Goal: Transaction & Acquisition: Purchase product/service

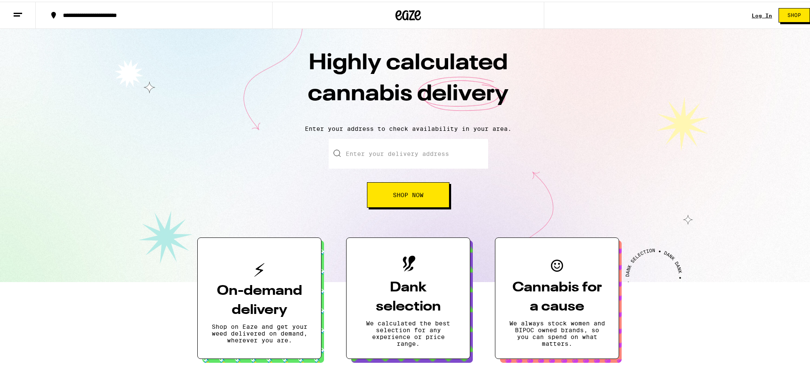
click at [760, 12] on link "Log In" at bounding box center [762, 14] width 20 height 6
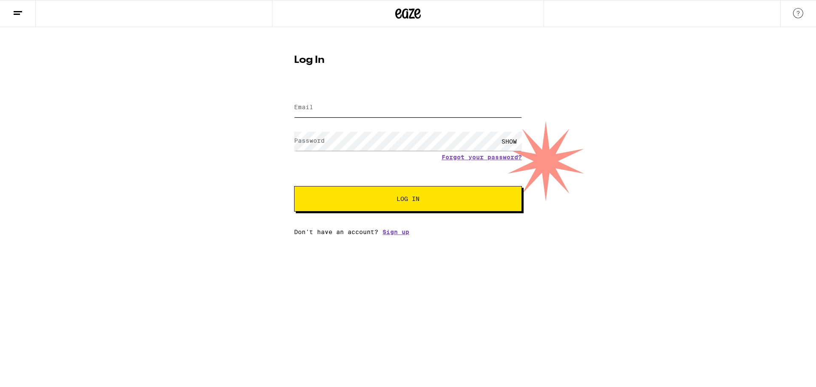
type input "willie.west2723@gmail.com"
click at [374, 202] on span "Log In" at bounding box center [408, 199] width 159 height 6
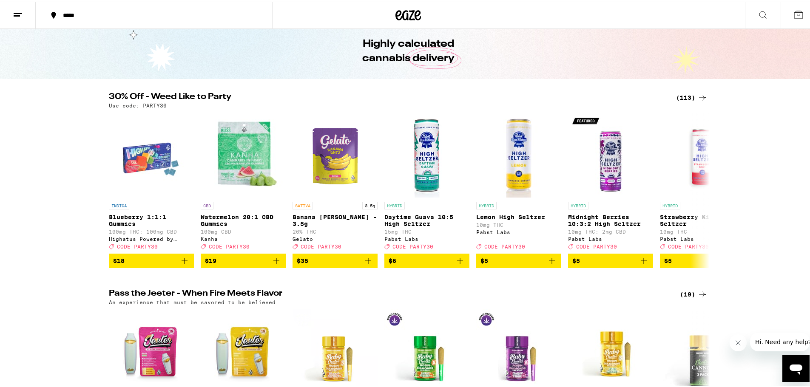
scroll to position [43, 0]
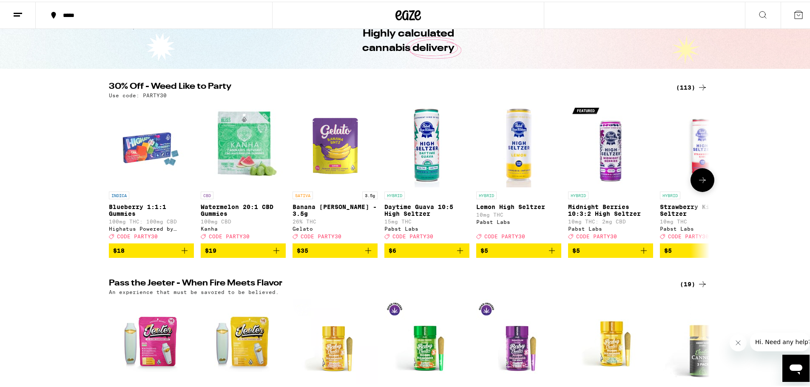
click at [701, 184] on icon at bounding box center [702, 178] width 10 height 10
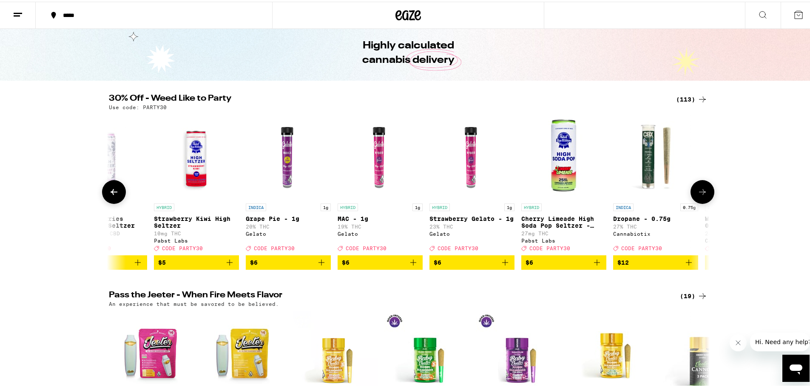
scroll to position [0, 0]
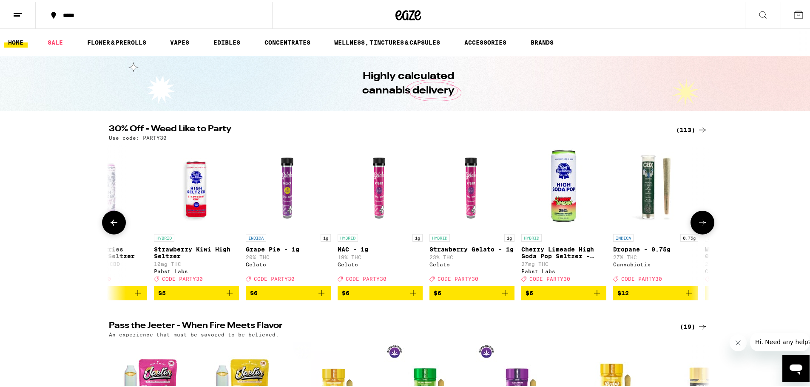
click at [699, 223] on icon at bounding box center [702, 221] width 10 height 10
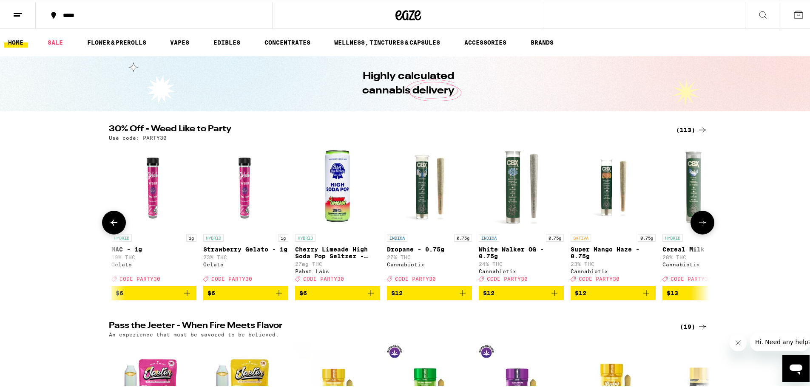
scroll to position [0, 1012]
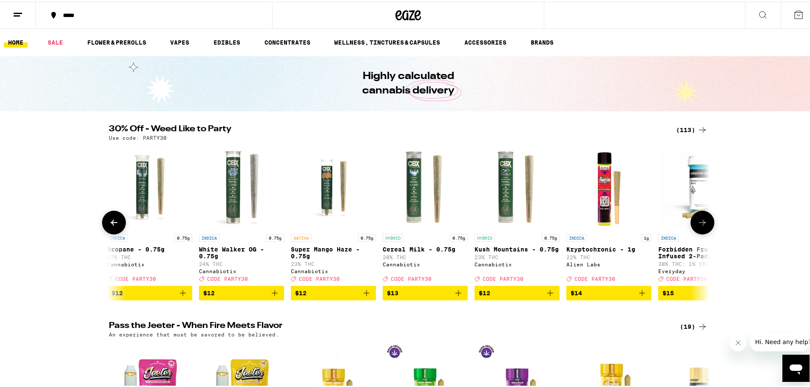
click at [699, 223] on icon at bounding box center [702, 221] width 10 height 10
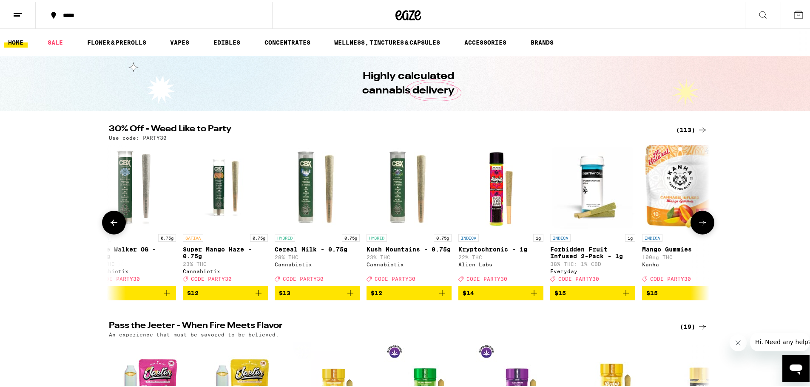
scroll to position [0, 1518]
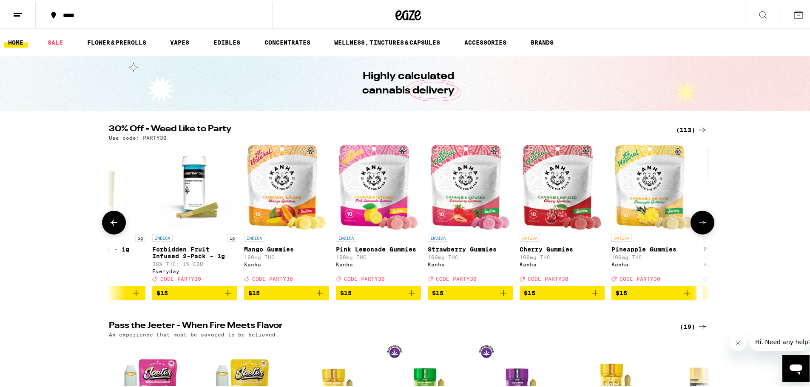
click at [699, 223] on icon at bounding box center [702, 221] width 10 height 10
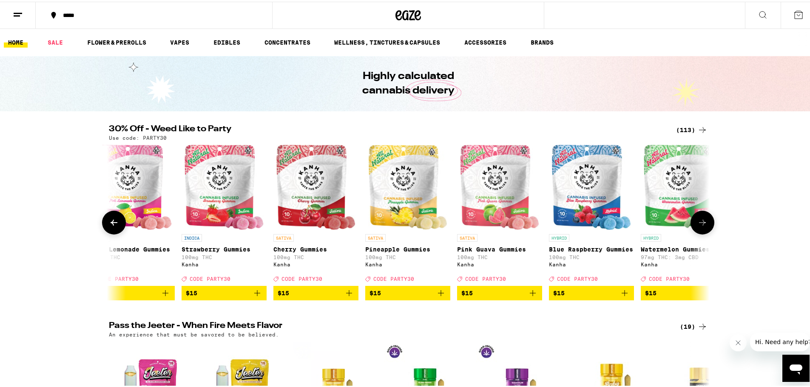
click at [699, 223] on icon at bounding box center [702, 221] width 10 height 10
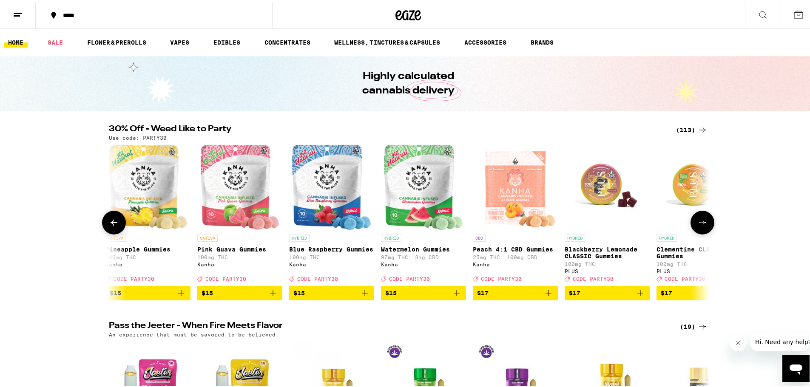
scroll to position [0, 2530]
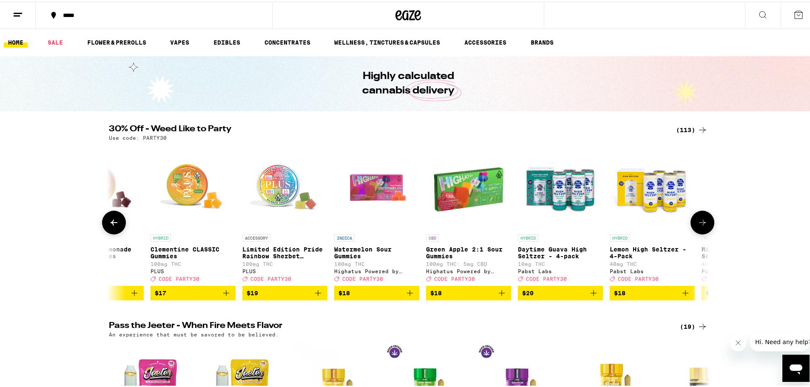
click at [699, 223] on icon at bounding box center [702, 221] width 10 height 10
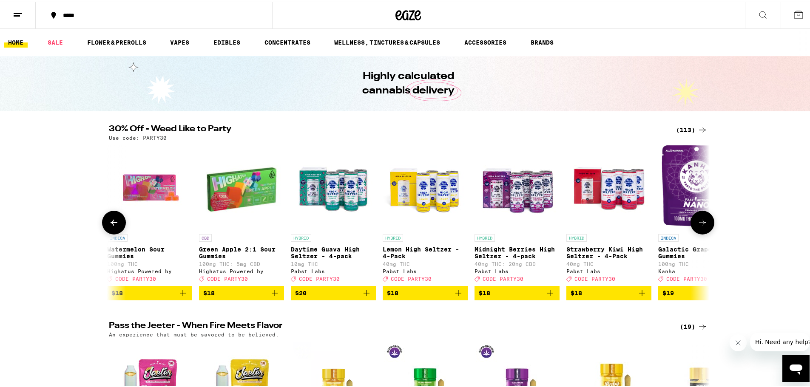
scroll to position [0, 3036]
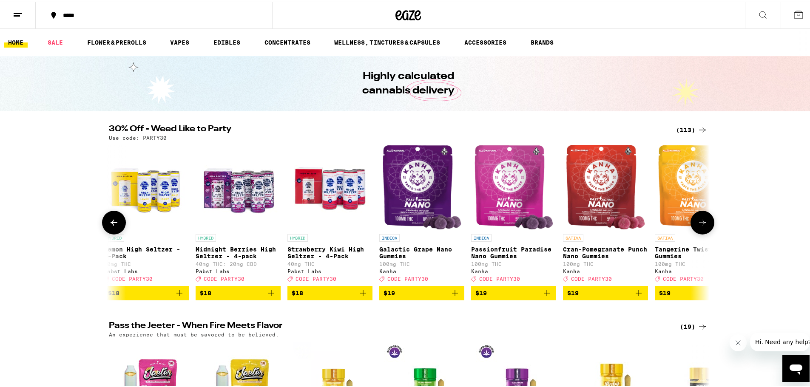
click at [699, 223] on icon at bounding box center [702, 221] width 10 height 10
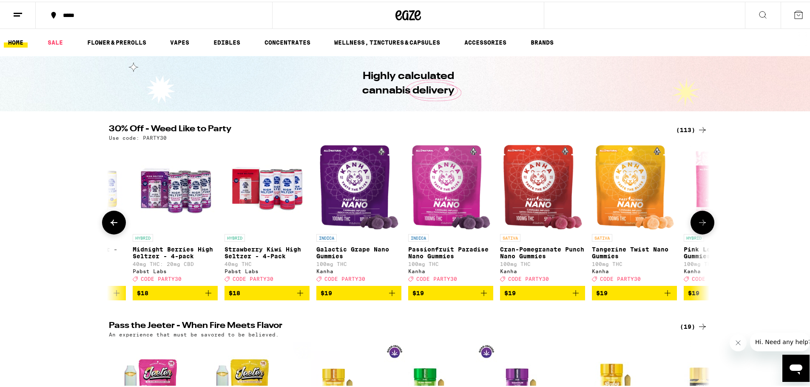
scroll to position [0, 3542]
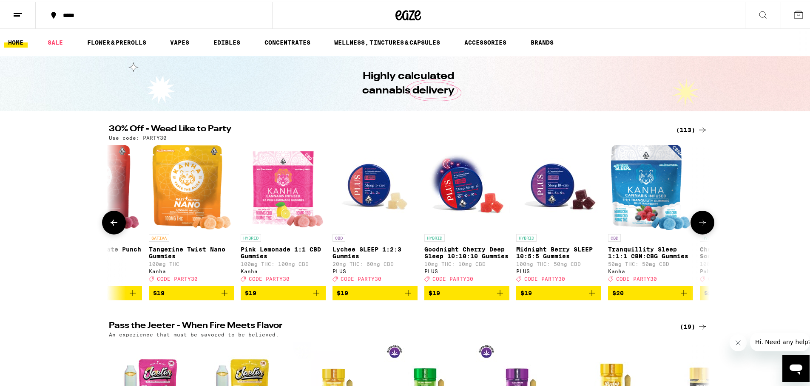
click at [699, 223] on icon at bounding box center [702, 221] width 10 height 10
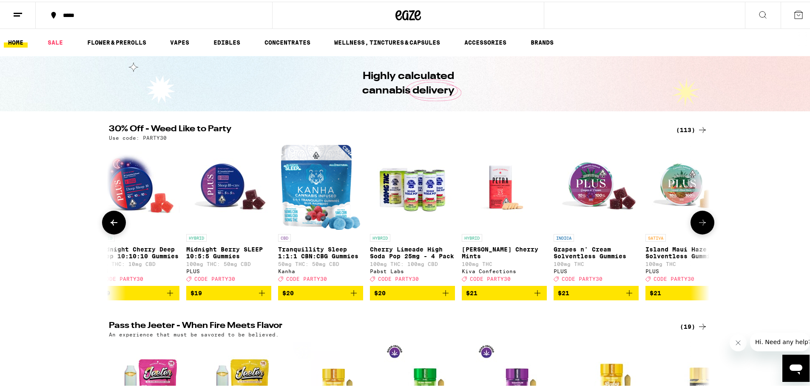
scroll to position [0, 4048]
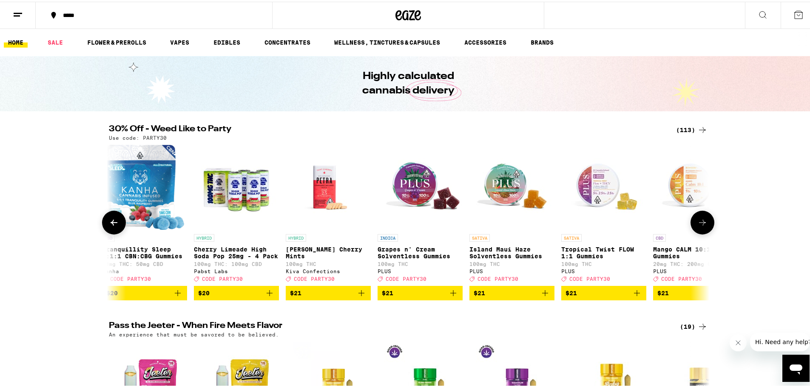
click at [699, 223] on icon at bounding box center [702, 221] width 10 height 10
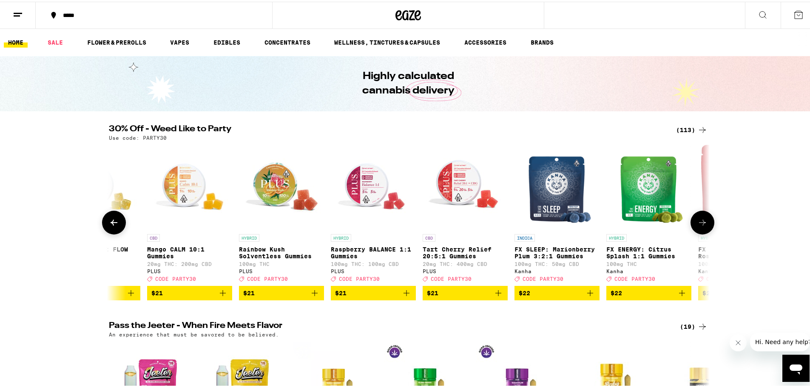
click at [699, 223] on icon at bounding box center [702, 221] width 10 height 10
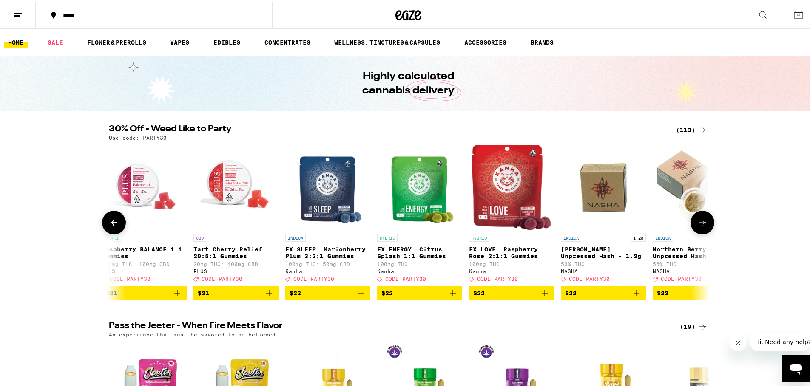
scroll to position [0, 5060]
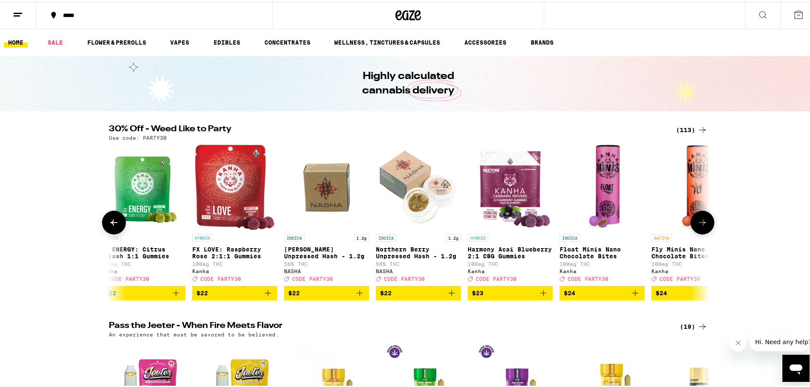
click at [699, 223] on icon at bounding box center [702, 221] width 10 height 10
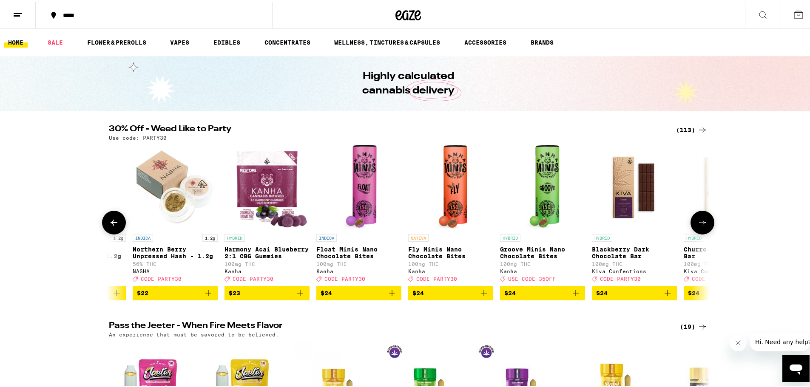
scroll to position [0, 5566]
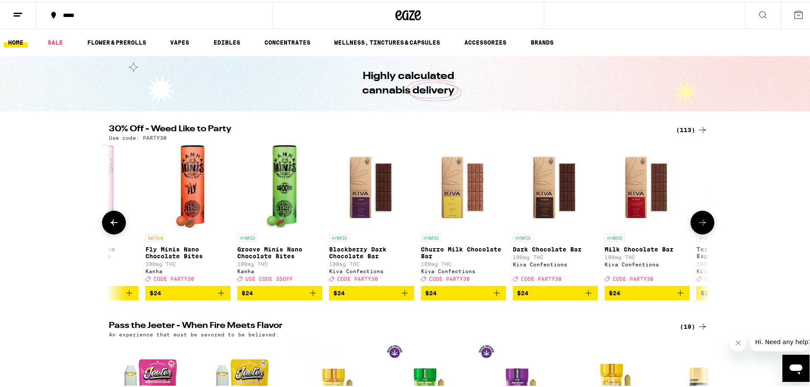
click at [112, 223] on icon at bounding box center [114, 221] width 10 height 10
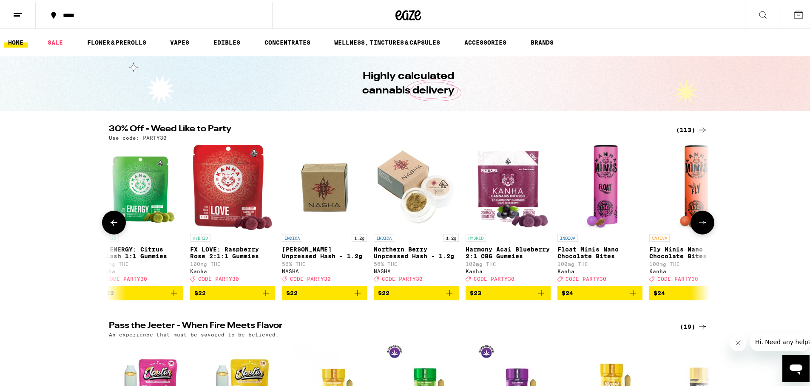
scroll to position [0, 5060]
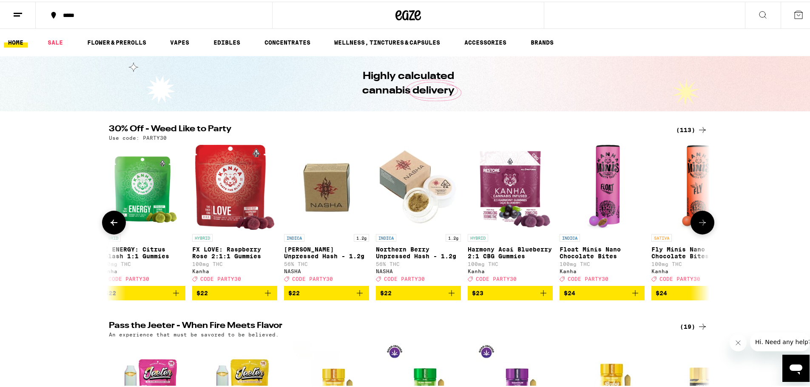
click at [704, 231] on button at bounding box center [702, 221] width 24 height 24
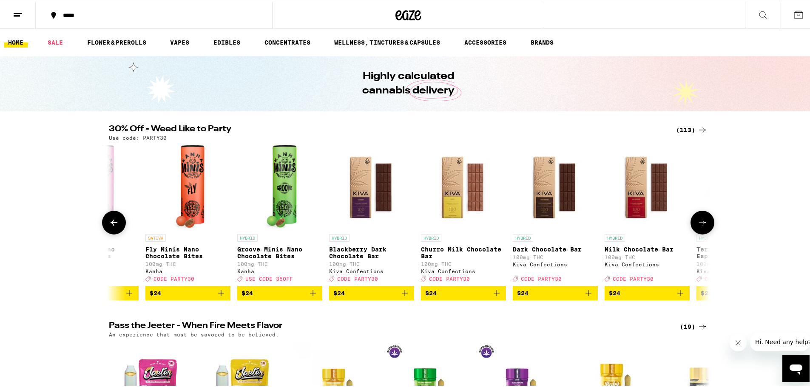
click at [703, 226] on icon at bounding box center [702, 221] width 10 height 10
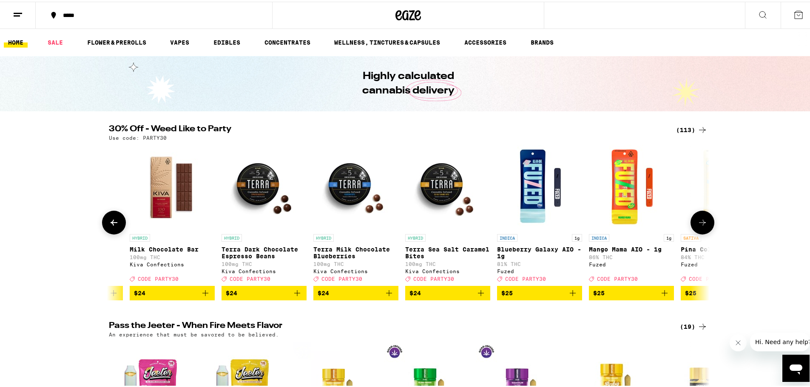
scroll to position [0, 6071]
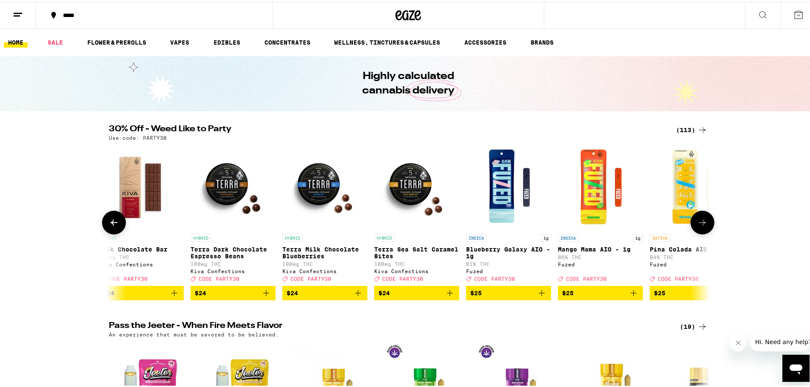
click at [703, 226] on icon at bounding box center [702, 221] width 10 height 10
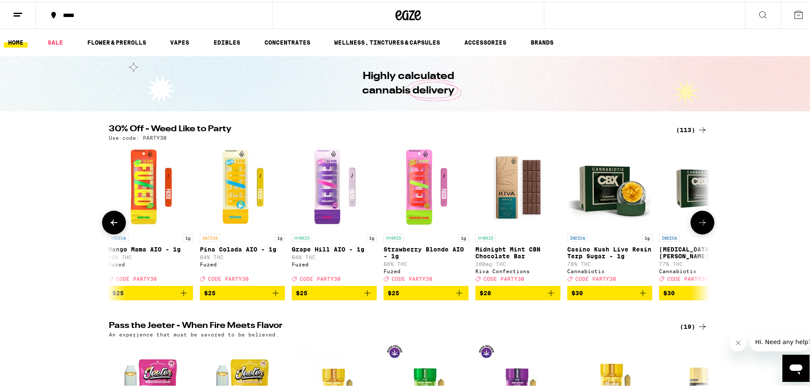
scroll to position [0, 6577]
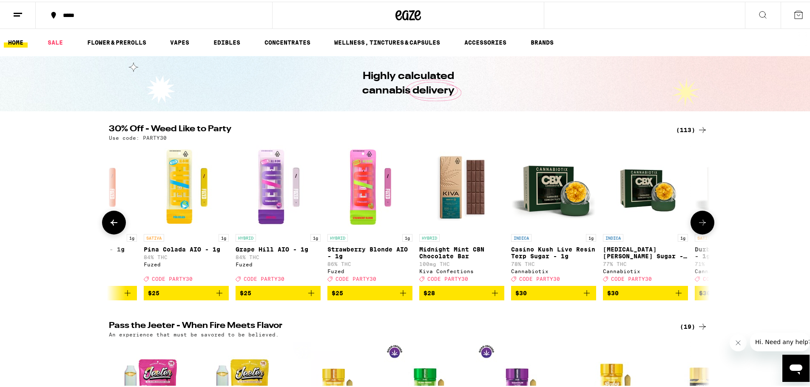
click at [702, 226] on icon at bounding box center [702, 221] width 10 height 10
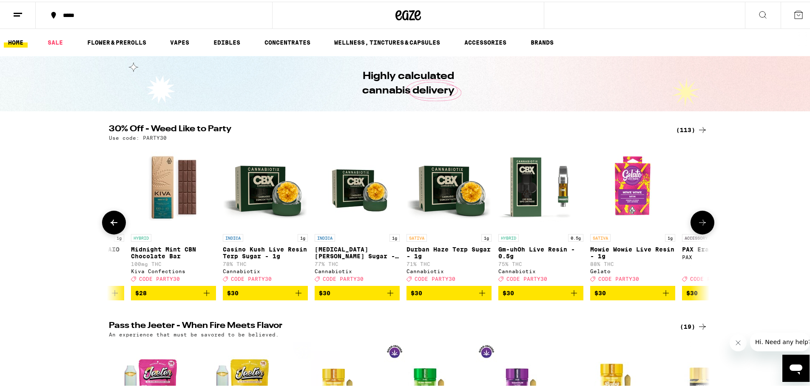
scroll to position [0, 7083]
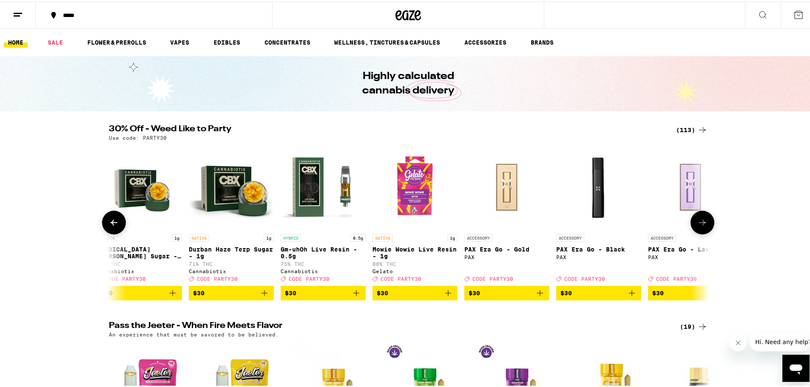
click at [700, 224] on icon at bounding box center [702, 221] width 7 height 6
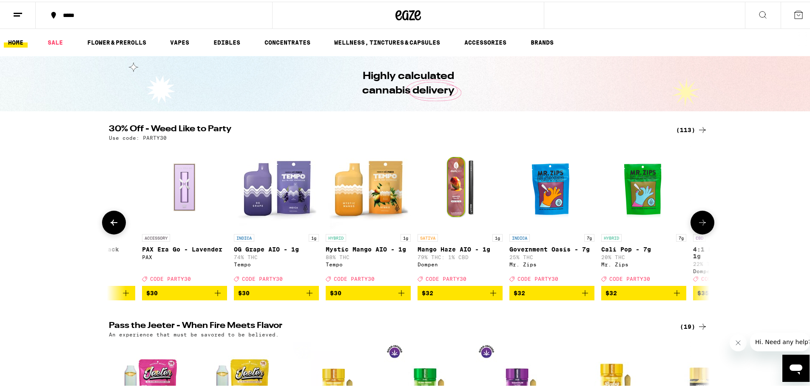
scroll to position [43, 0]
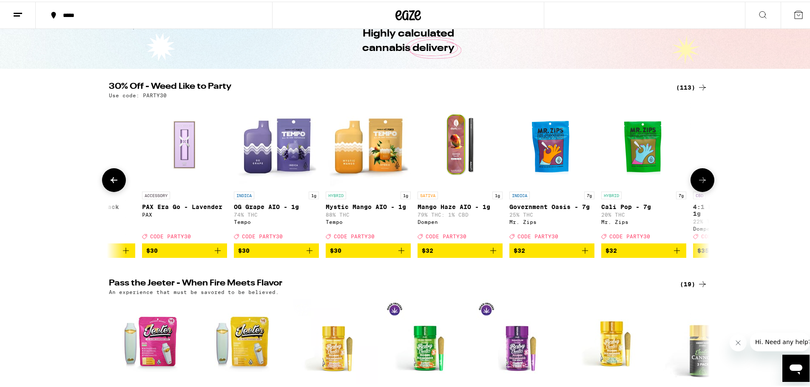
click at [705, 184] on button at bounding box center [702, 179] width 24 height 24
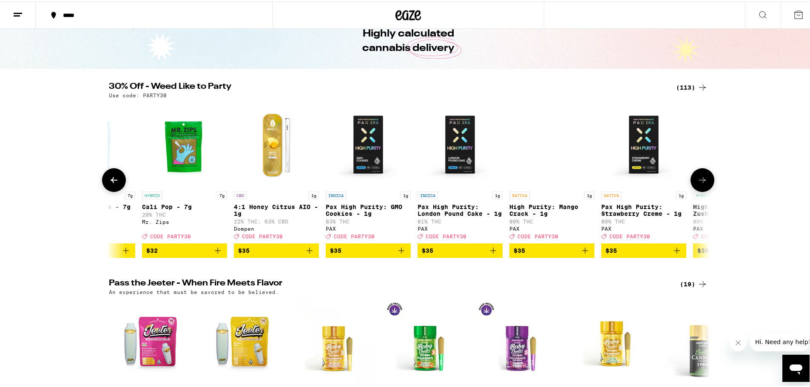
scroll to position [0, 8095]
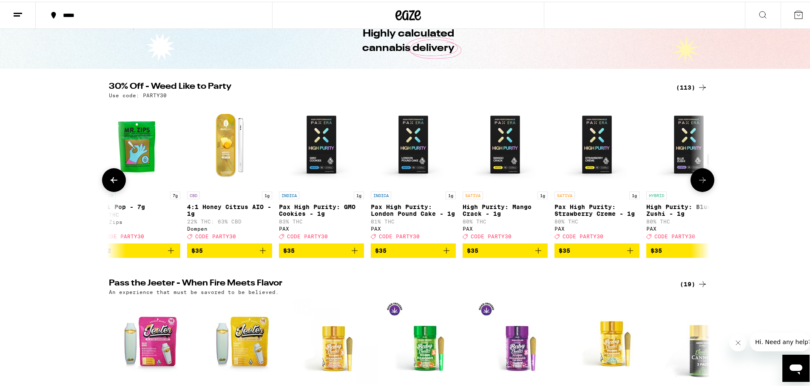
click at [705, 184] on button at bounding box center [702, 179] width 24 height 24
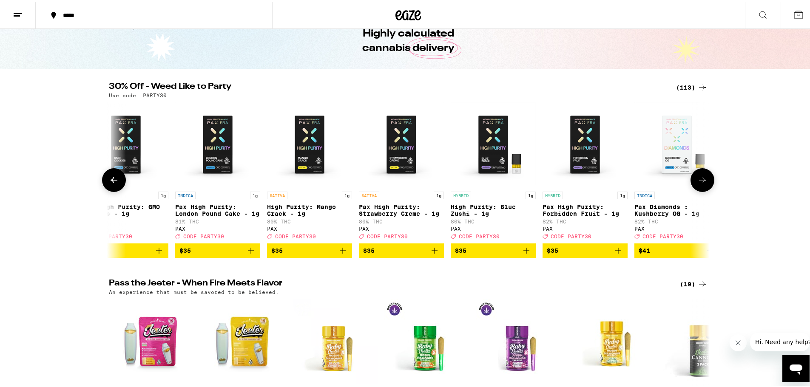
scroll to position [0, 8601]
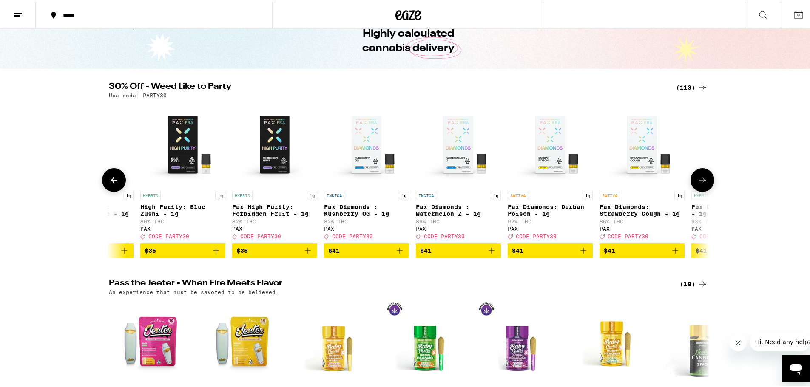
click at [705, 184] on button at bounding box center [702, 179] width 24 height 24
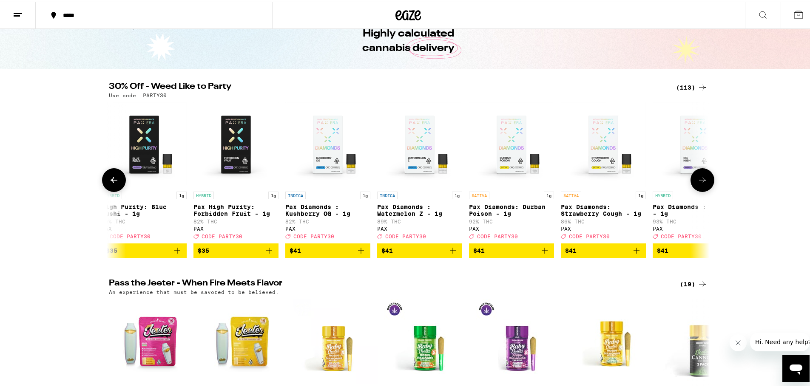
scroll to position [0, 9107]
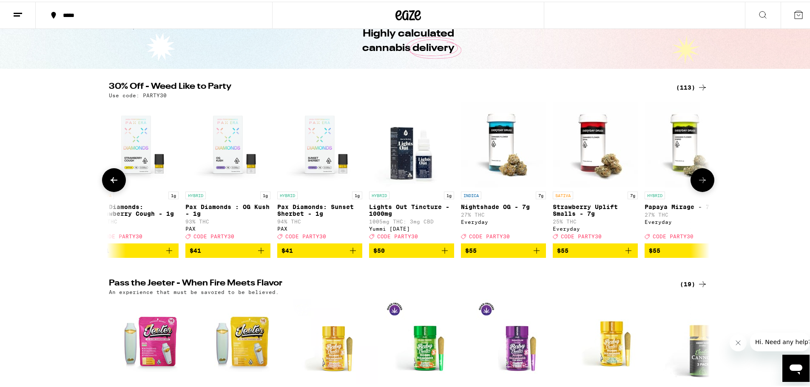
click at [705, 184] on button at bounding box center [702, 179] width 24 height 24
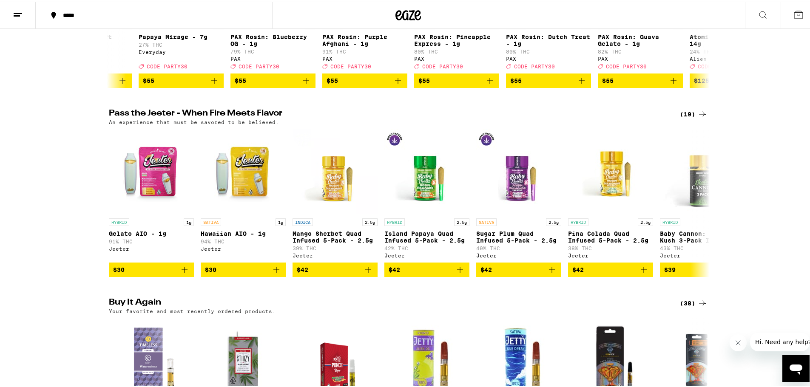
scroll to position [0, 0]
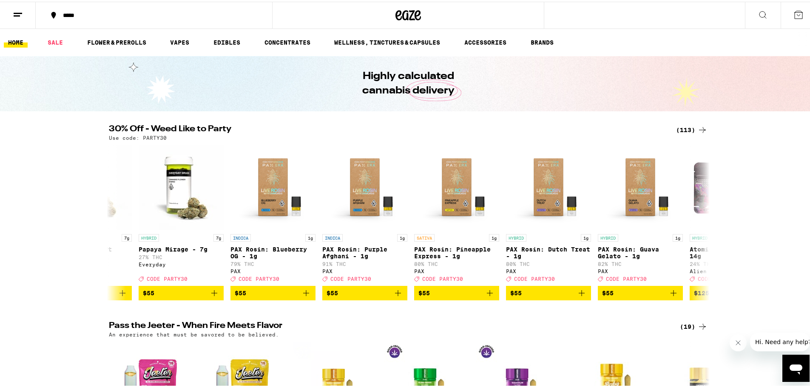
click at [683, 127] on div "(113)" at bounding box center [691, 128] width 31 height 10
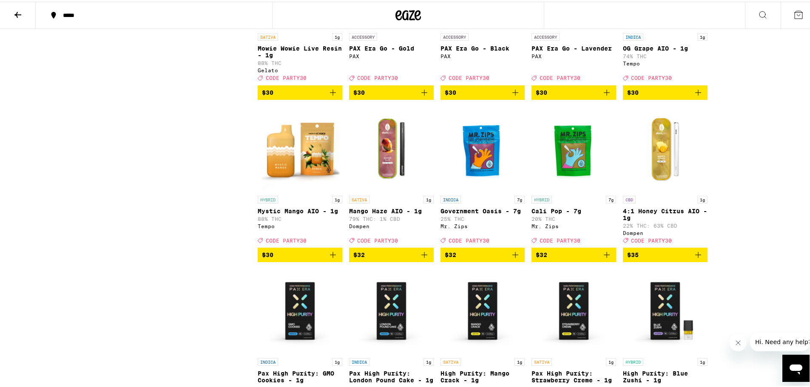
scroll to position [2779, 0]
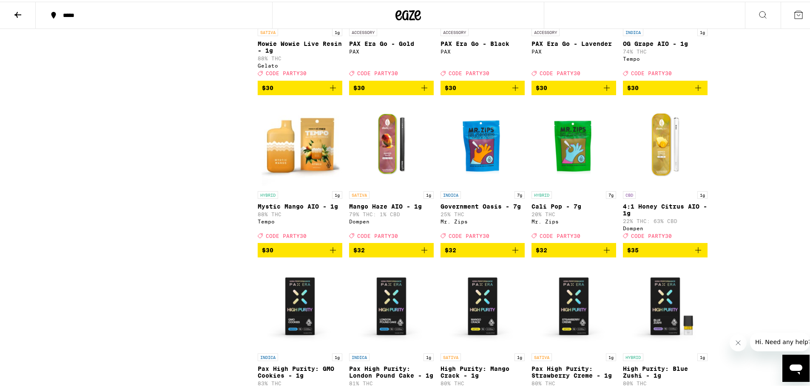
click at [329, 91] on icon "Add to bag" at bounding box center [333, 86] width 10 height 10
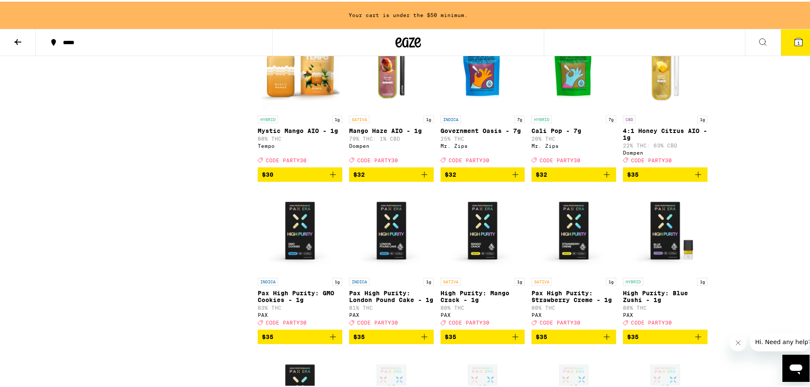
scroll to position [2891, 0]
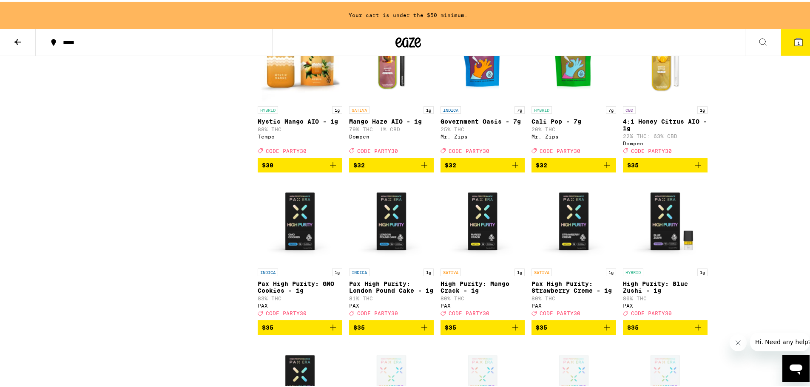
click at [332, 169] on icon "Add to bag" at bounding box center [333, 164] width 10 height 10
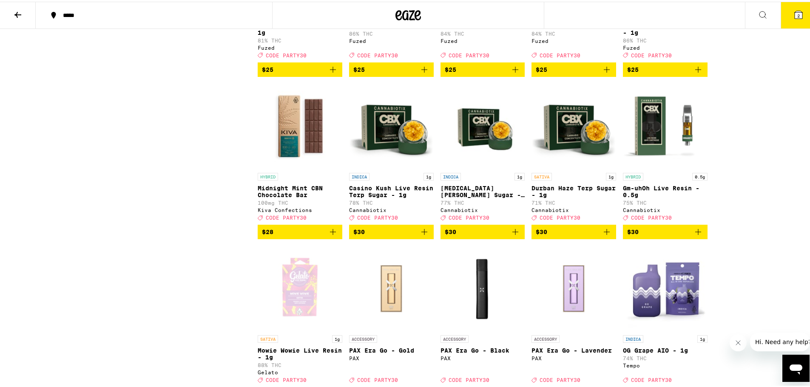
scroll to position [2609, 0]
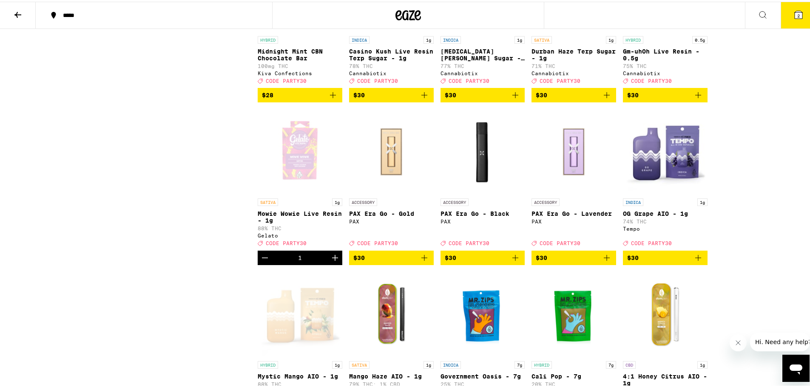
click at [604, 97] on icon "Add to bag" at bounding box center [607, 94] width 6 height 6
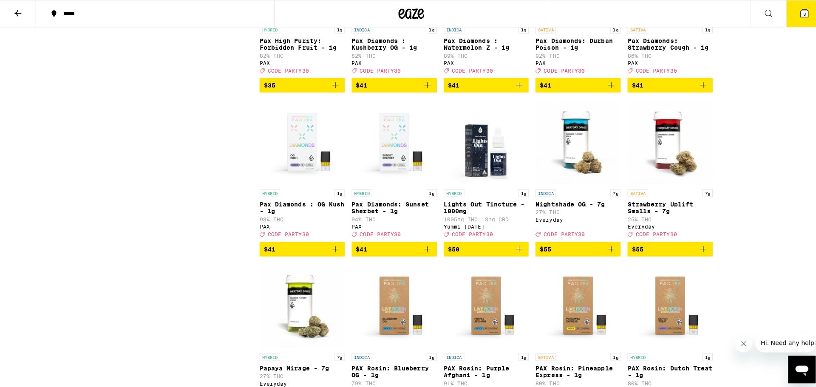
scroll to position [3332, 0]
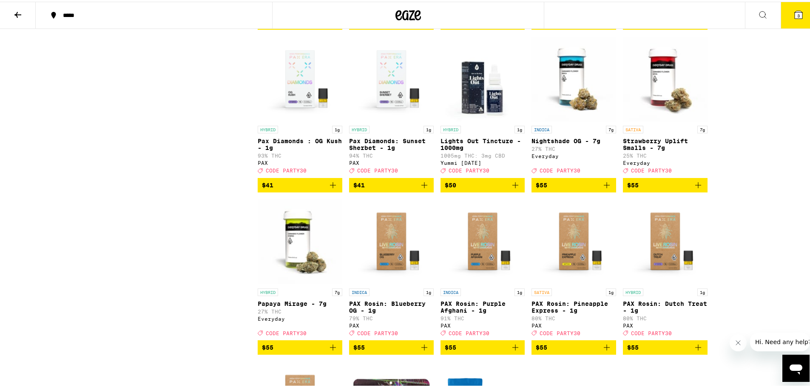
click at [786, 15] on button "3" at bounding box center [799, 13] width 36 height 26
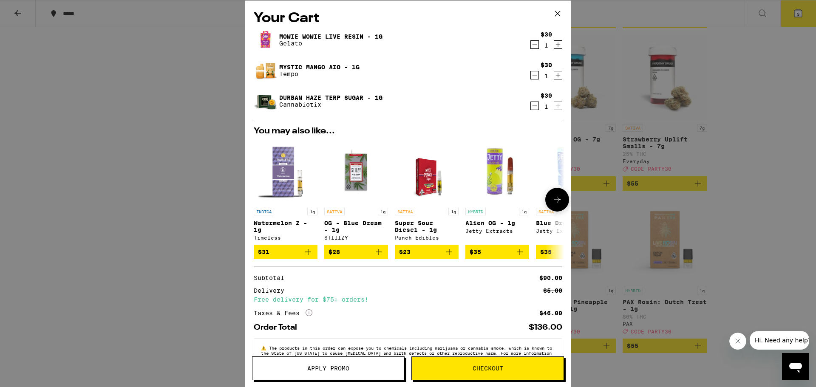
scroll to position [27, 0]
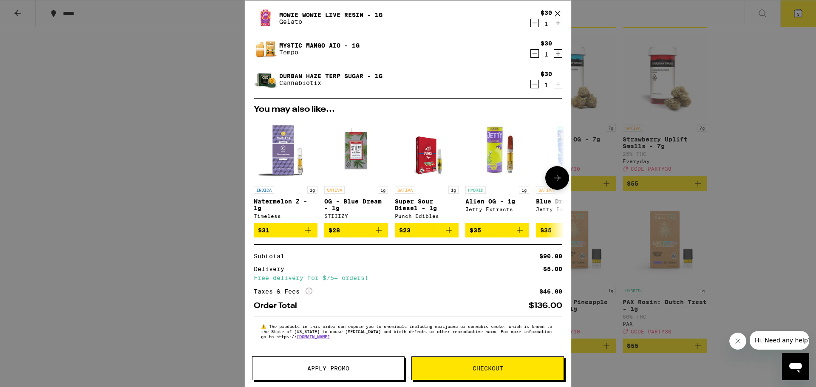
click at [552, 173] on icon at bounding box center [557, 178] width 10 height 10
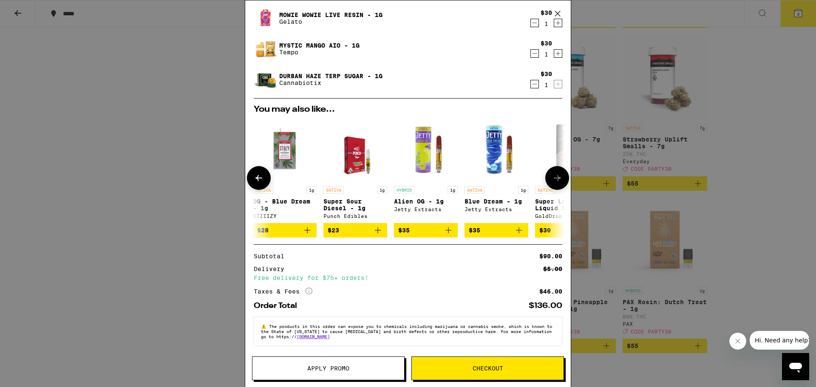
scroll to position [0, 210]
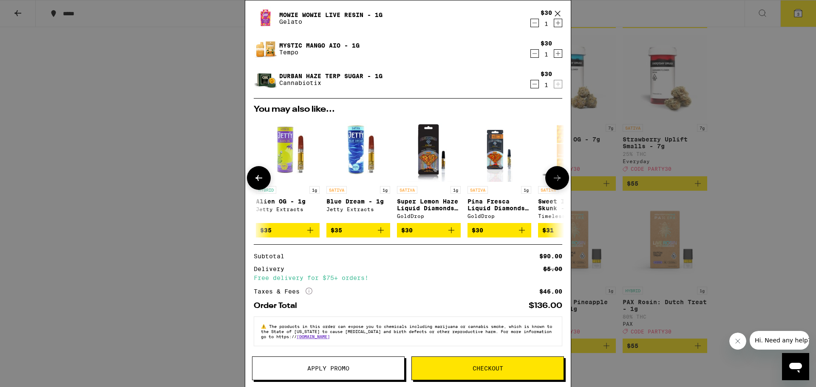
click at [552, 173] on icon at bounding box center [557, 178] width 10 height 10
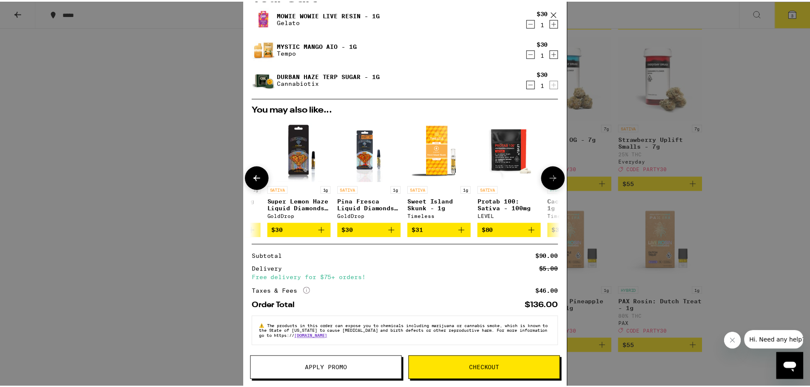
scroll to position [0, 403]
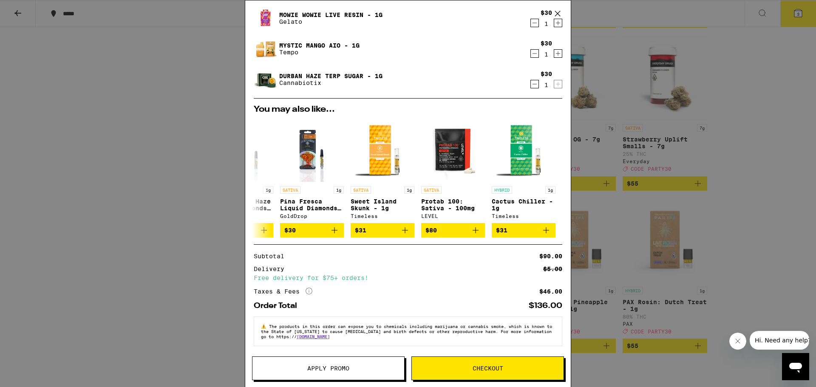
click at [729, 151] on div "Your Cart Mowie Wowie Live Resin - 1g Gelato $30 1 Mystic Mango AIO - 1g Tempo …" at bounding box center [408, 193] width 816 height 387
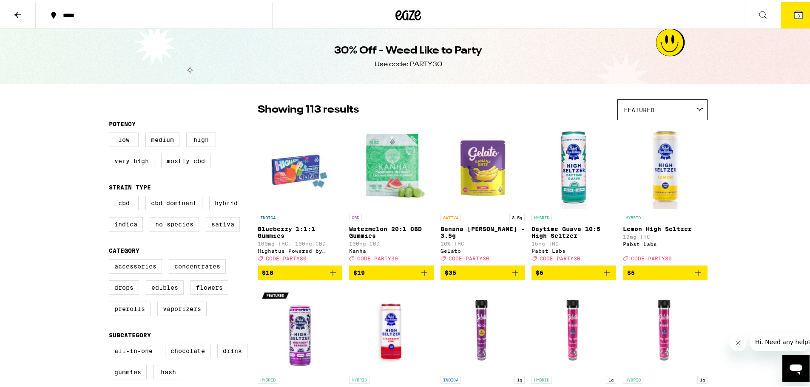
drag, startPoint x: 195, startPoint y: 217, endPoint x: 178, endPoint y: 37, distance: 180.6
click at [415, 13] on icon at bounding box center [418, 14] width 6 height 10
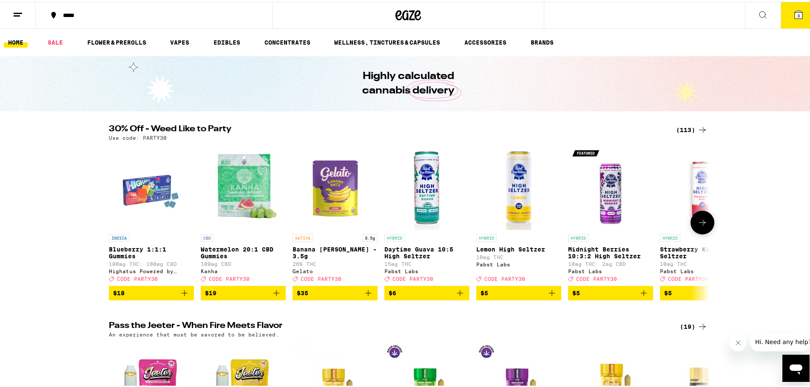
scroll to position [255, 0]
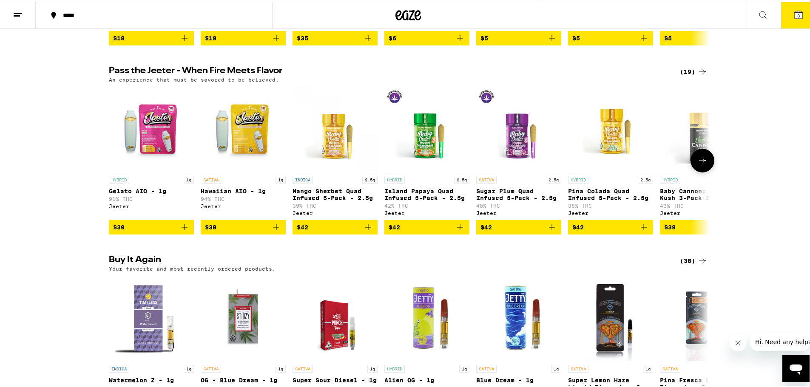
click at [700, 162] on icon at bounding box center [702, 159] width 7 height 6
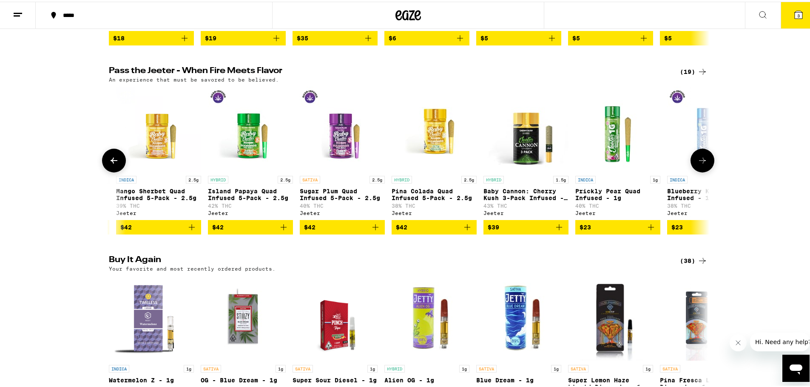
scroll to position [0, 506]
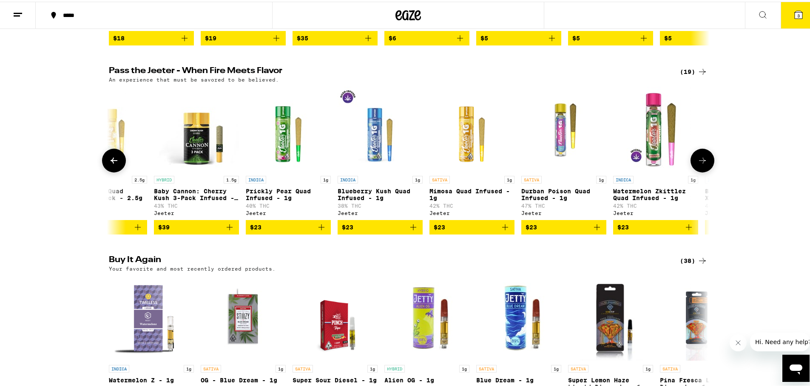
click at [700, 162] on icon at bounding box center [702, 159] width 7 height 6
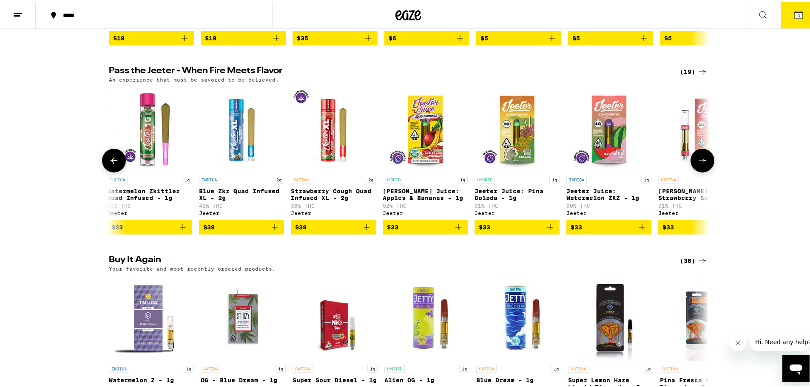
click at [700, 162] on icon at bounding box center [702, 159] width 7 height 6
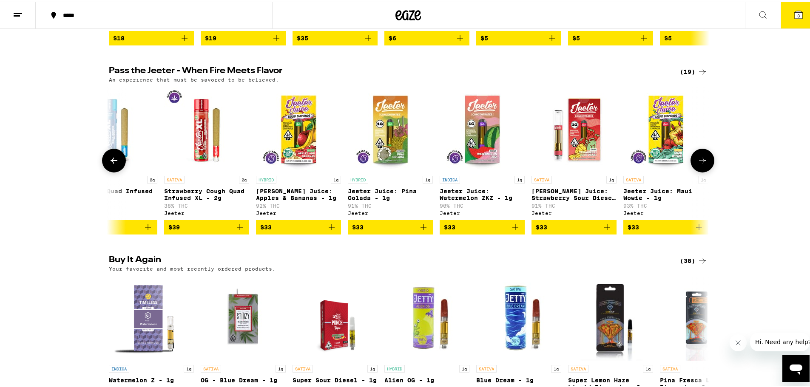
scroll to position [0, 1146]
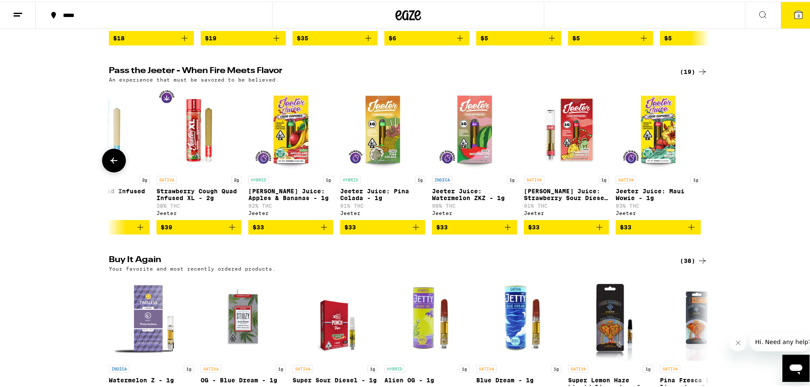
click at [109, 164] on icon at bounding box center [114, 159] width 10 height 10
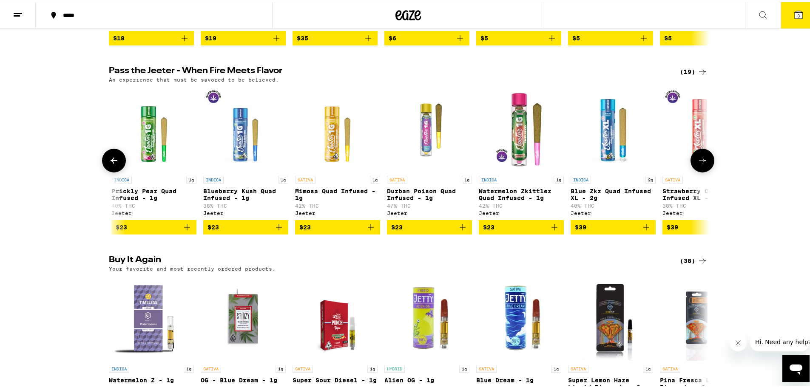
click at [109, 164] on icon at bounding box center [114, 159] width 10 height 10
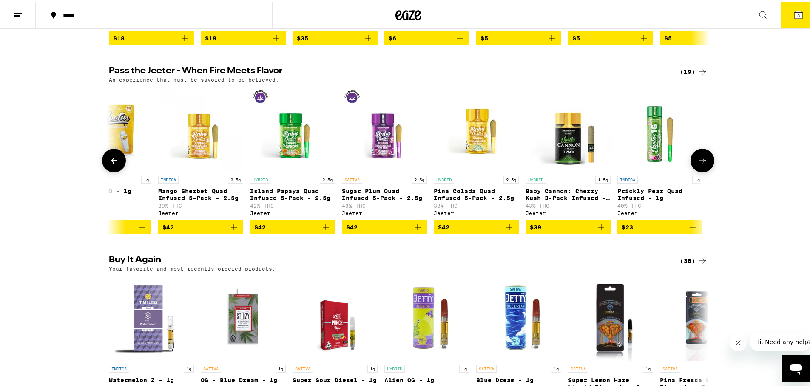
click at [109, 164] on icon at bounding box center [114, 159] width 10 height 10
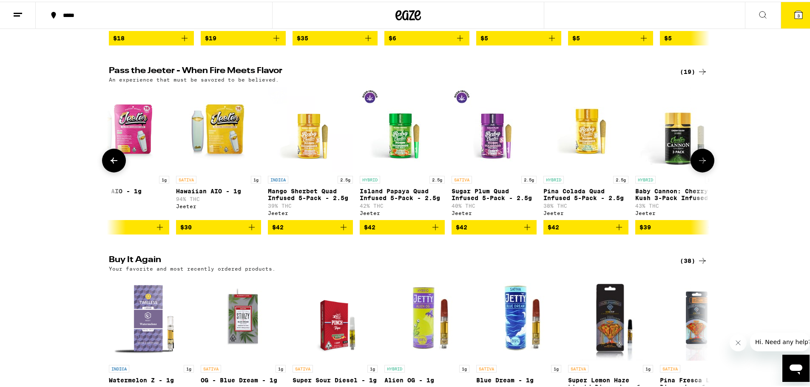
scroll to position [0, 0]
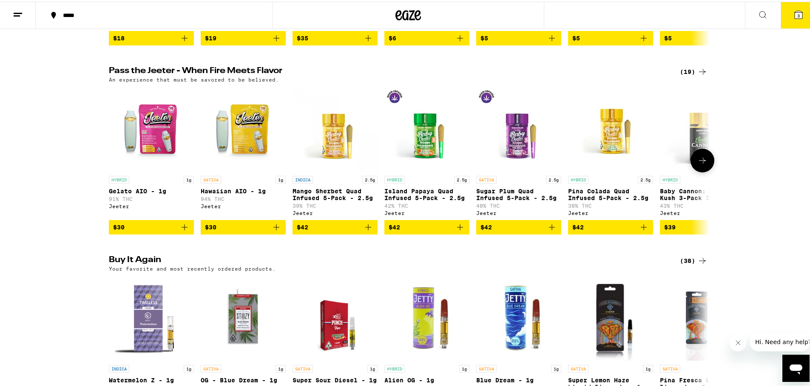
click at [232, 231] on span "$30" at bounding box center [243, 226] width 77 height 10
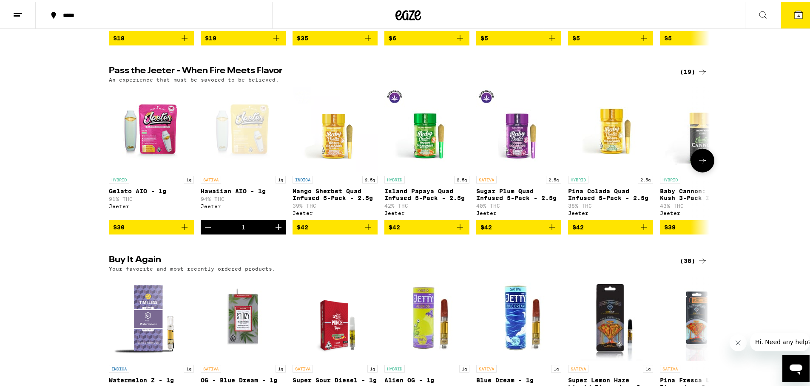
click at [703, 164] on icon at bounding box center [702, 159] width 10 height 10
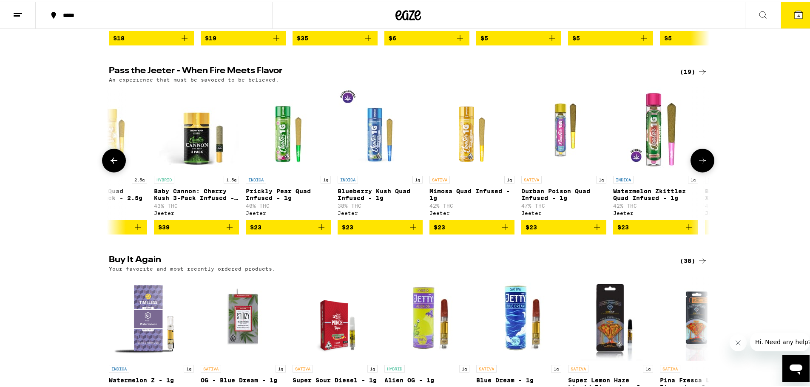
click at [703, 164] on icon at bounding box center [702, 159] width 10 height 10
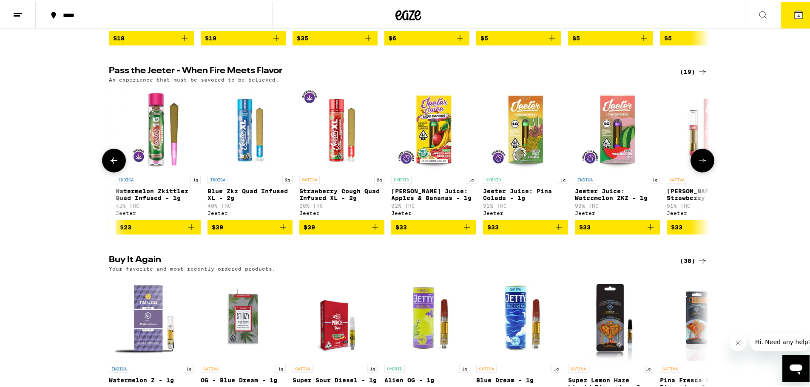
scroll to position [0, 1012]
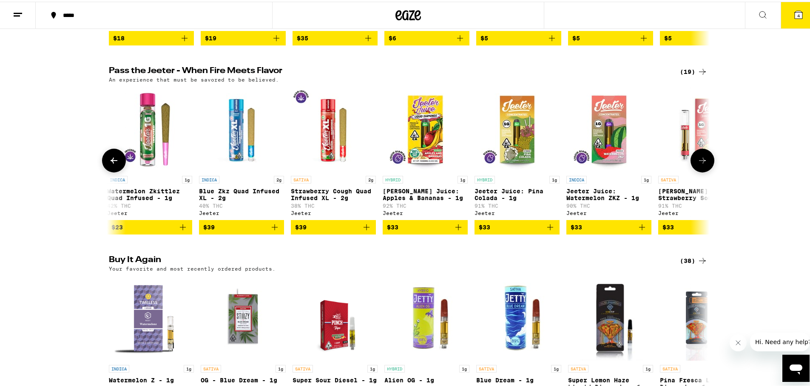
click at [408, 231] on span "$33" at bounding box center [425, 226] width 77 height 10
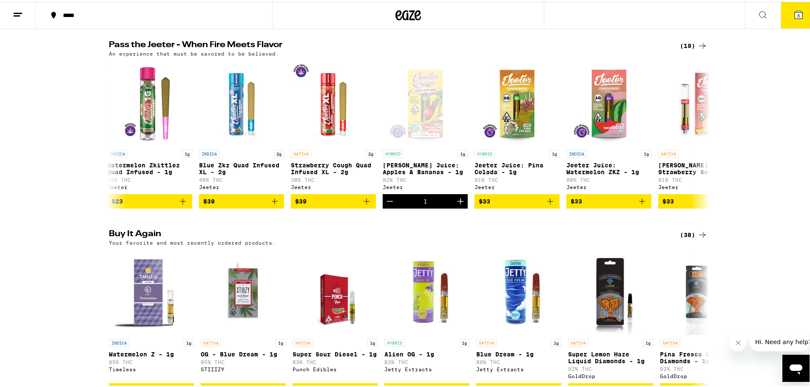
scroll to position [383, 0]
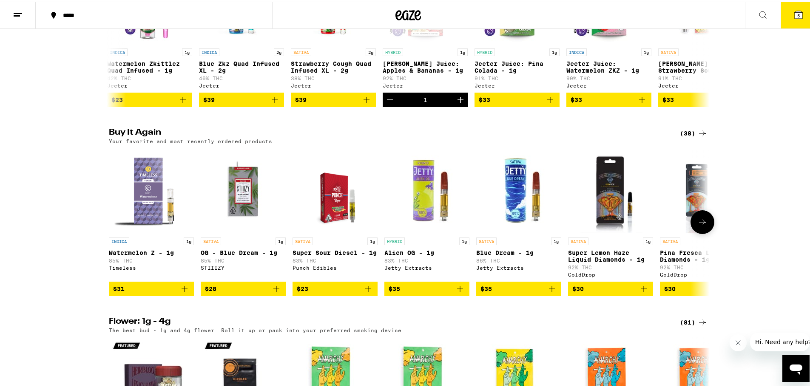
click at [700, 226] on icon at bounding box center [702, 221] width 10 height 10
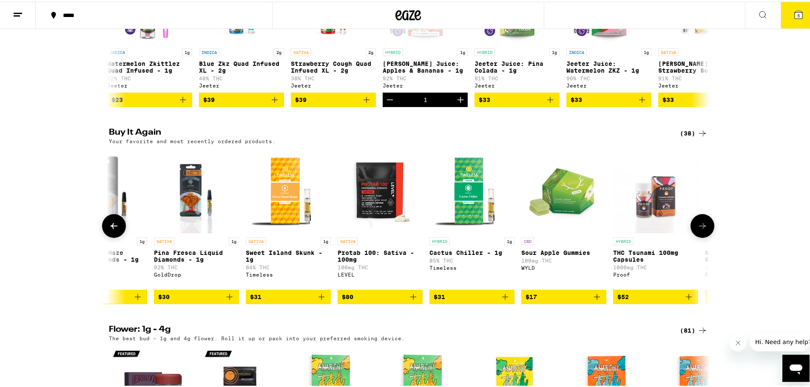
click at [700, 227] on icon at bounding box center [702, 225] width 7 height 6
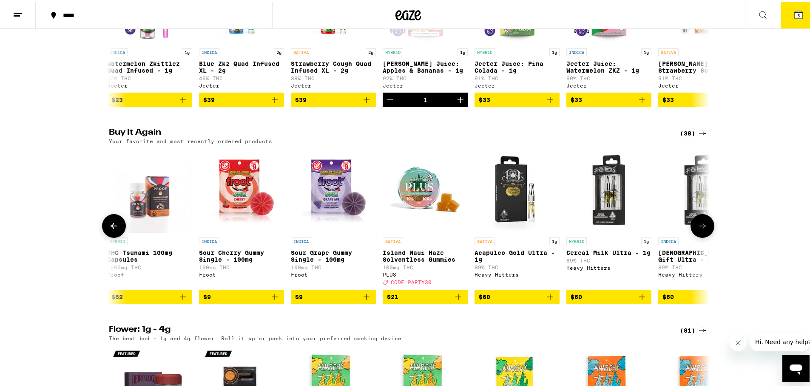
click at [700, 227] on icon at bounding box center [702, 225] width 7 height 6
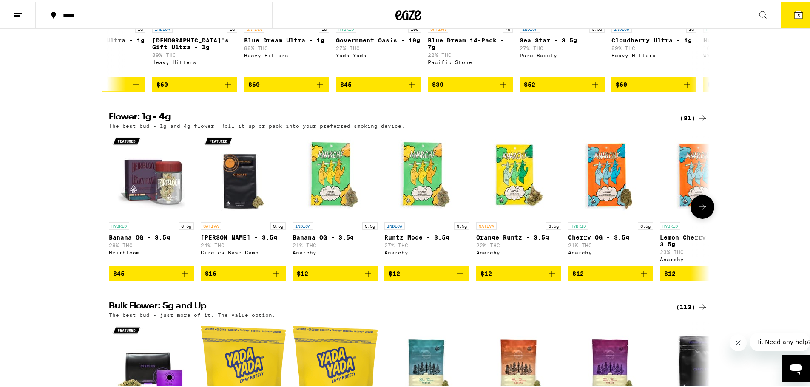
scroll to position [680, 0]
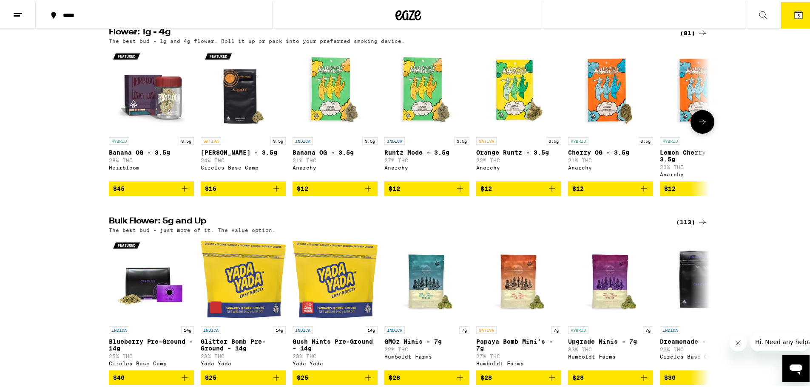
click at [697, 125] on icon at bounding box center [702, 120] width 10 height 10
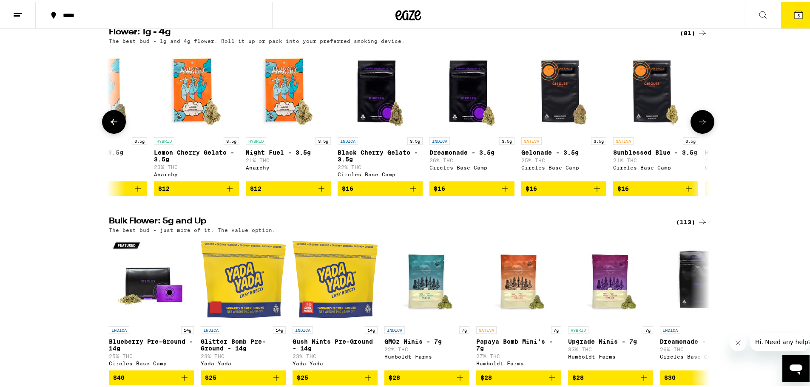
click at [697, 125] on icon at bounding box center [702, 120] width 10 height 10
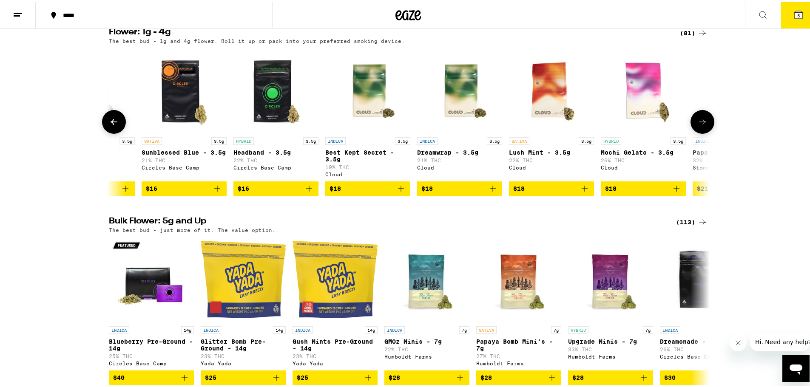
scroll to position [0, 1012]
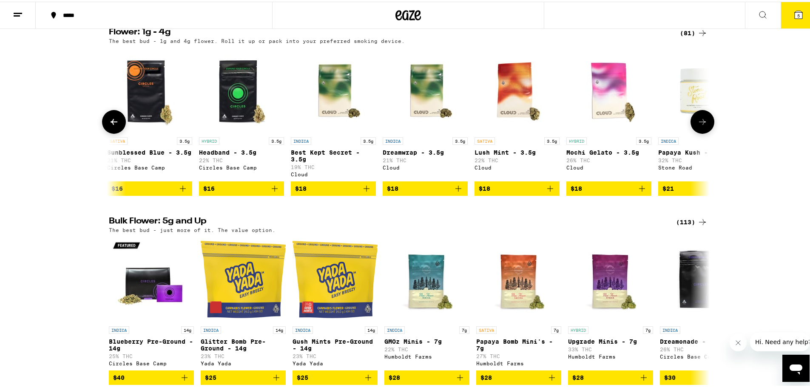
click at [697, 125] on icon at bounding box center [702, 120] width 10 height 10
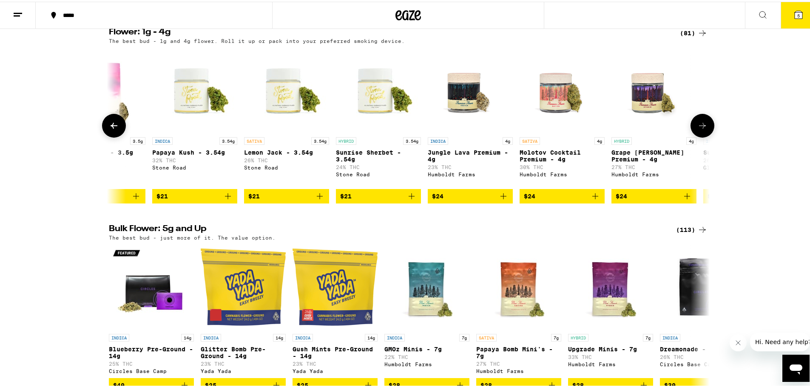
click at [699, 129] on icon at bounding box center [702, 124] width 10 height 10
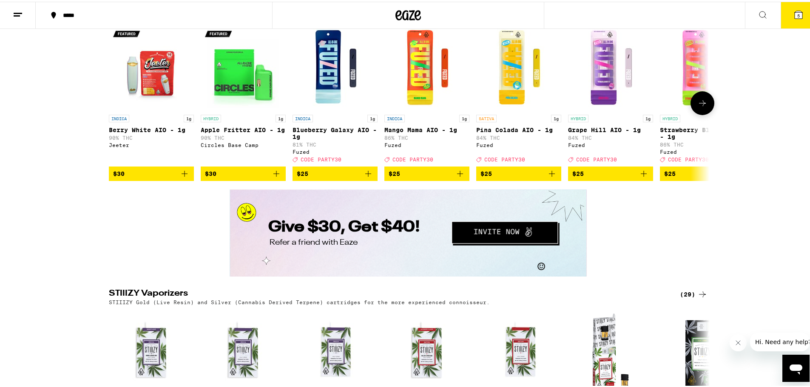
scroll to position [1276, 0]
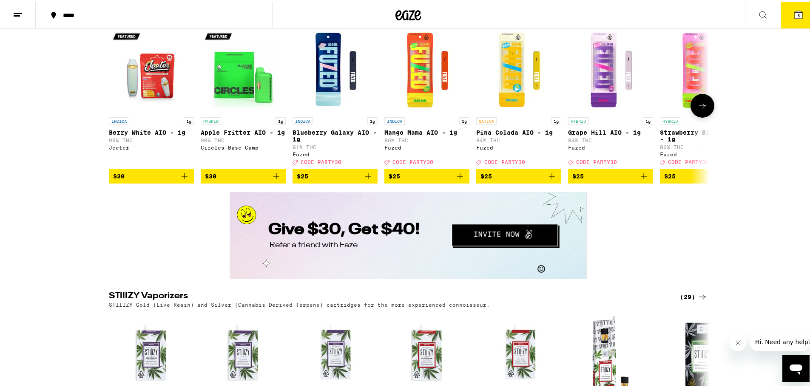
click at [697, 109] on icon at bounding box center [702, 104] width 10 height 10
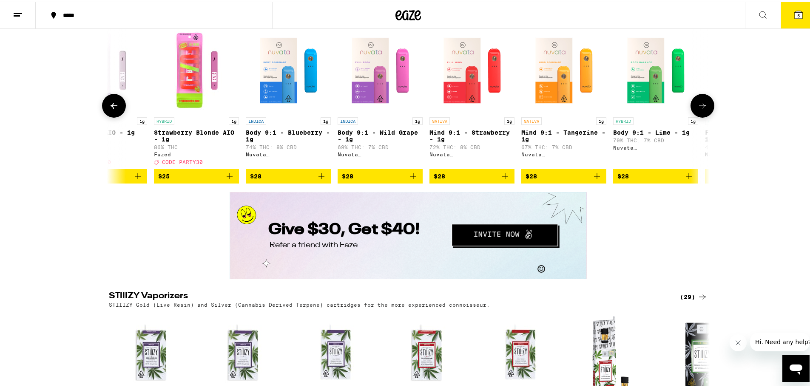
click at [697, 109] on icon at bounding box center [702, 104] width 10 height 10
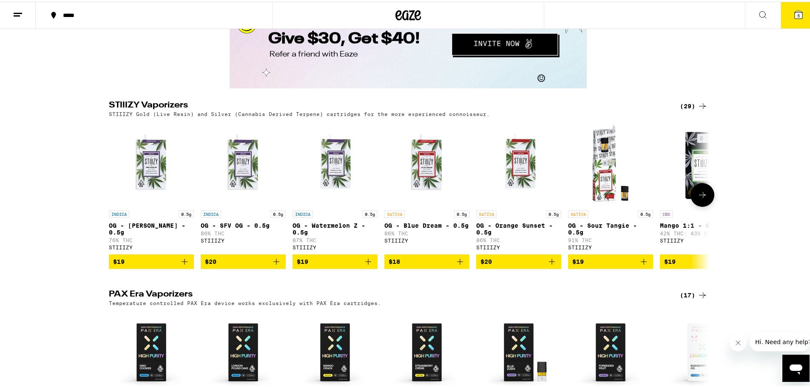
scroll to position [1531, 0]
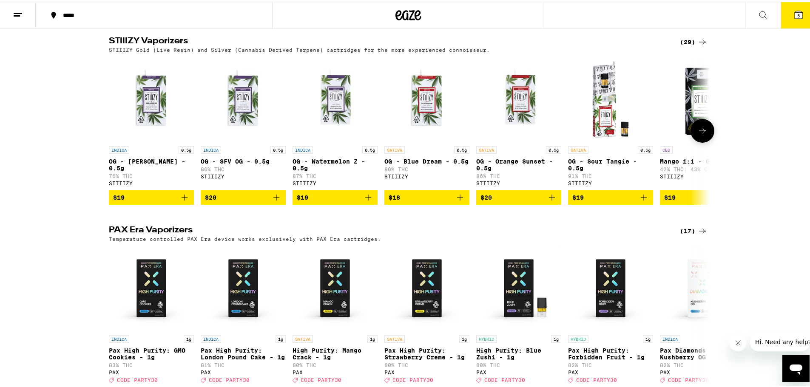
click at [705, 141] on button at bounding box center [702, 129] width 24 height 24
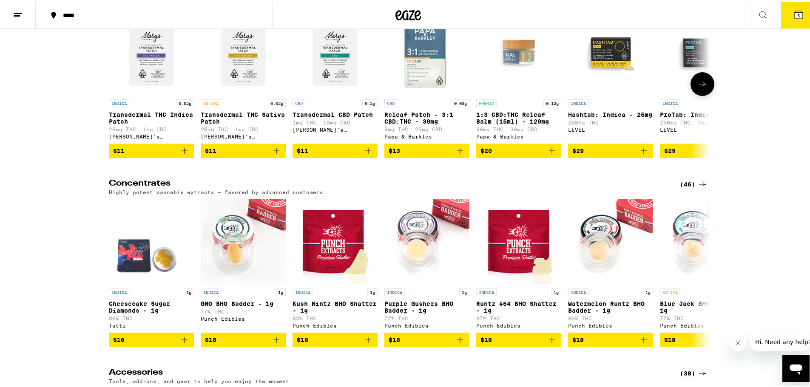
scroll to position [3104, 0]
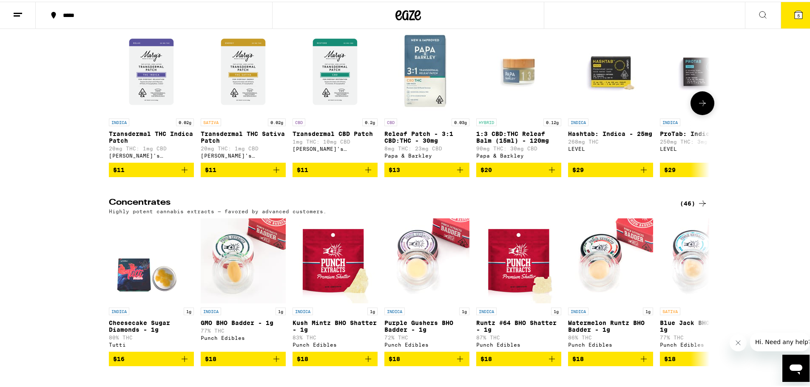
click at [697, 107] on icon at bounding box center [702, 102] width 10 height 10
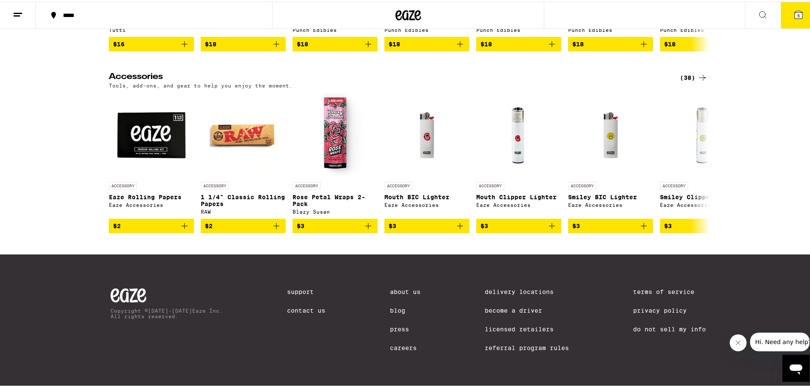
scroll to position [3444, 0]
click at [697, 166] on icon at bounding box center [702, 161] width 10 height 10
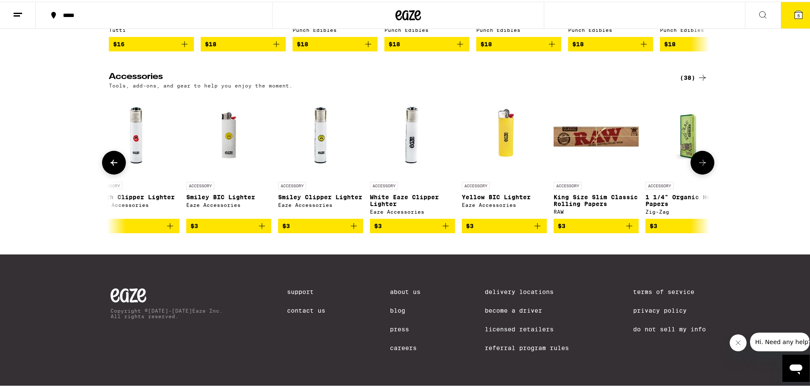
scroll to position [0, 506]
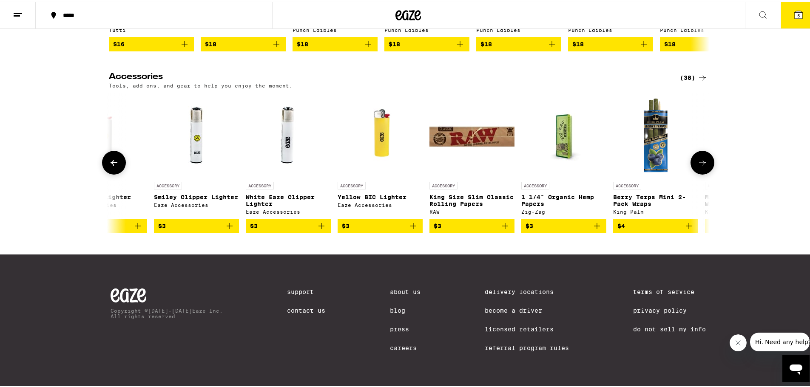
click at [701, 164] on icon at bounding box center [702, 161] width 7 height 6
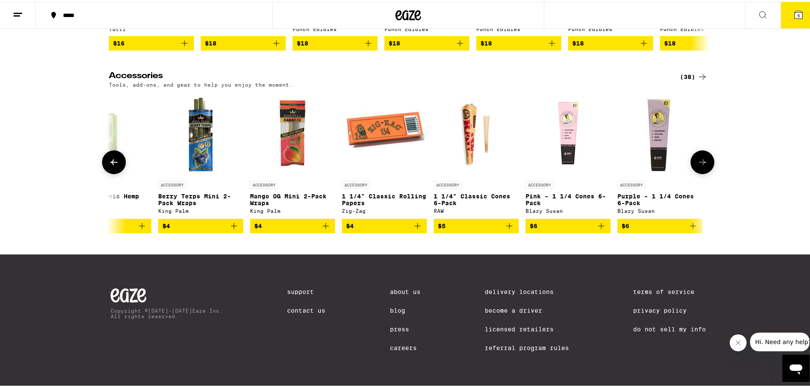
scroll to position [0, 1012]
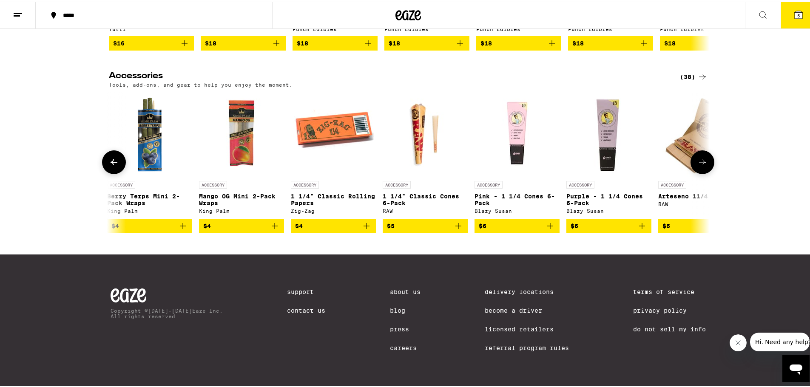
click at [701, 166] on icon at bounding box center [702, 161] width 10 height 10
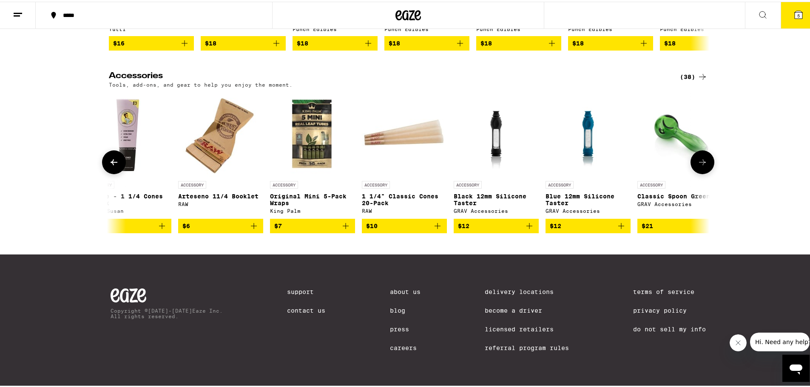
scroll to position [0, 1518]
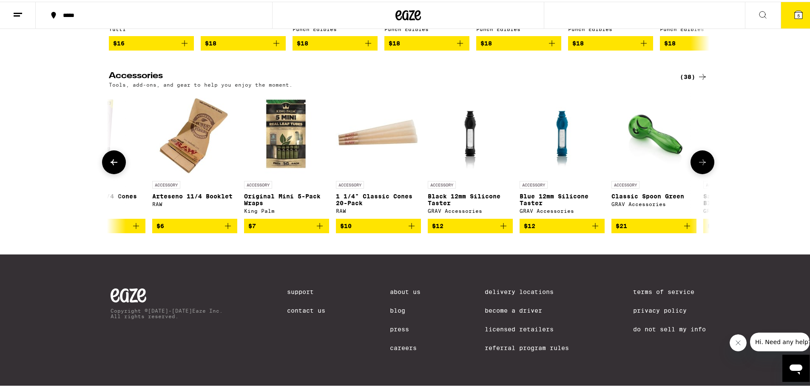
click at [701, 166] on icon at bounding box center [702, 161] width 10 height 10
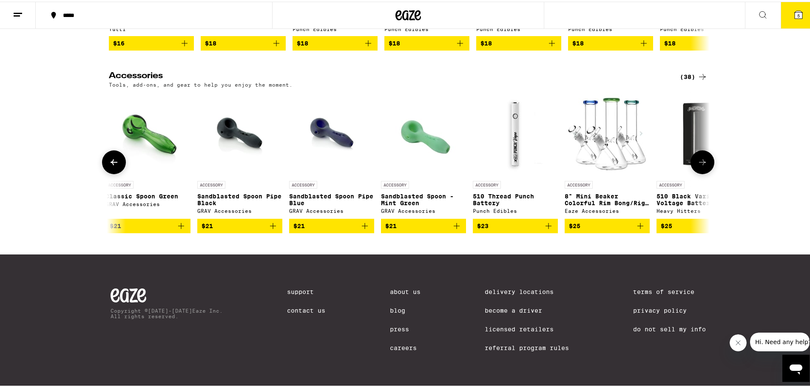
scroll to position [3486, 0]
click at [700, 164] on icon at bounding box center [702, 161] width 7 height 6
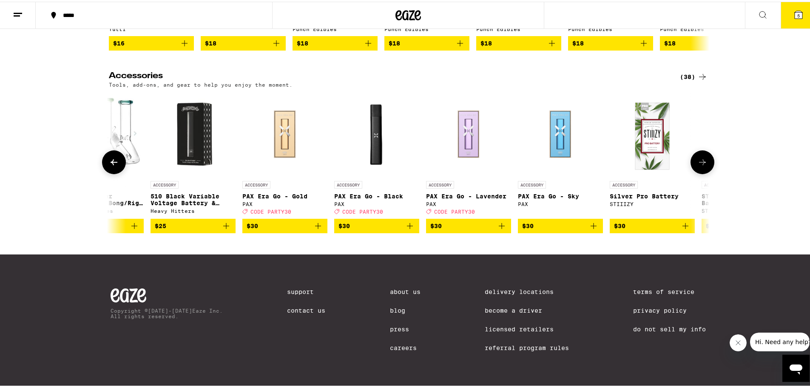
click at [701, 164] on icon at bounding box center [702, 161] width 7 height 6
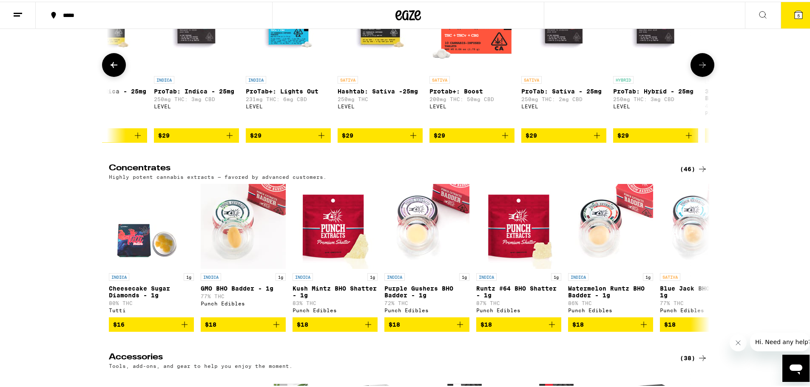
scroll to position [3189, 0]
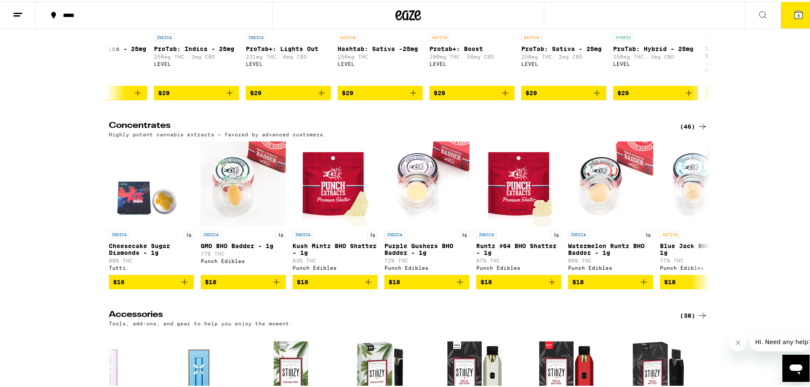
click at [795, 14] on icon at bounding box center [799, 13] width 8 height 8
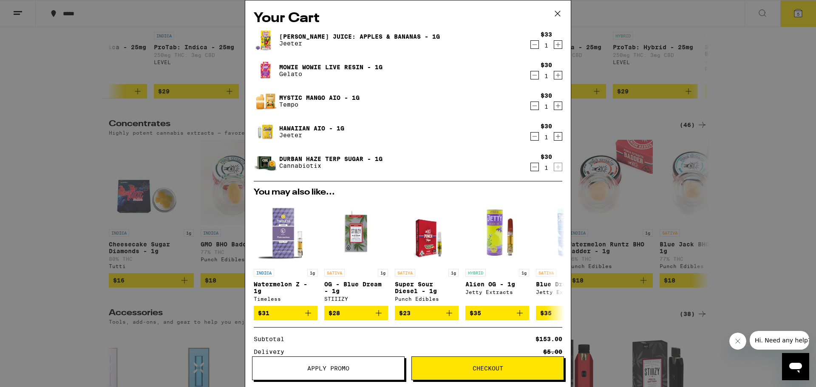
click at [727, 122] on div "Your Cart Jeeter Juice: Apples & Bananas - 1g Jeeter $33 1 Mowie Wowie Live Res…" at bounding box center [408, 193] width 816 height 387
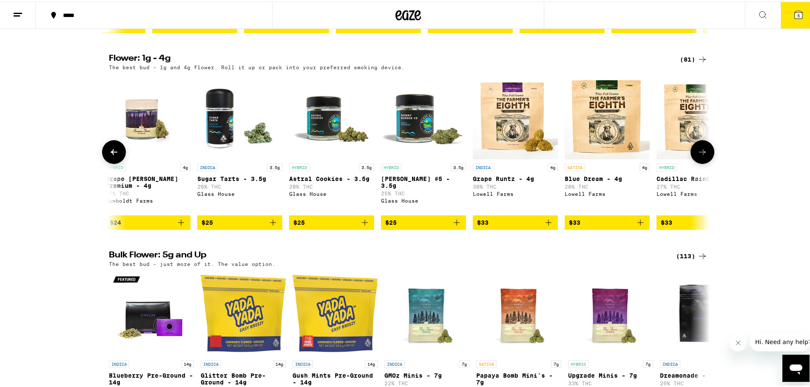
scroll to position [808, 0]
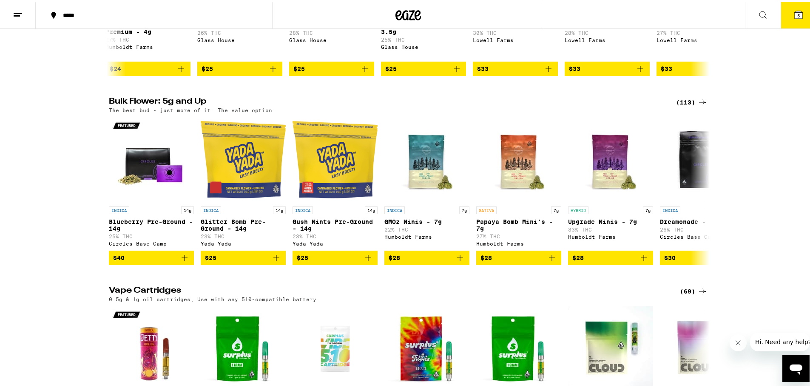
click at [690, 106] on div "(113)" at bounding box center [691, 101] width 31 height 10
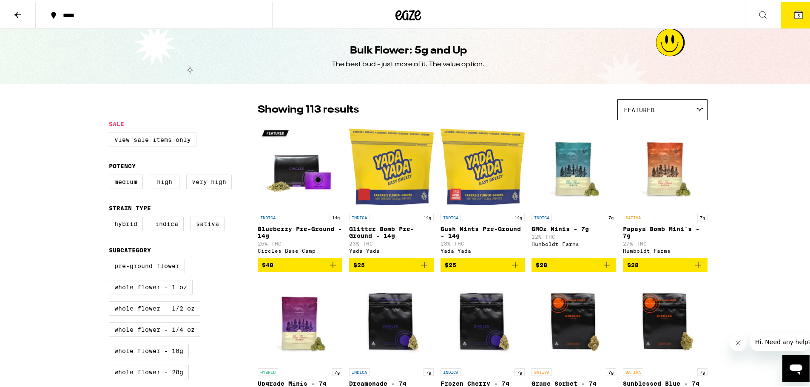
click at [204, 185] on label "Very High" at bounding box center [208, 180] width 45 height 14
click at [111, 175] on input "Very High" at bounding box center [111, 174] width 0 height 0
checkbox input "true"
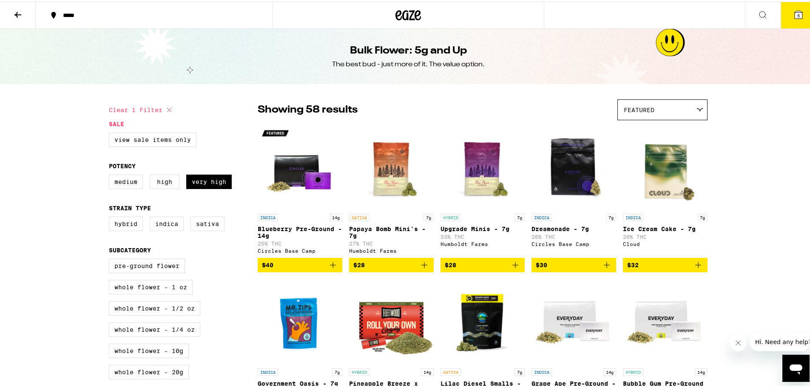
click at [649, 109] on span "Featured" at bounding box center [639, 108] width 31 height 7
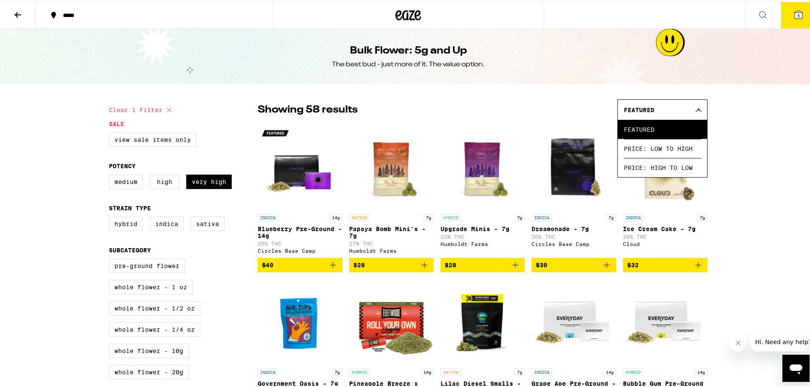
click at [501, 103] on div "Showing 58 results Featured Featured Price: Low to High Price: High to Low" at bounding box center [483, 108] width 450 height 21
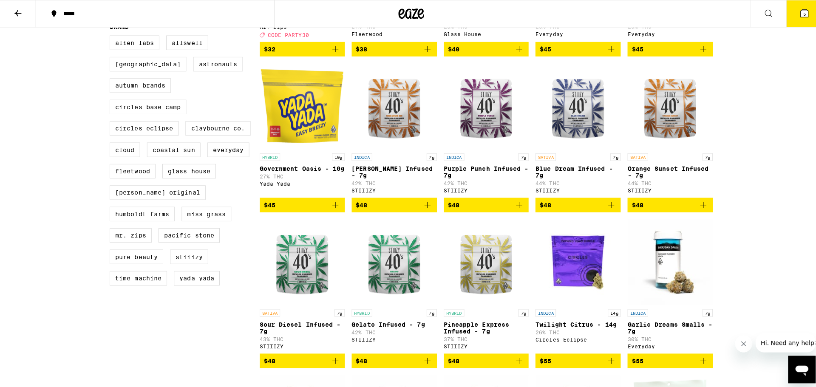
scroll to position [340, 0]
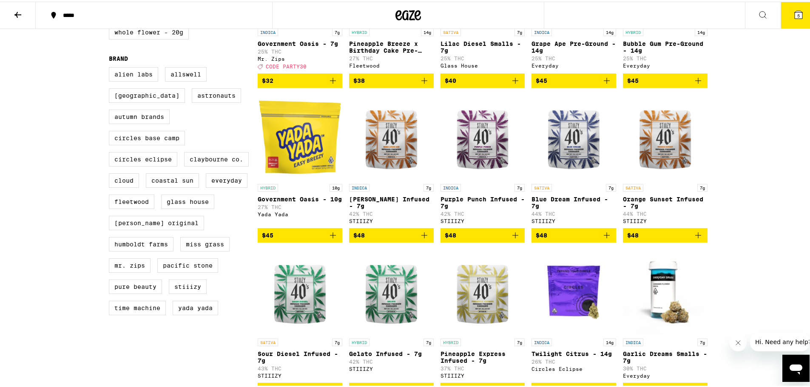
click at [650, 239] on span "$48" at bounding box center [665, 234] width 76 height 10
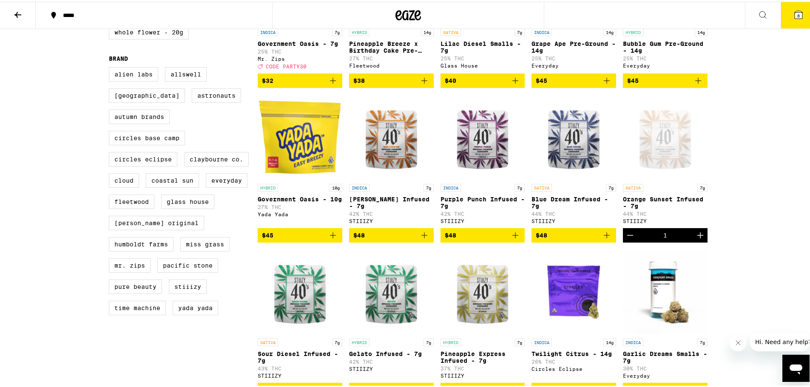
click at [795, 16] on icon at bounding box center [799, 13] width 8 height 8
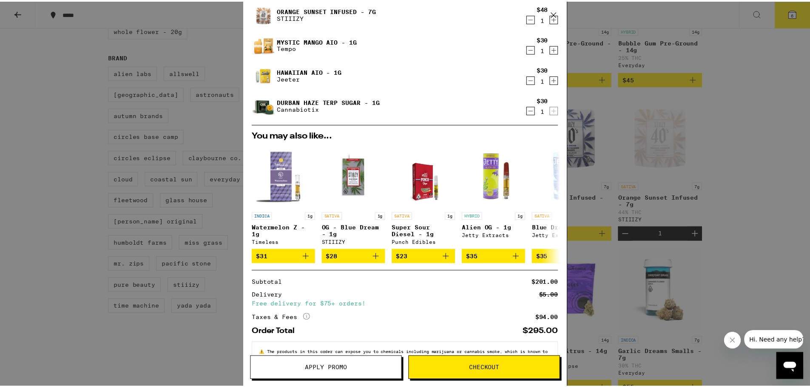
scroll to position [119, 0]
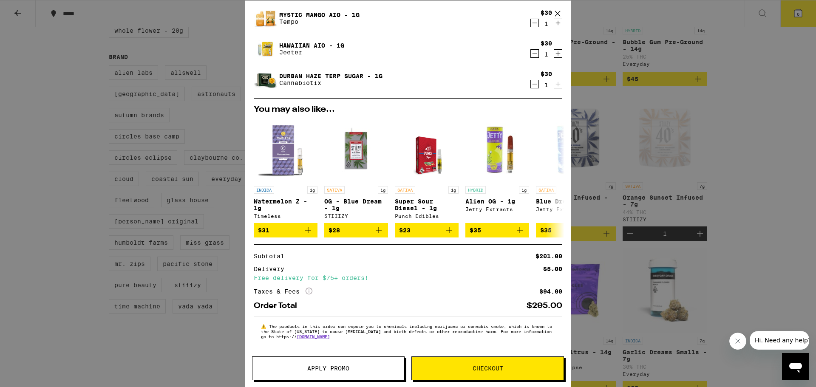
click at [341, 370] on span "Apply Promo" at bounding box center [328, 369] width 42 height 6
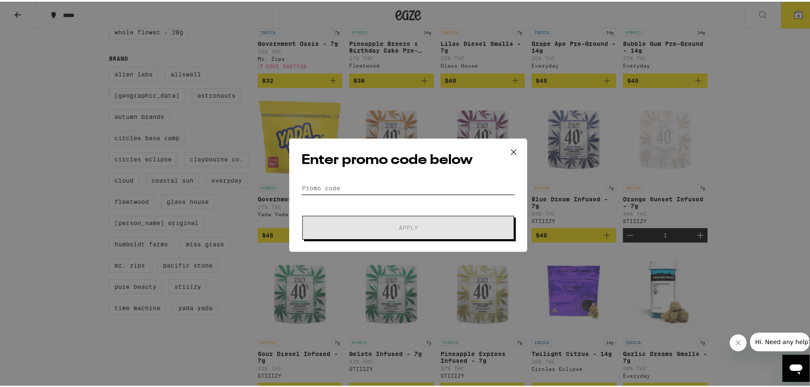
click at [340, 184] on input "Promo Code" at bounding box center [407, 186] width 213 height 13
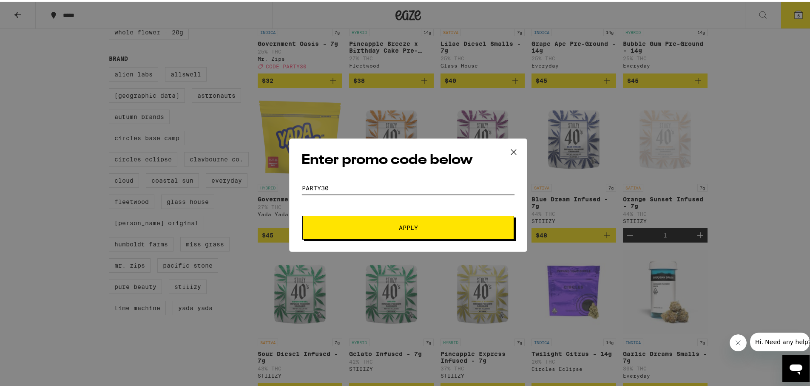
type input "PARTY30"
click at [362, 218] on button "Apply" at bounding box center [408, 226] width 212 height 24
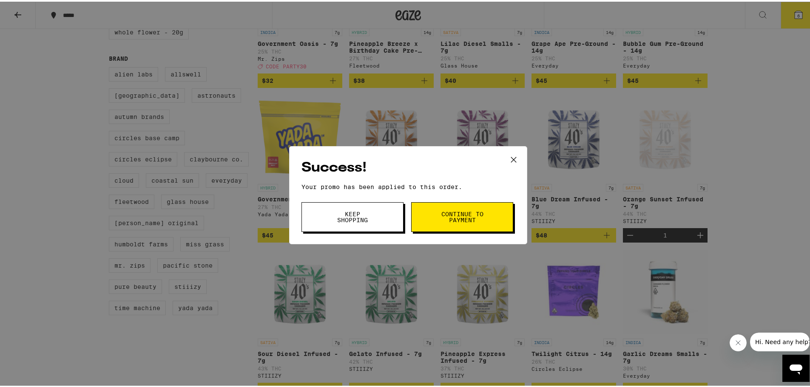
click at [447, 217] on span "Continue to payment" at bounding box center [461, 216] width 43 height 12
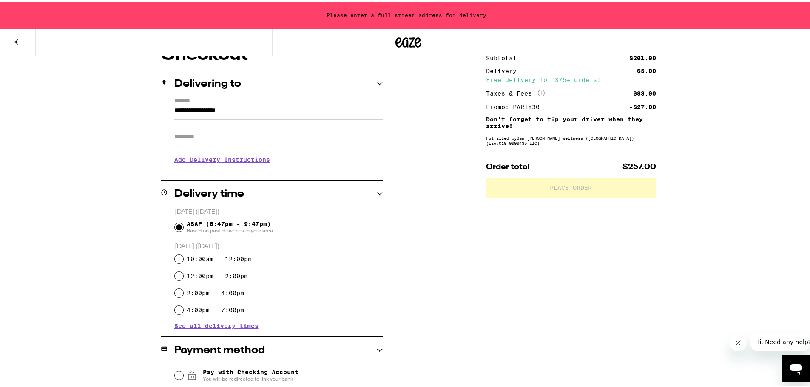
scroll to position [213, 0]
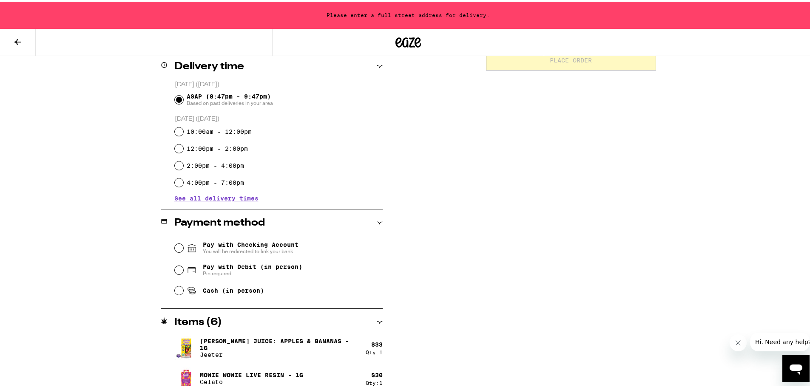
click at [212, 291] on span "Cash (in person)" at bounding box center [233, 289] width 61 height 7
click at [183, 291] on input "Cash (in person)" at bounding box center [179, 289] width 9 height 9
radio input "true"
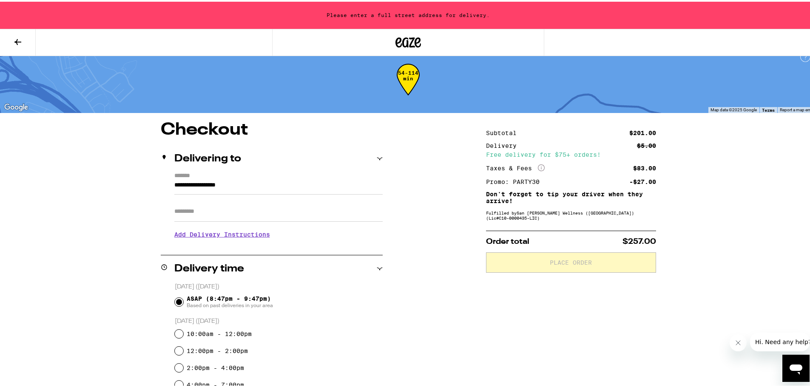
scroll to position [0, 0]
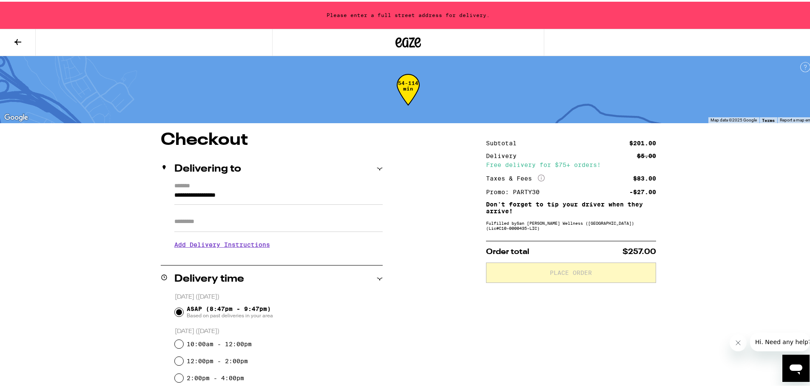
click at [223, 220] on input "Apt/Suite" at bounding box center [278, 220] width 208 height 20
click at [195, 195] on input "**********" at bounding box center [278, 196] width 208 height 14
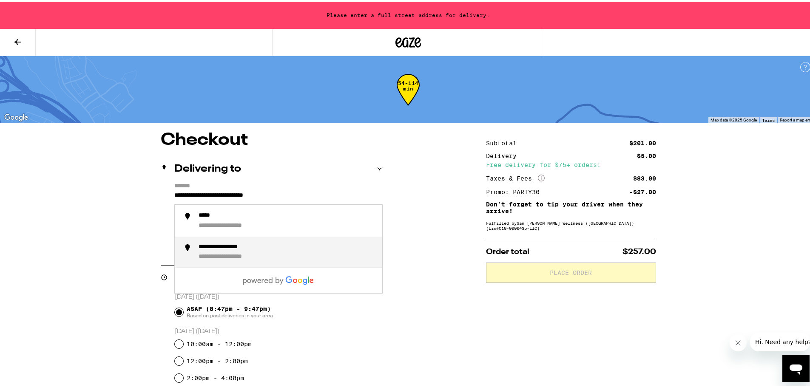
click at [236, 245] on div "**********" at bounding box center [233, 246] width 69 height 8
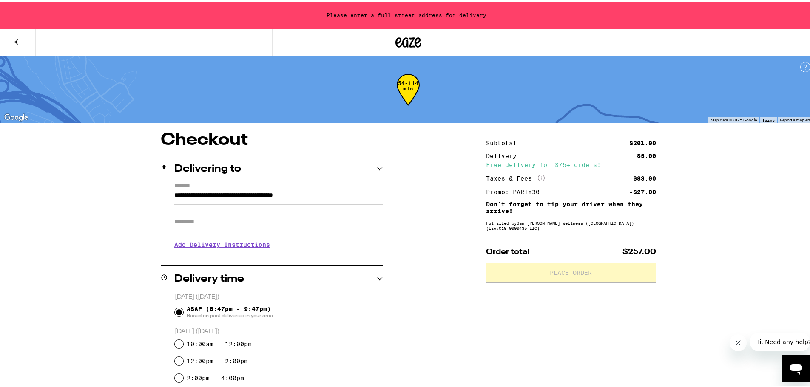
type input "**********"
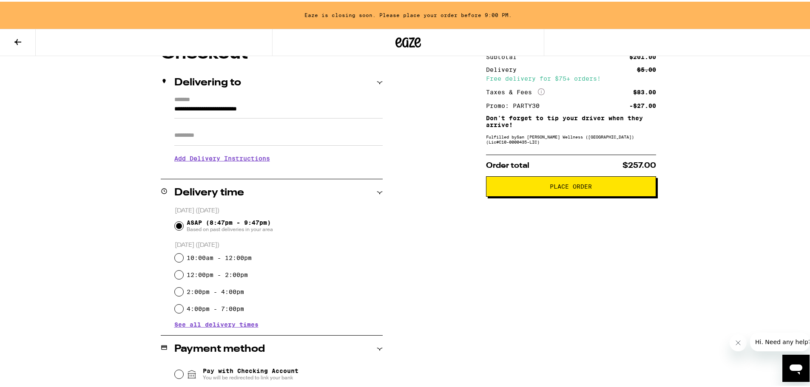
scroll to position [4, 0]
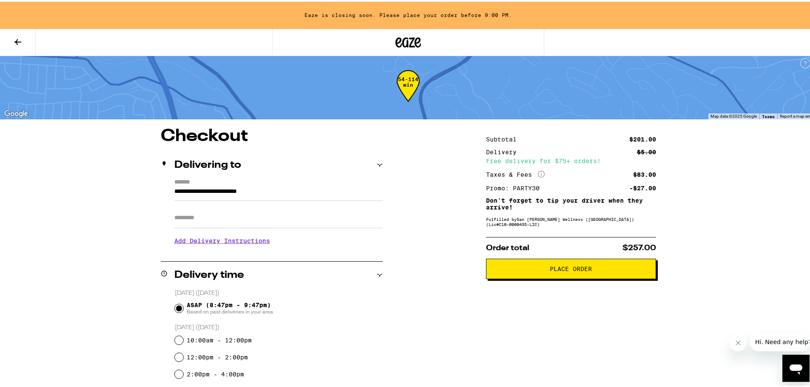
click at [557, 270] on span "Place Order" at bounding box center [571, 267] width 42 height 6
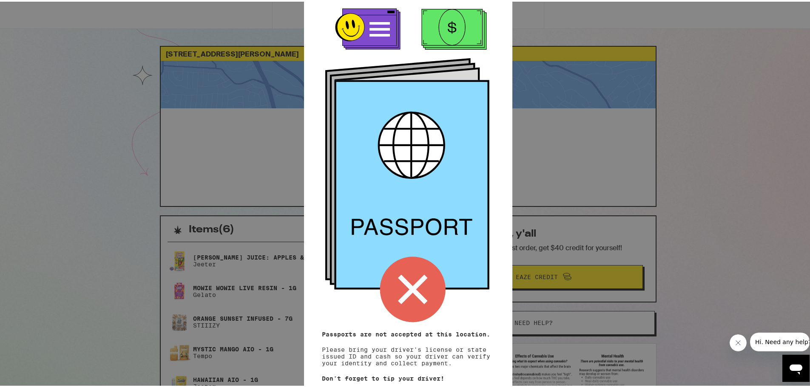
scroll to position [42, 0]
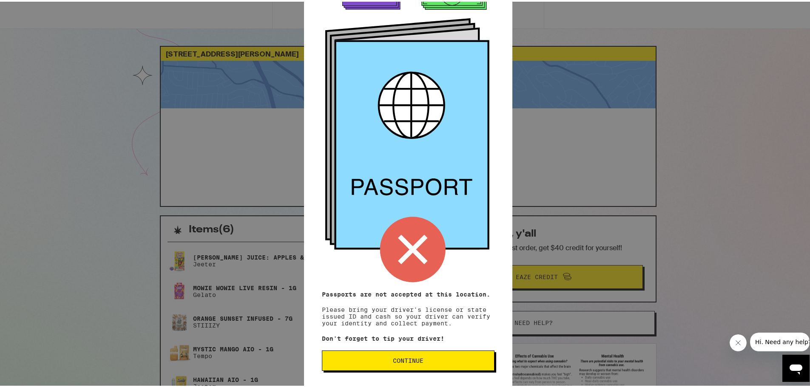
click at [393, 359] on span "Continue" at bounding box center [408, 359] width 31 height 6
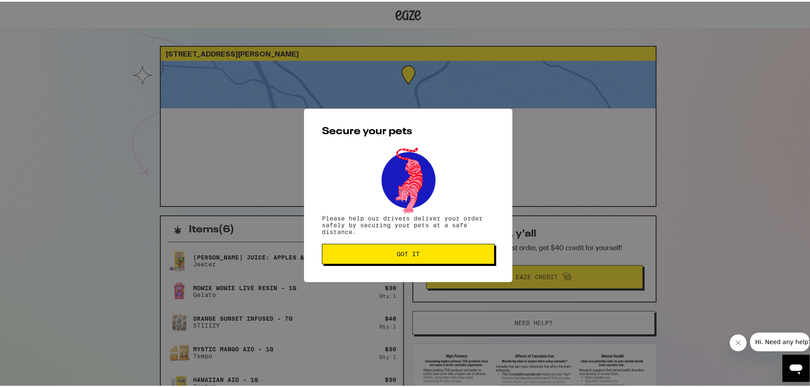
scroll to position [0, 0]
click at [403, 252] on span "Got it" at bounding box center [408, 253] width 23 height 6
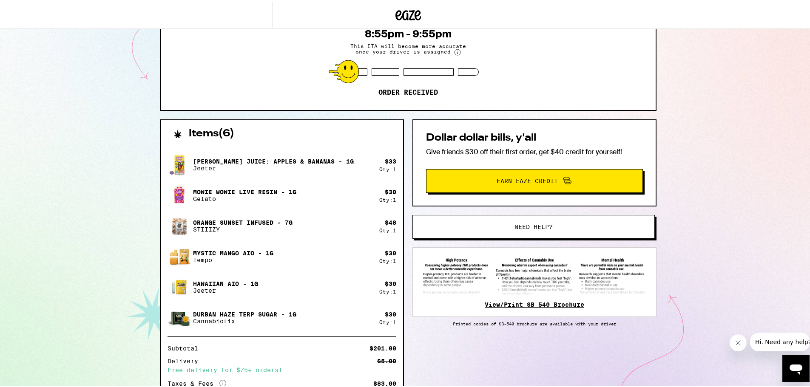
scroll to position [90, 0]
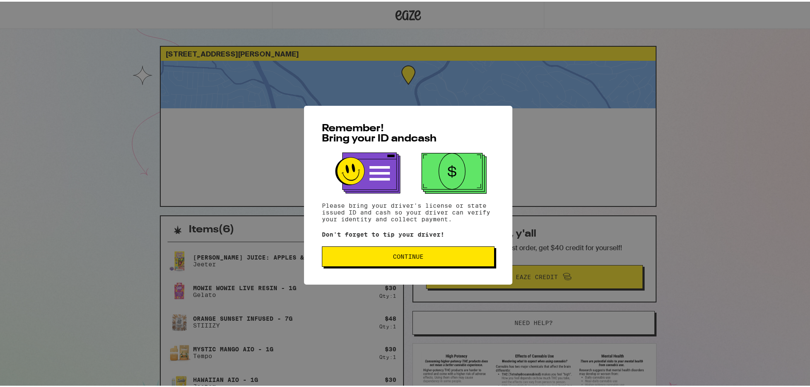
click at [393, 261] on button "Continue" at bounding box center [408, 255] width 173 height 20
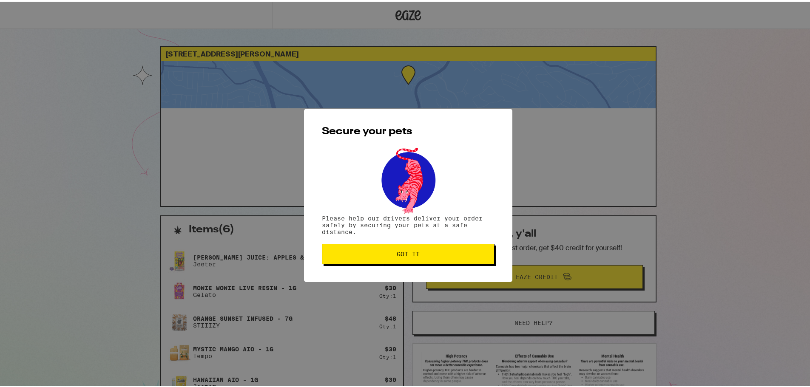
click at [396, 258] on button "Got it" at bounding box center [408, 252] width 173 height 20
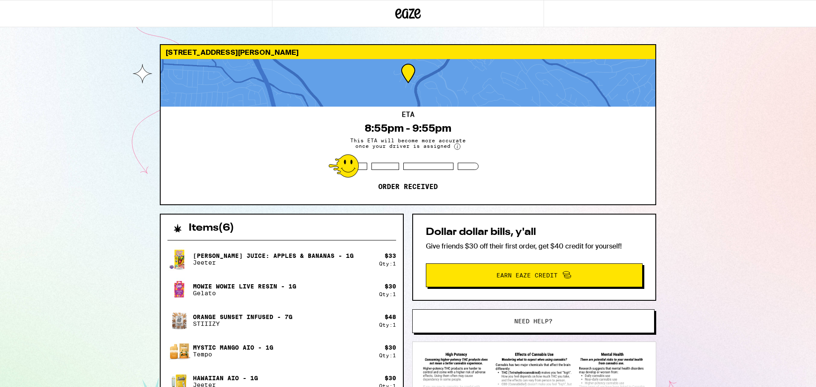
click at [510, 139] on div "ETA 8:55pm - 9:55pm This ETA will become more accurate once your driver is assi…" at bounding box center [408, 156] width 495 height 98
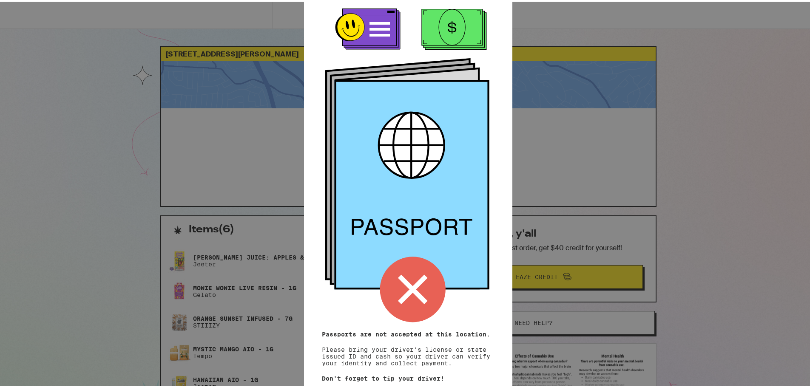
click at [727, 201] on div "Remember! Bring your ID and cash Passports are not accepted at this location. P…" at bounding box center [408, 193] width 816 height 387
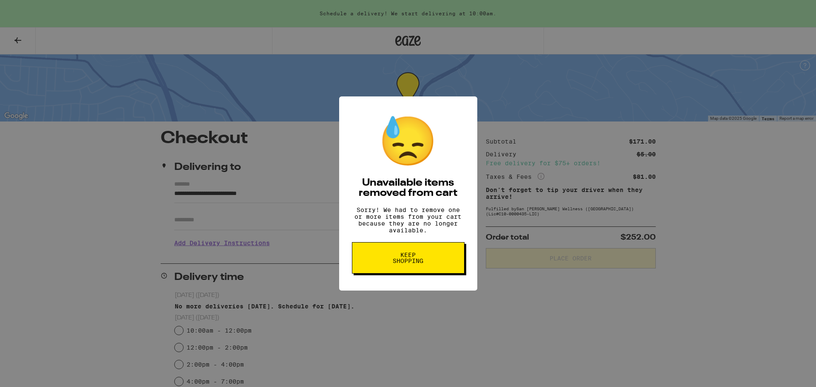
drag, startPoint x: 390, startPoint y: 260, endPoint x: 403, endPoint y: 259, distance: 13.2
click at [394, 264] on span "Keep Shopping" at bounding box center [408, 258] width 44 height 12
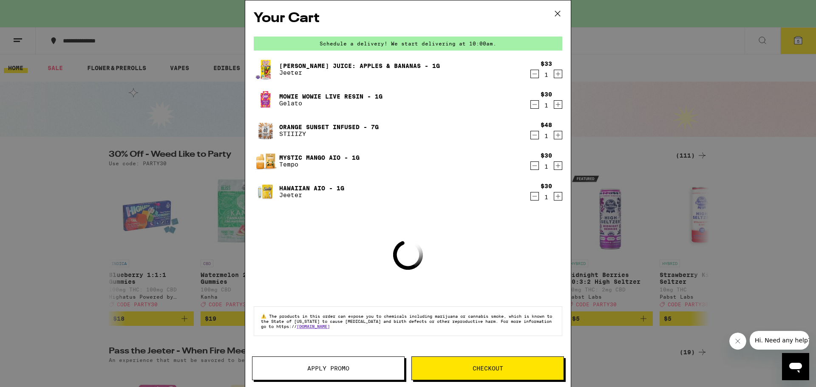
click at [151, 34] on div "Your Cart Schedule a delivery! We start delivering at 10:00am. [PERSON_NAME] Ju…" at bounding box center [408, 193] width 816 height 387
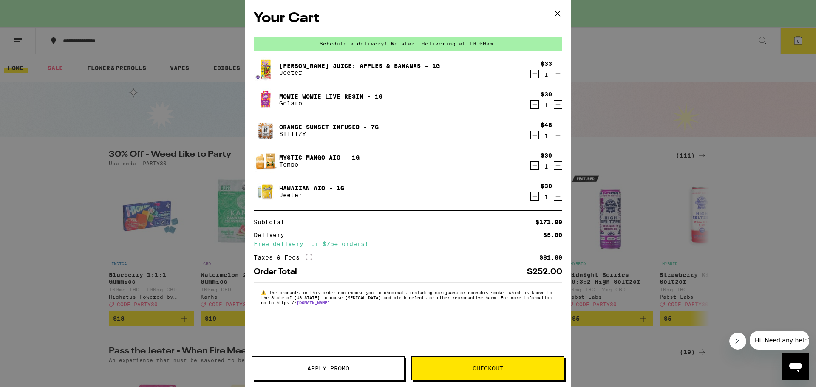
click at [617, 28] on div "Your Cart Schedule a delivery! We start delivering at 10:00am. [PERSON_NAME] Ju…" at bounding box center [408, 193] width 816 height 387
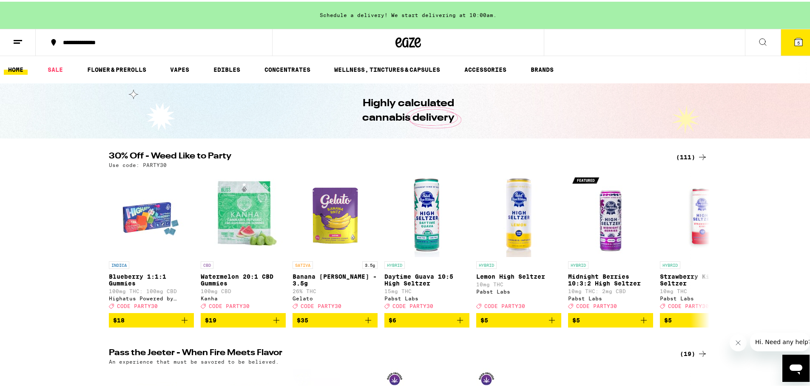
click at [16, 38] on div "Your Cart Schedule a delivery! We start delivering at 10:00am. [PERSON_NAME] Ju…" at bounding box center [408, 193] width 816 height 387
click at [14, 39] on line at bounding box center [18, 39] width 9 height 0
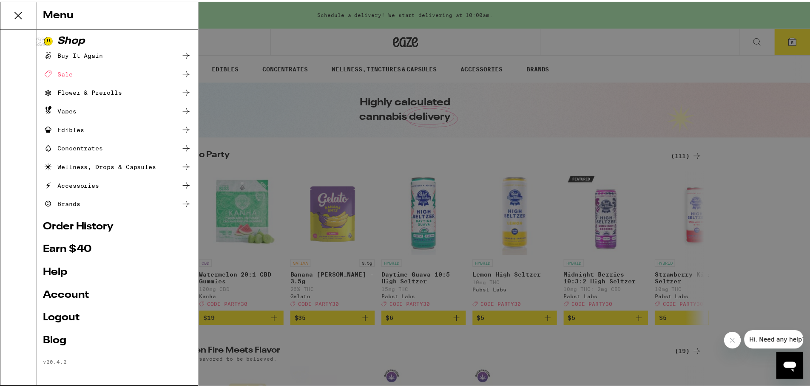
scroll to position [3, 0]
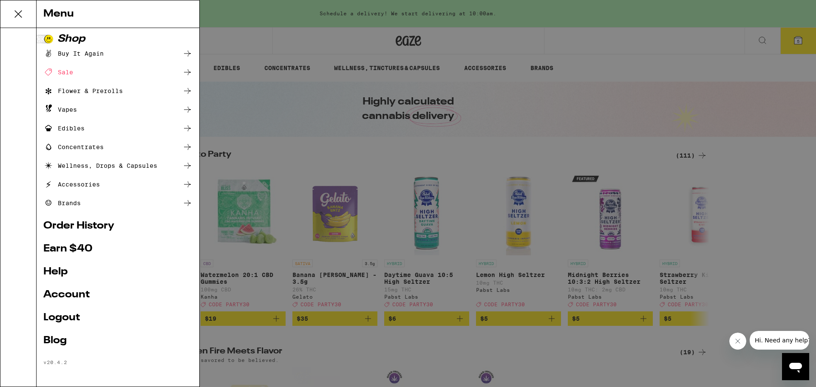
click at [52, 267] on link "Help" at bounding box center [117, 272] width 149 height 10
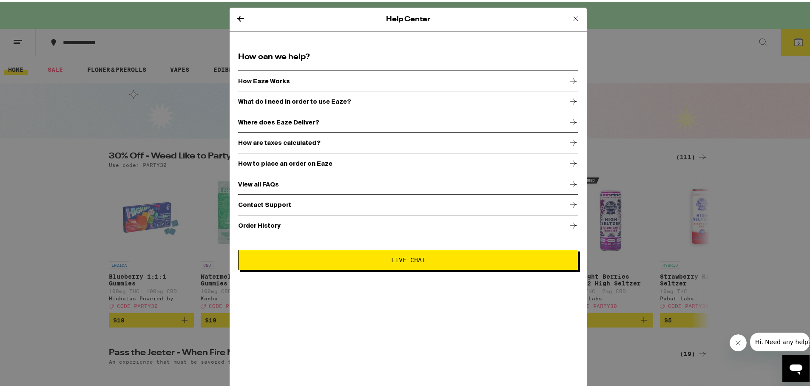
click at [283, 202] on div "Contact Support" at bounding box center [408, 203] width 340 height 21
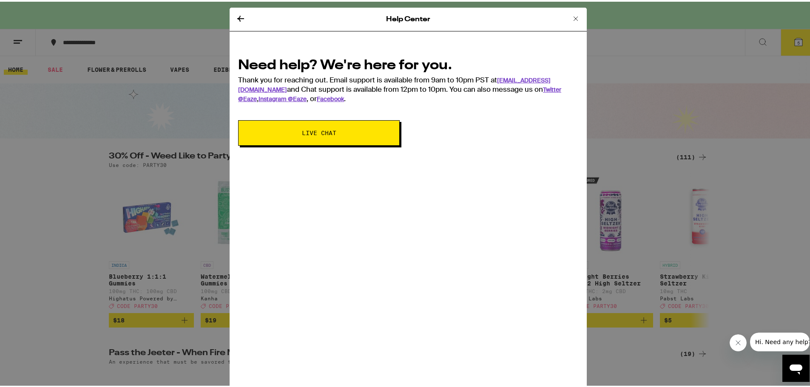
click at [323, 137] on button "Live Chat" at bounding box center [319, 132] width 162 height 26
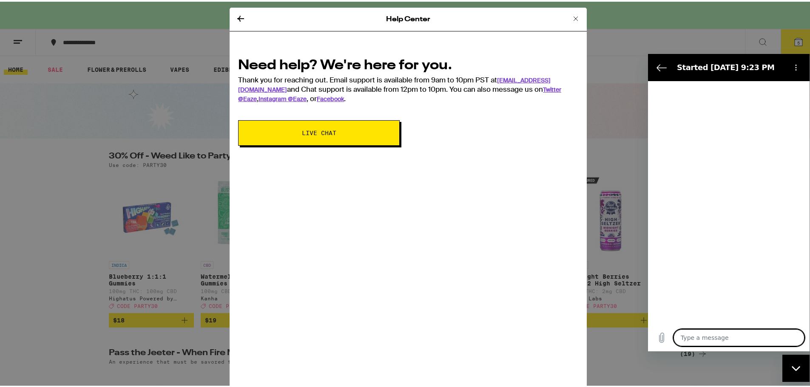
type textarea "x"
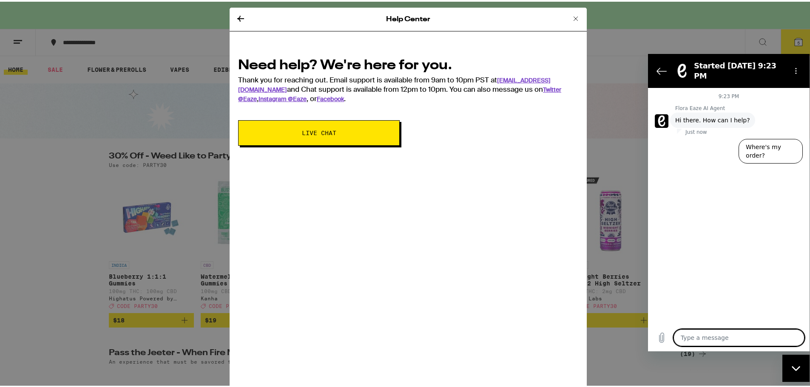
click at [736, 332] on textarea at bounding box center [738, 337] width 131 height 17
type textarea "i"
type textarea "x"
type textarea "i"
type textarea "x"
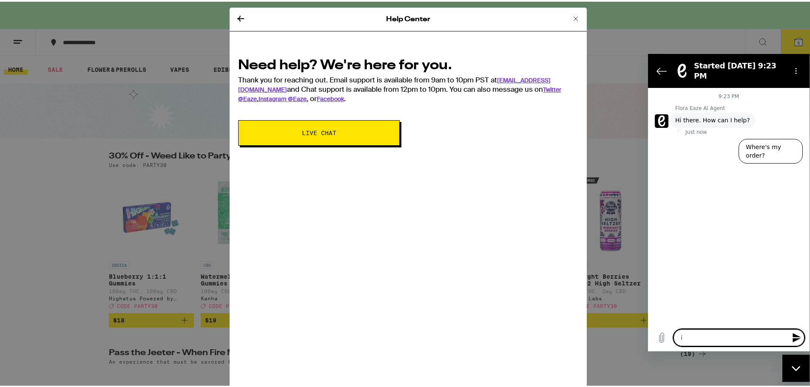
type textarea "i a"
type textarea "x"
type textarea "i ac"
type textarea "x"
type textarea "i acc"
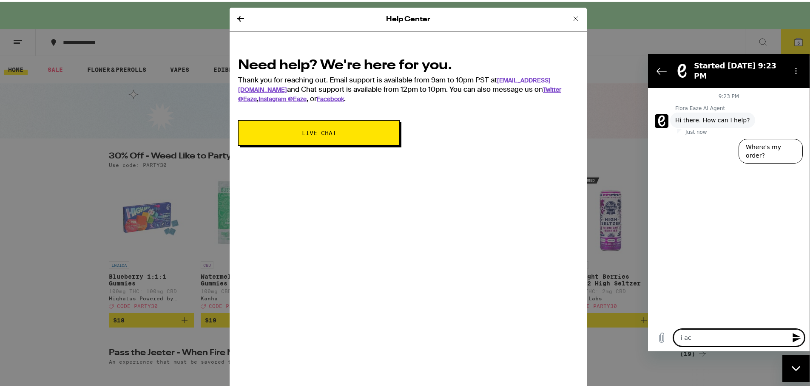
type textarea "x"
type textarea "i acca"
type textarea "x"
type textarea "i accad"
type textarea "x"
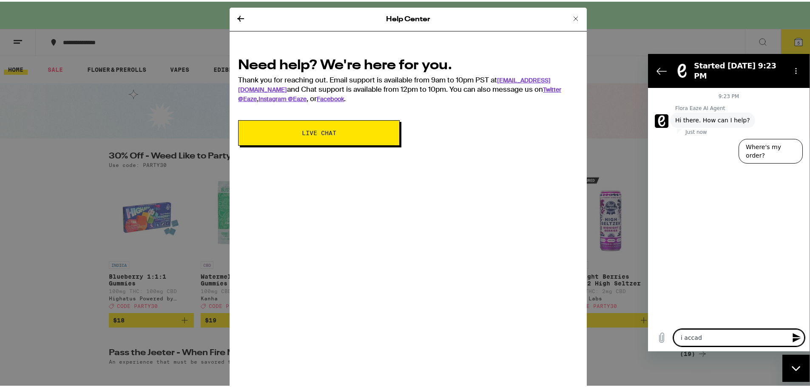
type textarea "i accade"
type textarea "x"
type textarea "i accaden"
type textarea "x"
type textarea "i accadent"
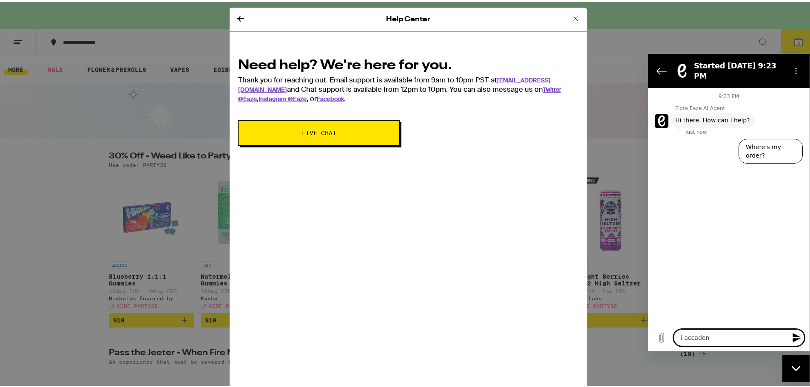
type textarea "x"
type textarea "i accadentl"
type textarea "x"
type textarea "i accadently"
type textarea "x"
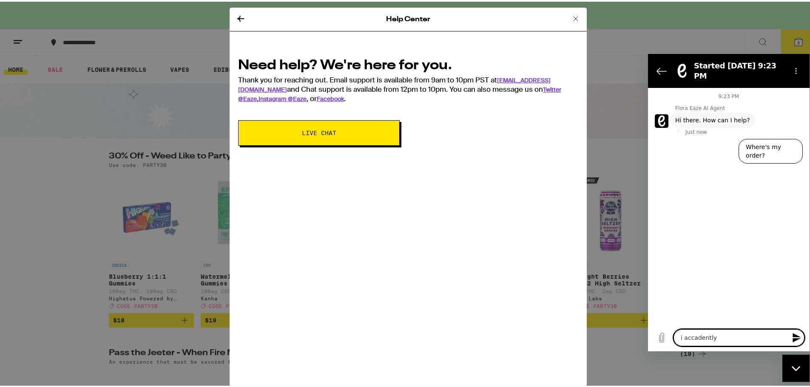
type textarea "i accadently"
type textarea "x"
type textarea "i accadently e"
type textarea "x"
type textarea "i accadently ex"
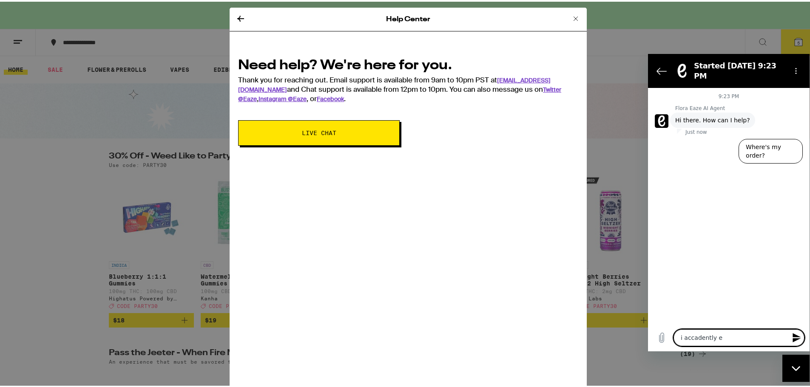
type textarea "x"
type textarea "i accadently exi"
type textarea "x"
type textarea "i accadently exit"
type textarea "x"
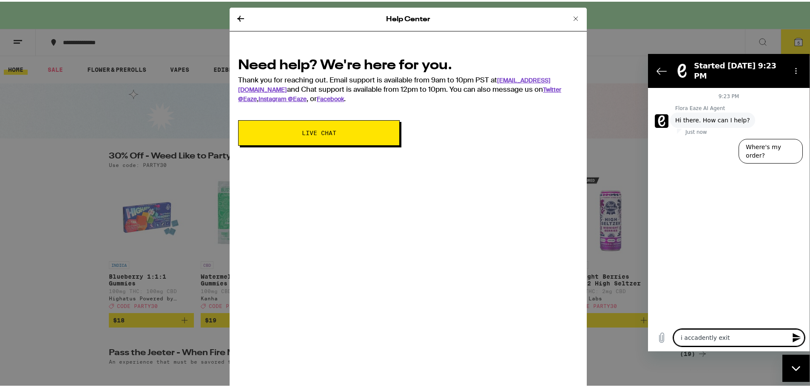
type textarea "i accadently exite"
type textarea "x"
type textarea "i accadently exited"
type textarea "x"
type textarea "i accadently exited"
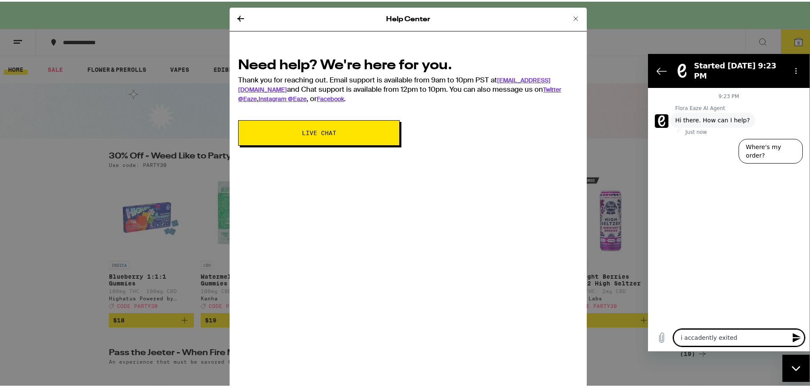
type textarea "x"
type textarea "i accadently exited o"
type textarea "x"
type textarea "i accadently exited ou"
type textarea "x"
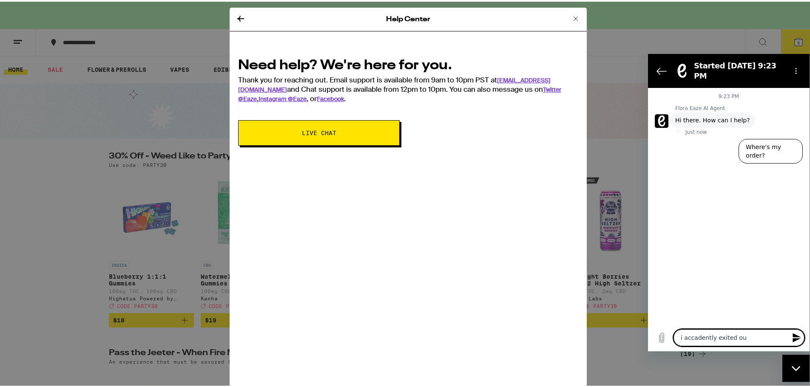
type textarea "i accadently exited out"
type textarea "x"
type textarea "i accadently exited out"
type textarea "x"
type textarea "i accadently exited out o"
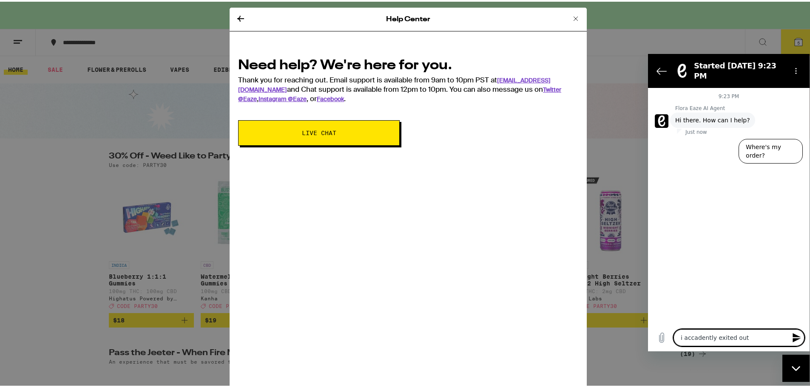
type textarea "x"
type textarea "i accadently exited out of"
type textarea "x"
type textarea "i accadently exited out of"
type textarea "x"
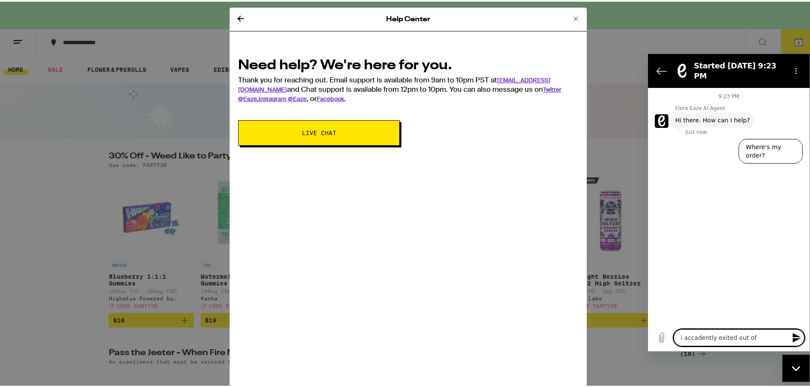
type textarea "i accadently exited out of m"
type textarea "x"
type textarea "i accadently exited out of my"
type textarea "x"
type textarea "i accadently exited out of my"
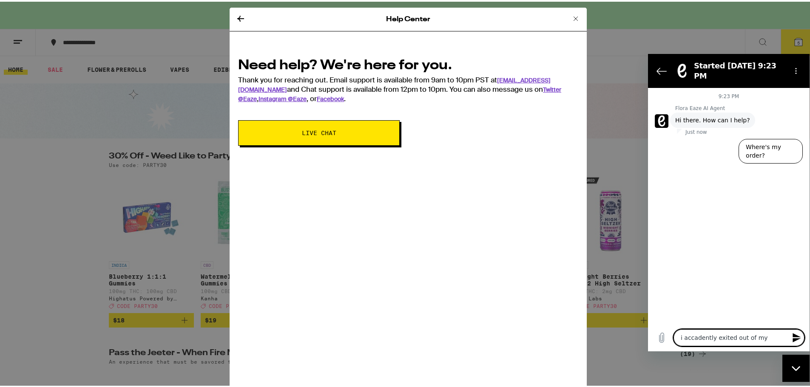
type textarea "x"
type textarea "i accadently exited out of my c"
type textarea "x"
type textarea "i accadently exited out of my ch"
type textarea "x"
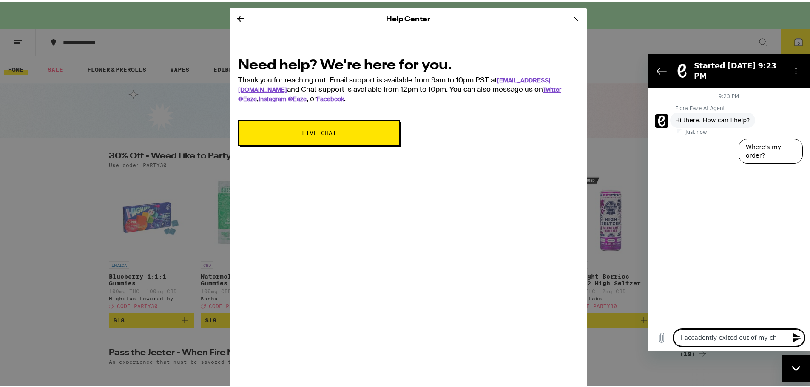
type textarea "i accadently exited out of my cha"
type textarea "x"
type textarea "i accadently exited out of my chat"
type textarea "x"
type textarea "i accadently exited out of my chat"
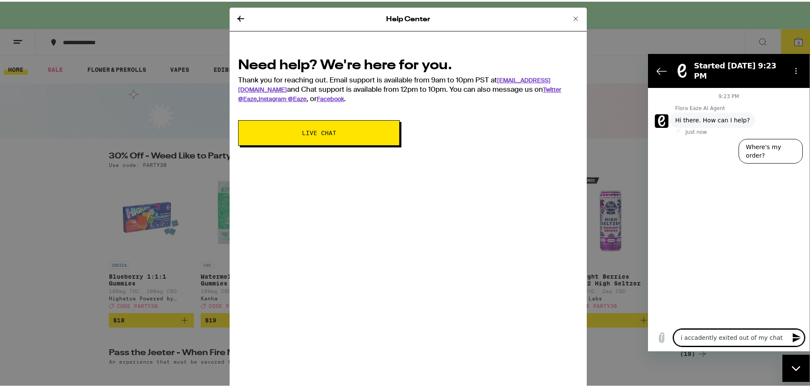
type textarea "x"
type textarea "i accadently exited out of my chat w"
type textarea "x"
type textarea "i accadently exited out of my chat wi"
type textarea "x"
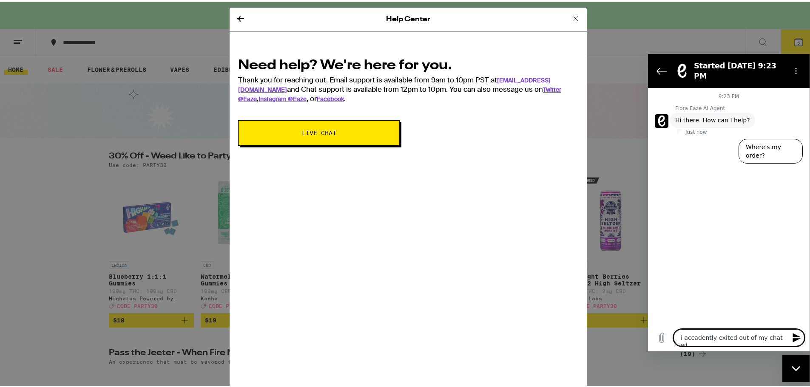
type textarea "i accadently exited out of my chat wit"
type textarea "x"
type textarea "i accadently exited out of my chat with"
type textarea "x"
type textarea "i accadently exited out of my chat with"
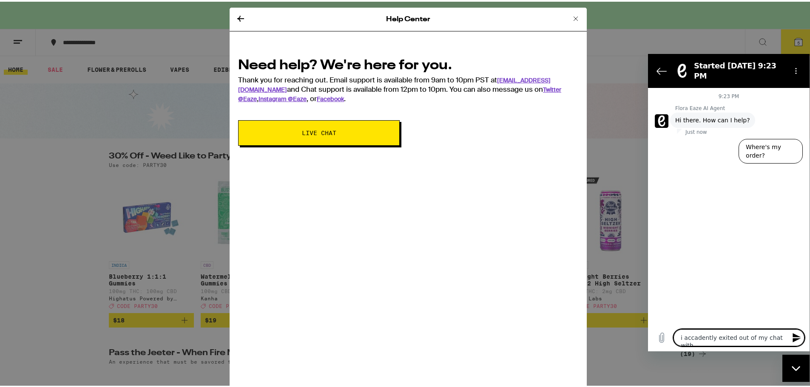
type textarea "x"
type textarea "i accadently exited out of my chat with g"
type textarea "x"
type textarea "i accadently exited out of my chat with gl"
type textarea "x"
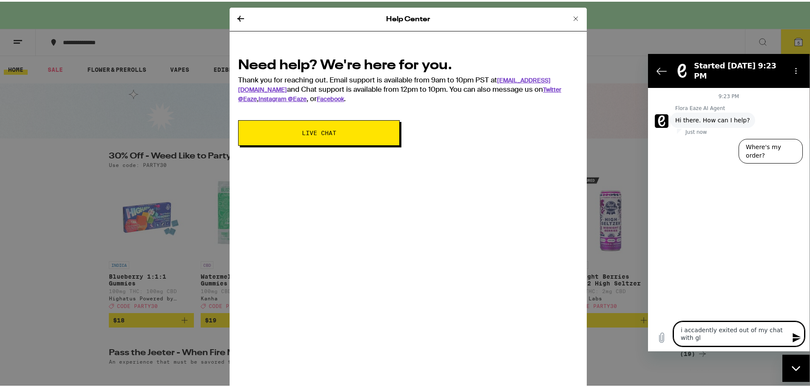
type textarea "i accadently exited out of my chat with gli"
type textarea "x"
type textarea "i accadently exited out of my chat with glin"
type textarea "x"
type textarea "i accadently exited out of my chat with glind"
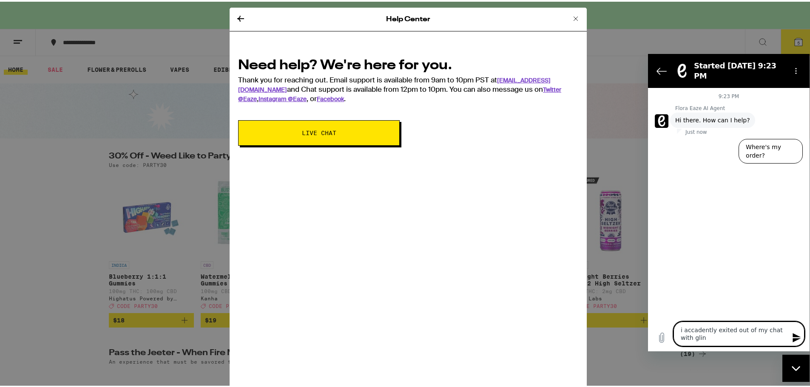
type textarea "x"
type textarea "i accadently exited out of my chat with [PERSON_NAME]"
type textarea "x"
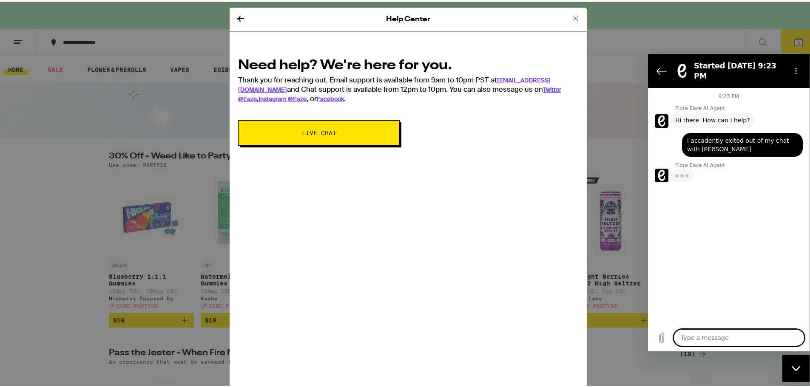
type textarea "x"
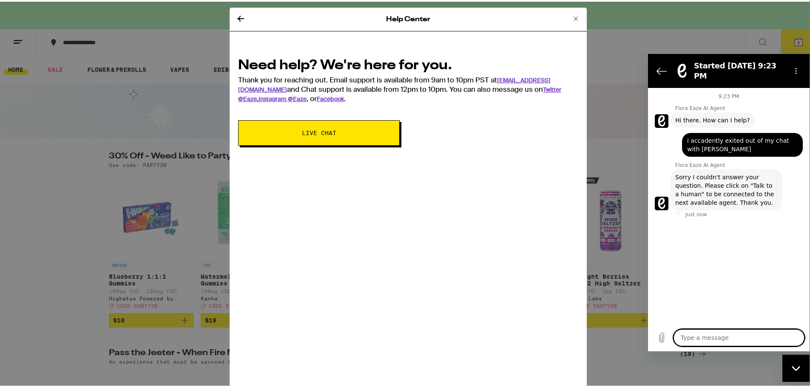
type textarea "n"
type textarea "x"
type textarea "ne"
type textarea "x"
type textarea "nee"
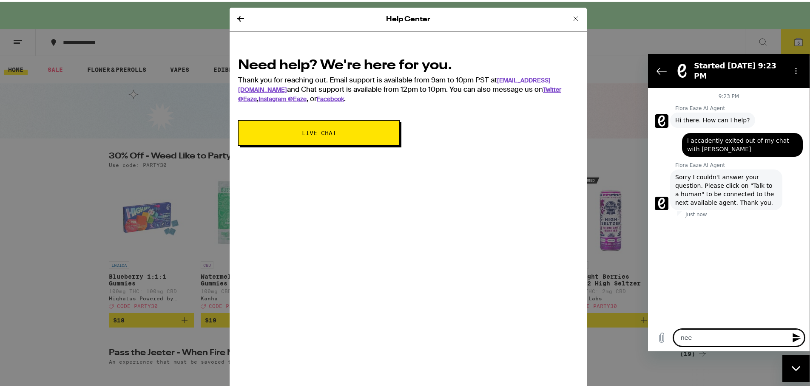
type textarea "x"
type textarea "need"
type textarea "x"
type textarea "need"
type textarea "x"
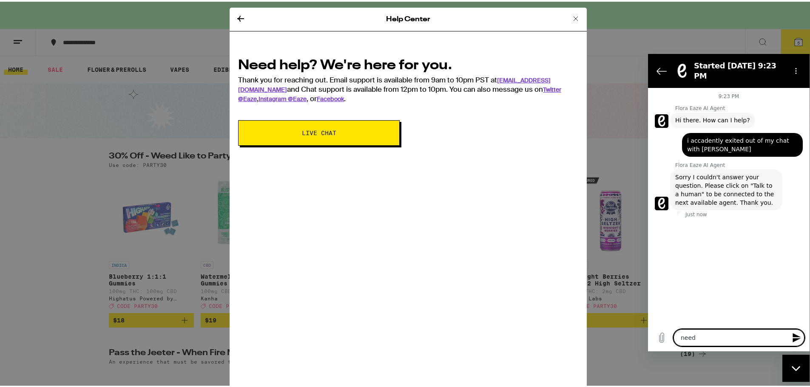
type textarea "need"
type textarea "x"
type textarea "nee"
type textarea "x"
type textarea "ne"
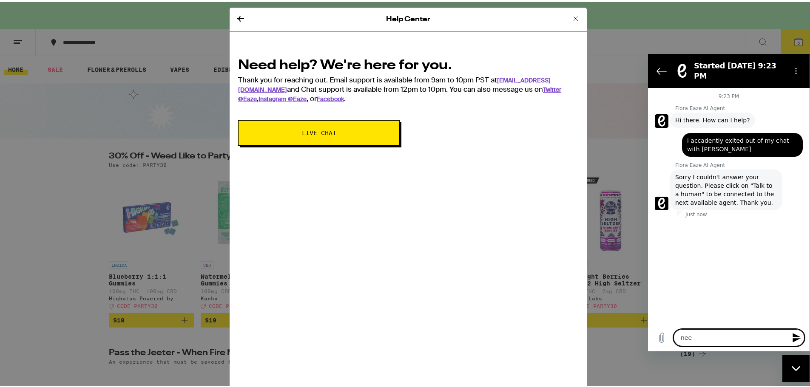
type textarea "x"
type textarea "n"
type textarea "x"
type textarea "t"
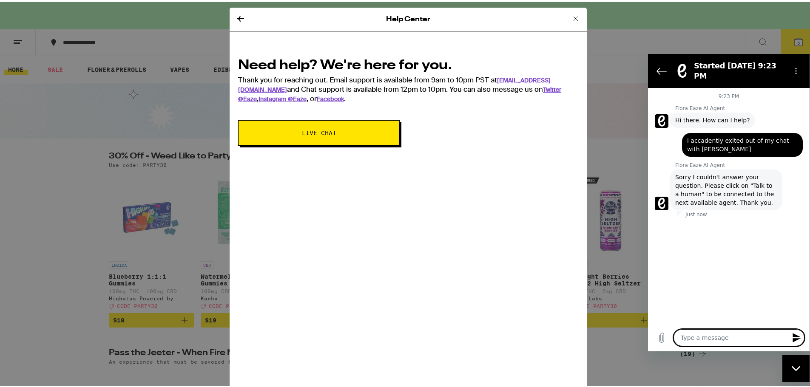
type textarea "x"
type textarea "ta"
type textarea "x"
type textarea "tal"
type textarea "x"
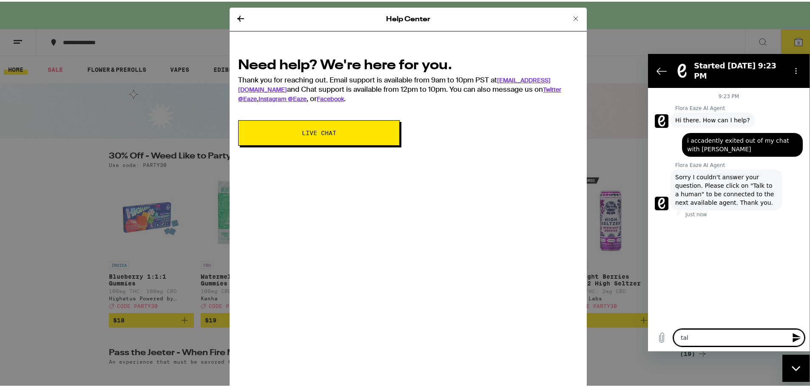
type textarea "talk"
type textarea "x"
type textarea "talk"
type textarea "x"
type textarea "talk t"
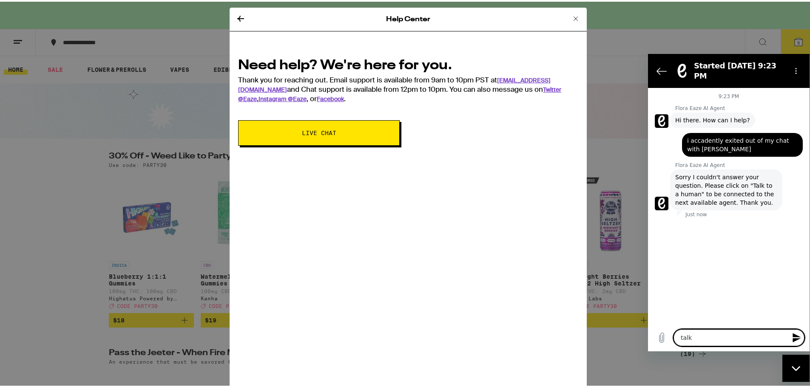
type textarea "x"
type textarea "talk to"
type textarea "x"
type textarea "talk to"
type textarea "x"
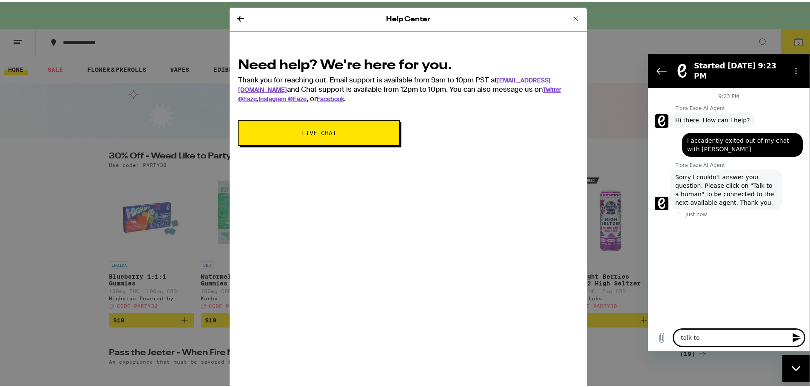
type textarea "talk to a"
type textarea "x"
type textarea "talk to a"
type textarea "x"
type textarea "talk to a h"
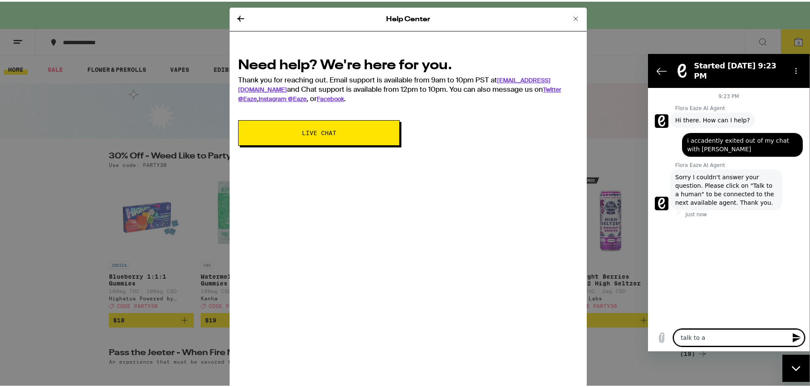
type textarea "x"
type textarea "talk to a hu"
type textarea "x"
type textarea "talk to a hum"
type textarea "x"
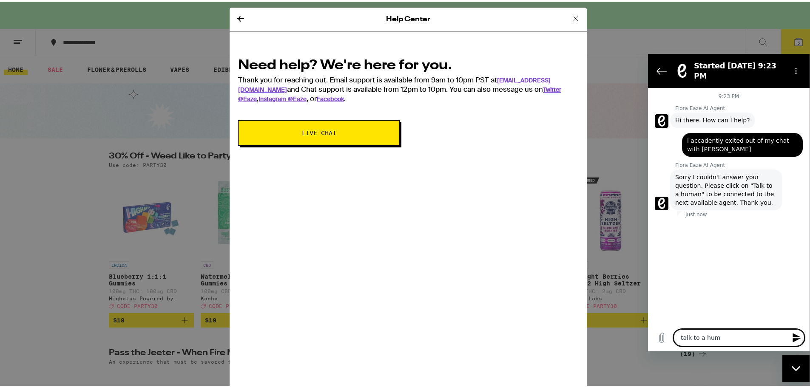
type textarea "talk to a huma"
type textarea "x"
type textarea "talk to a human"
type textarea "x"
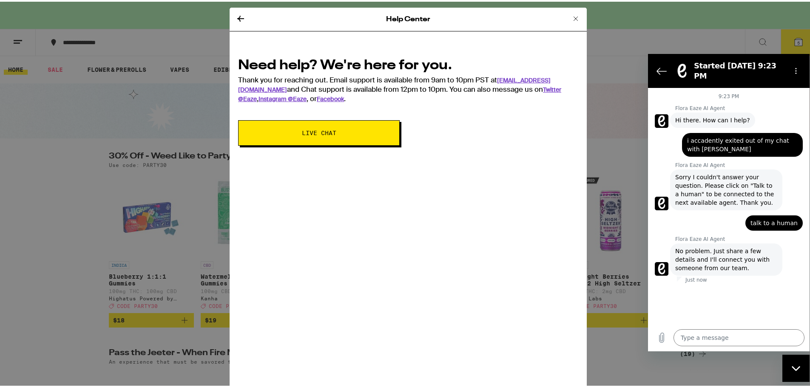
type textarea "x"
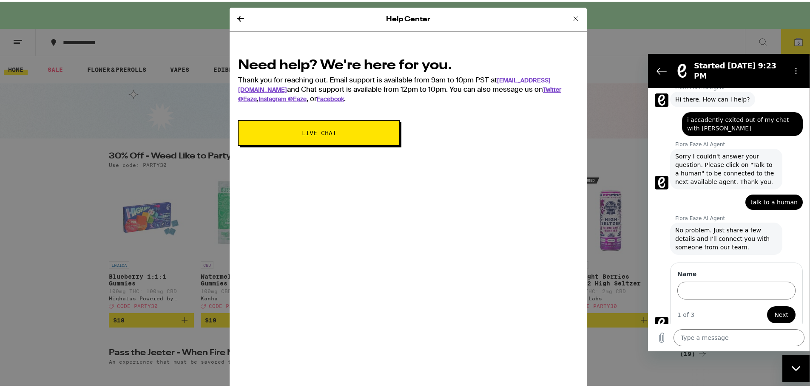
scroll to position [20, 0]
click at [746, 284] on input "Name" at bounding box center [736, 290] width 118 height 18
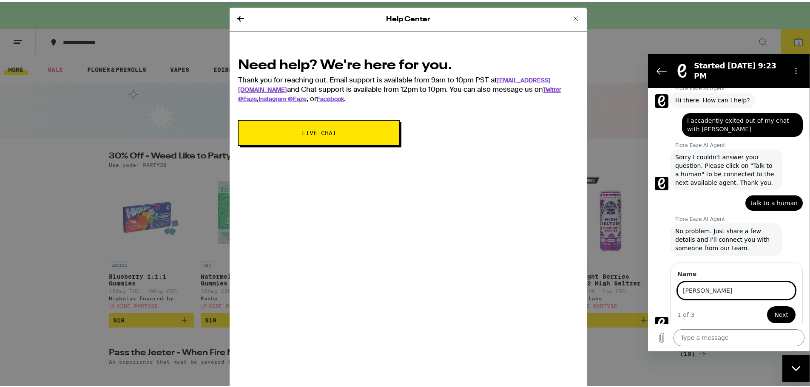
type input "[PERSON_NAME]"
click at [767, 306] on button "Next" at bounding box center [781, 314] width 28 height 17
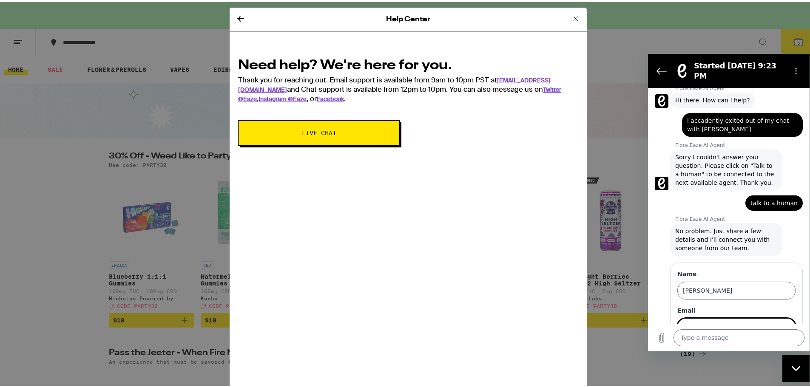
scroll to position [57, 0]
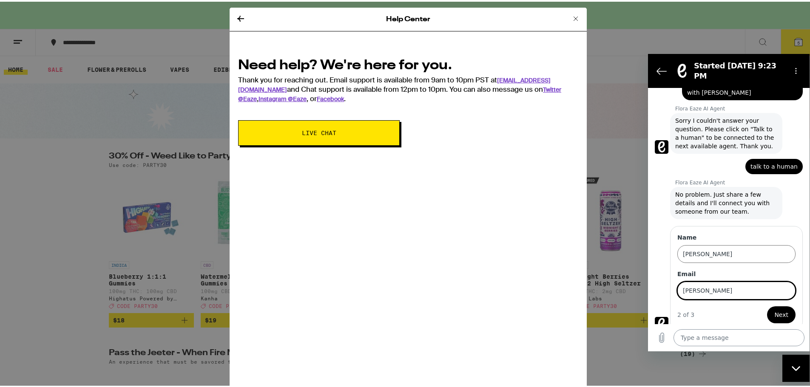
type input "[PERSON_NAME][EMAIL_ADDRESS][DOMAIN_NAME]"
click at [776, 310] on span "Next" at bounding box center [781, 315] width 14 height 10
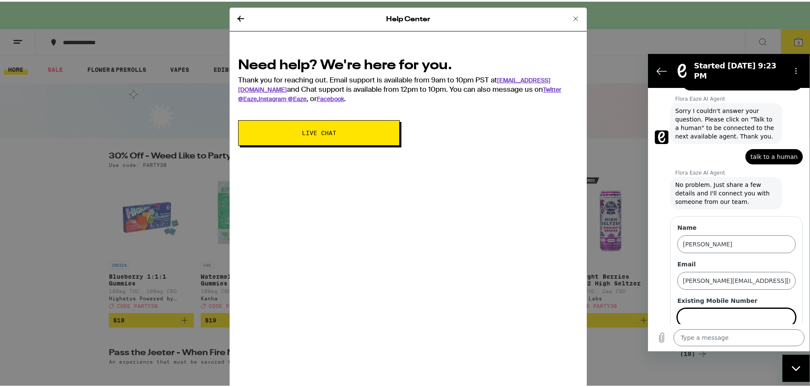
scroll to position [93, 0]
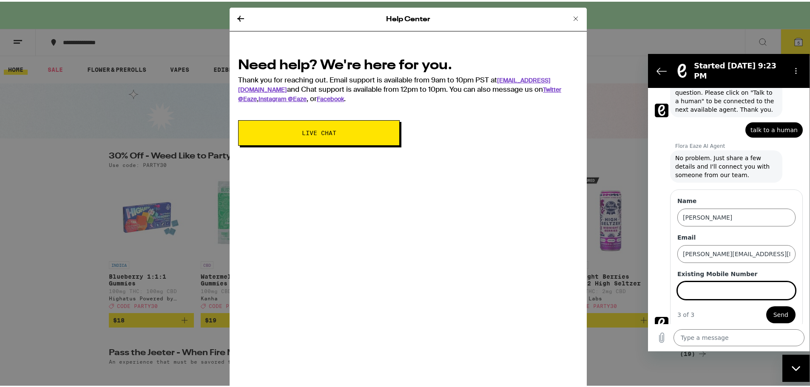
click at [704, 281] on input "Existing Mobile Number" at bounding box center [736, 290] width 118 height 18
type input "4084780963"
click at [766, 308] on button "Send" at bounding box center [780, 314] width 29 height 17
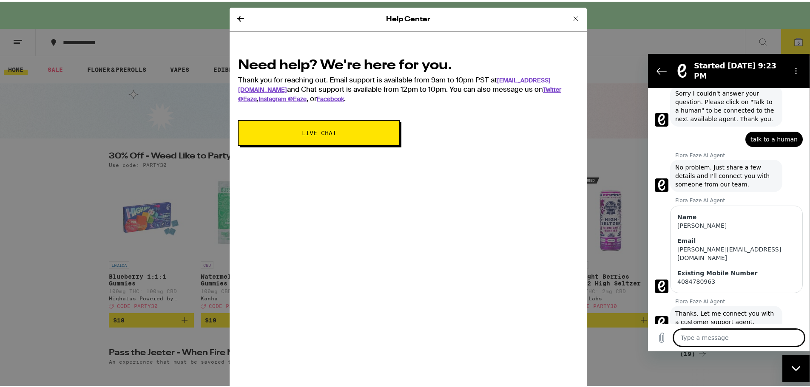
scroll to position [107, 0]
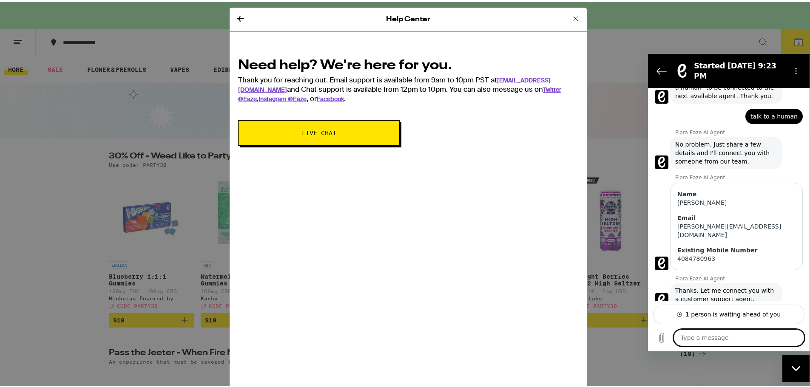
type textarea "x"
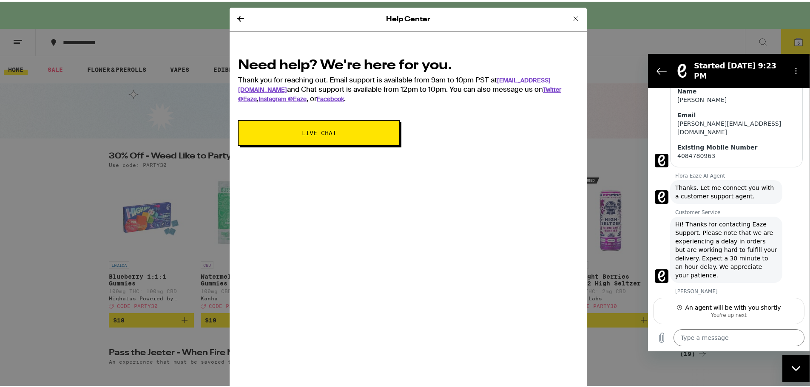
scroll to position [209, 0]
click at [721, 333] on textarea at bounding box center [738, 337] width 131 height 17
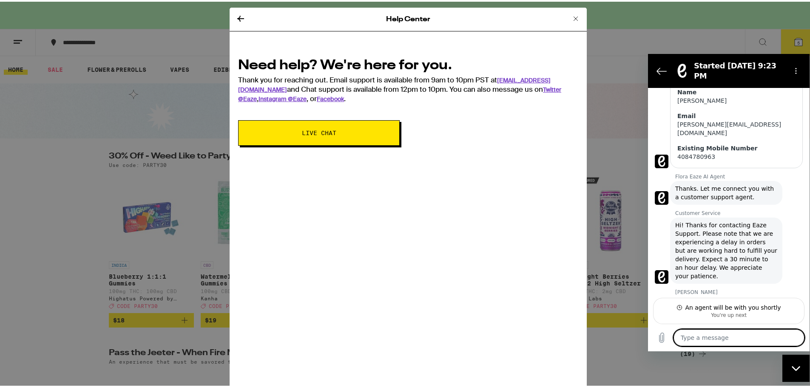
type textarea "h"
type textarea "x"
type textarea "hi"
type textarea "x"
type textarea "hi"
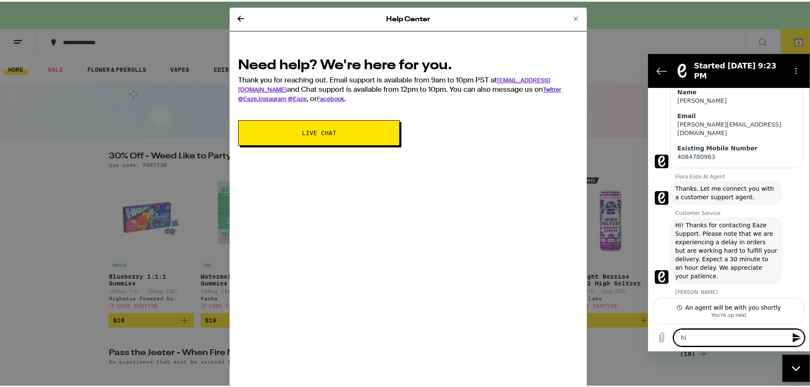
type textarea "x"
type textarea "hi i"
type textarea "x"
type textarea "hi im"
type textarea "x"
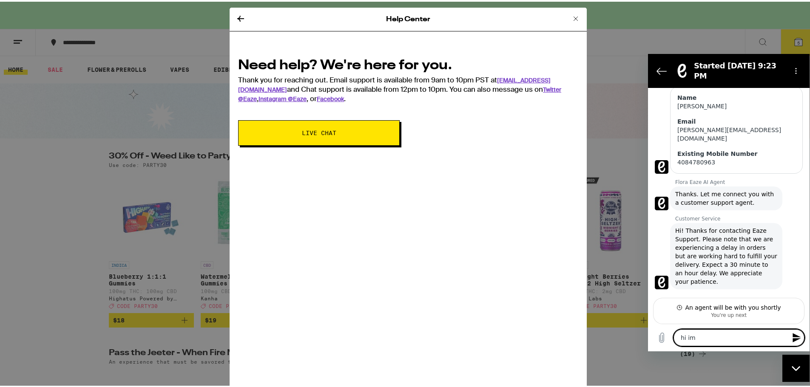
type textarea "hi im"
type textarea "x"
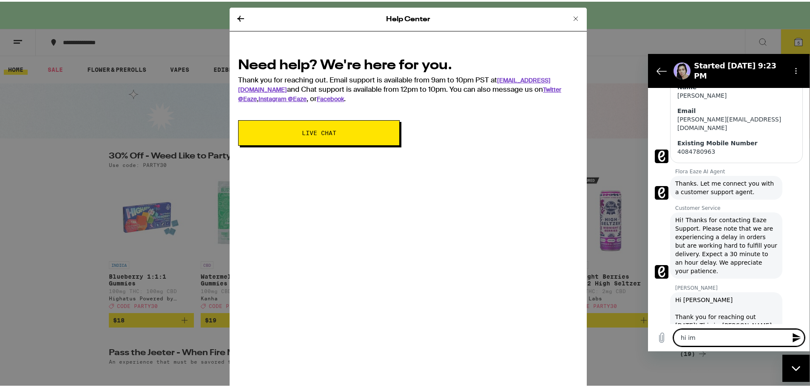
type textarea "hi im s"
type textarea "x"
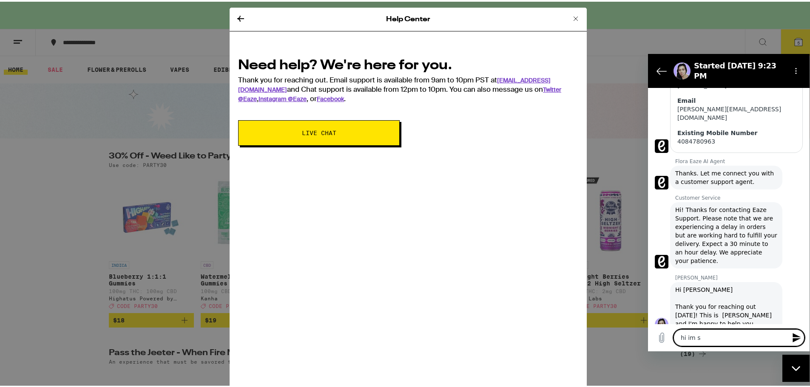
type textarea "hi im so"
type textarea "x"
type textarea "hi im sor"
type textarea "x"
type textarea "hi im sorr"
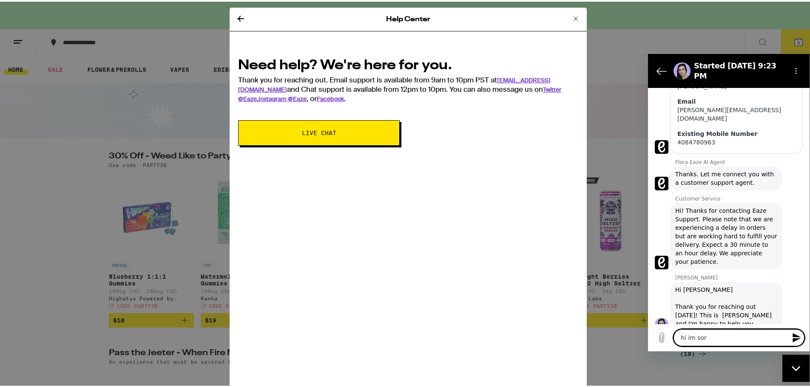
type textarea "x"
type textarea "hi im sorry"
type textarea "x"
type textarea "hi im sorry"
type textarea "x"
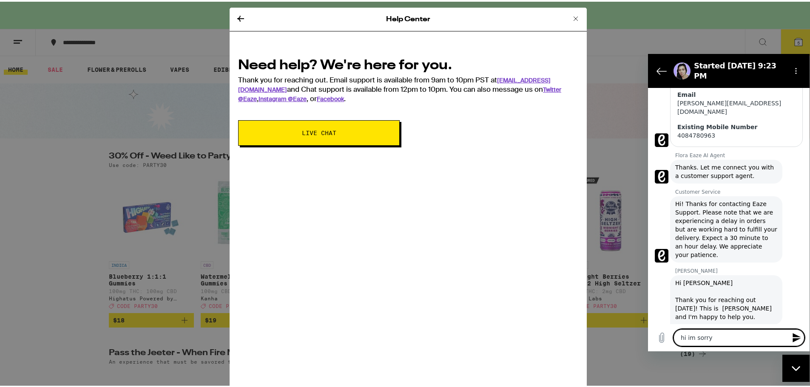
scroll to position [229, 0]
type textarea "hi im sorry m"
type textarea "x"
type textarea "hi im sorry my"
type textarea "x"
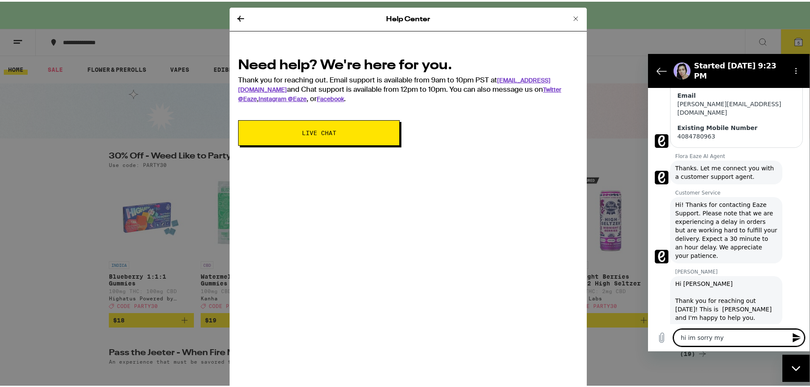
type textarea "hi im sorry my"
type textarea "x"
type textarea "hi im sorry my c"
type textarea "x"
type textarea "hi im sorry my ch"
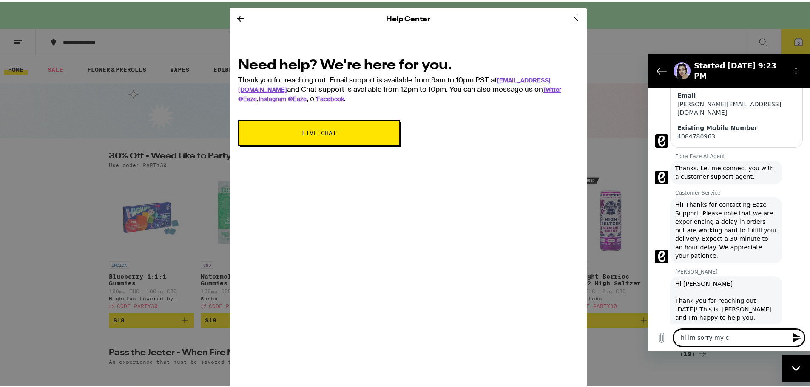
type textarea "x"
type textarea "hi im sorry my cha"
type textarea "x"
type textarea "hi im sorry my chat"
type textarea "x"
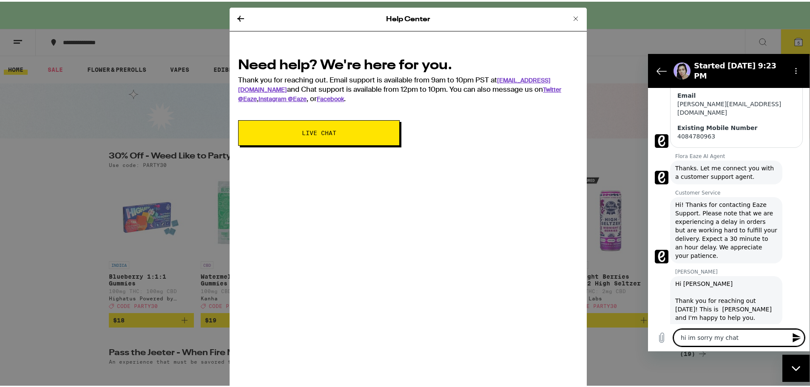
type textarea "hi im sorry my chat"
type textarea "x"
type textarea "hi im sorry my chat g"
type textarea "x"
type textarea "hi im sorry my chat gl"
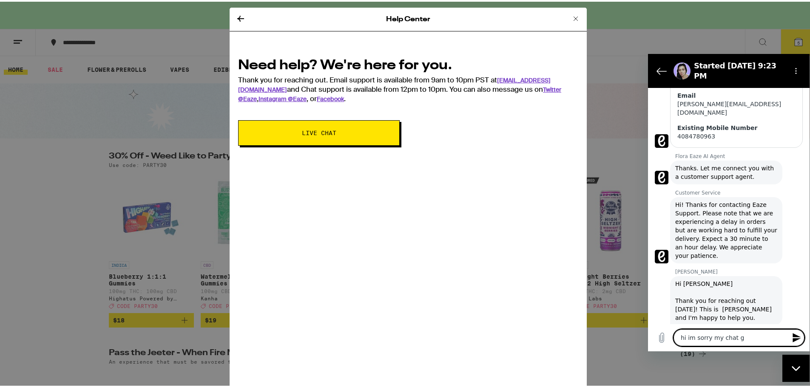
type textarea "x"
type textarea "hi im sorry my chat gliu"
type textarea "x"
type textarea "hi im sorry my chat gliuc"
type textarea "x"
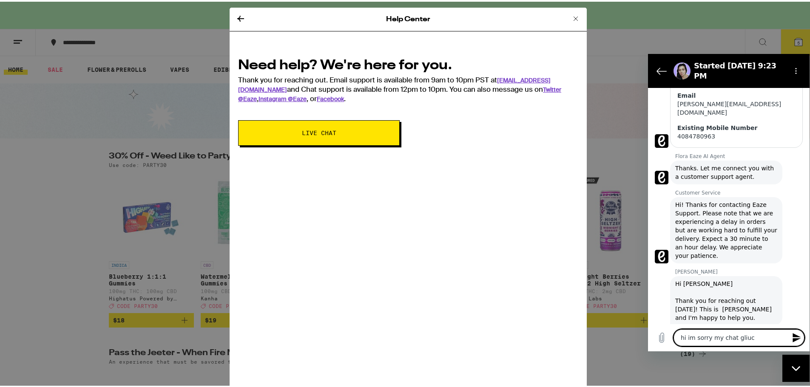
type textarea "hi im sorry my chat gliu"
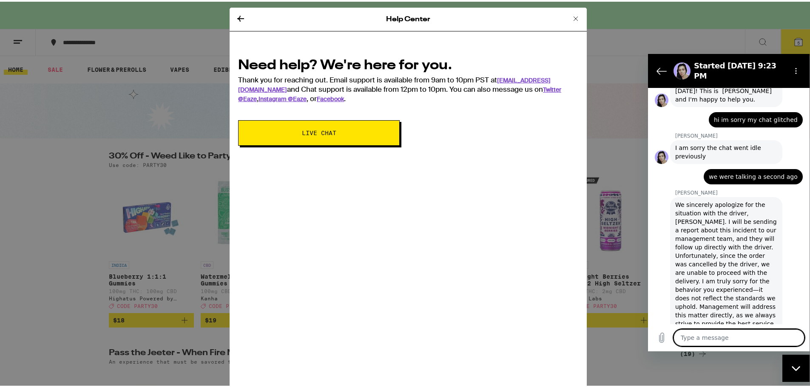
scroll to position [449, 0]
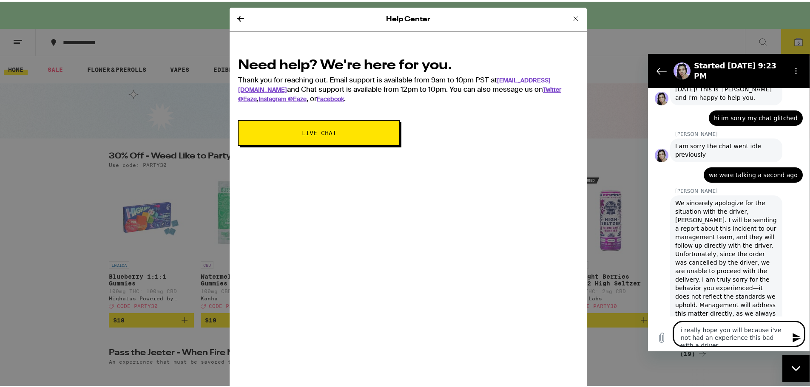
click at [783, 337] on textarea "i really hope you will because i've not had an experience this bad with a driver" at bounding box center [738, 333] width 131 height 25
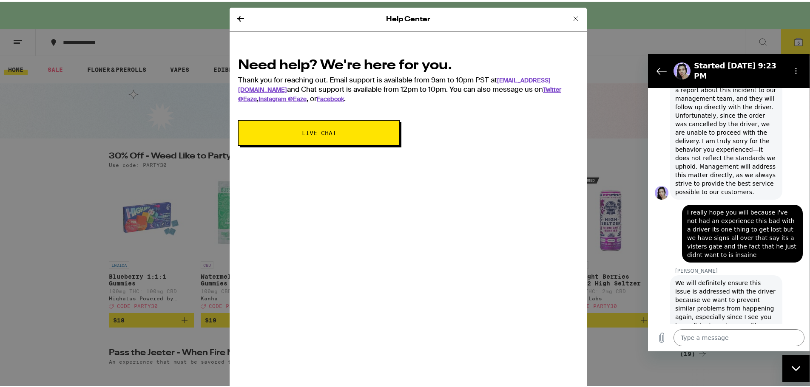
scroll to position [587, 0]
click at [776, 335] on textarea at bounding box center [738, 337] width 131 height 17
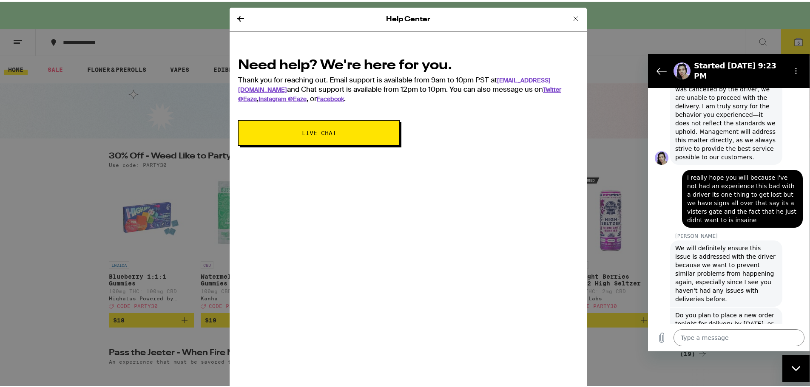
scroll to position [625, 0]
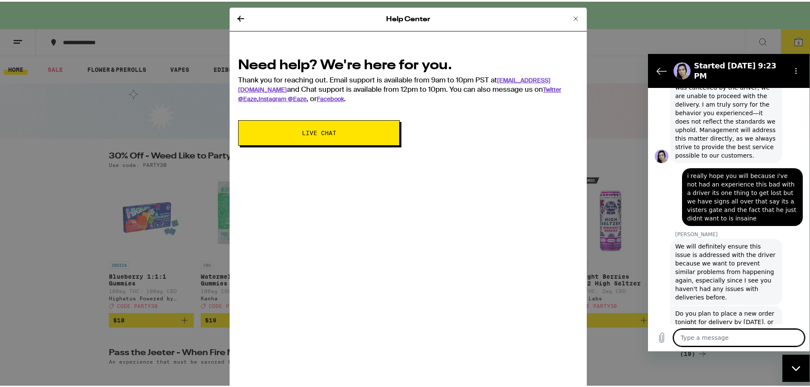
click at [716, 339] on textarea at bounding box center [738, 337] width 131 height 17
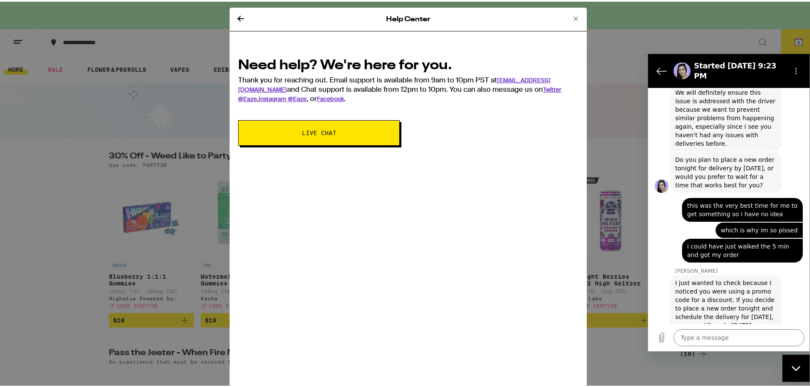
scroll to position [778, 0]
click at [709, 332] on textarea at bounding box center [738, 337] width 131 height 17
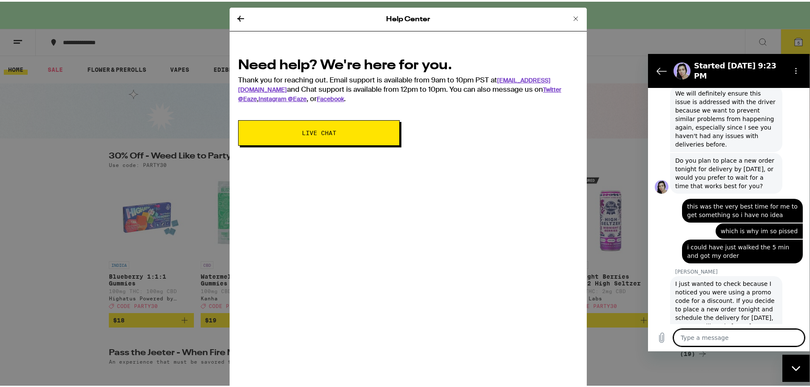
click at [730, 341] on textarea at bounding box center [738, 337] width 131 height 17
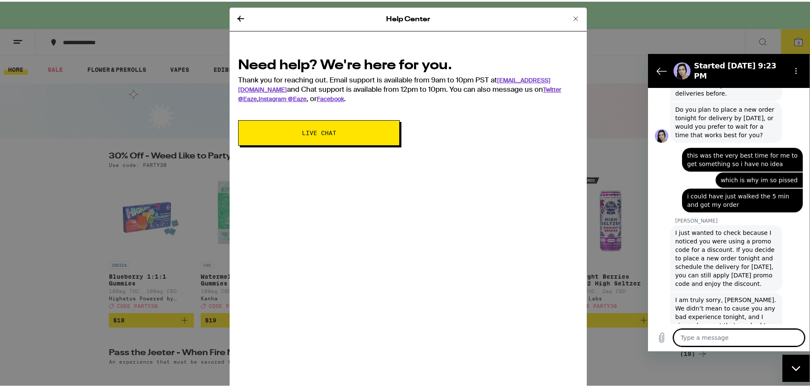
scroll to position [828, 0]
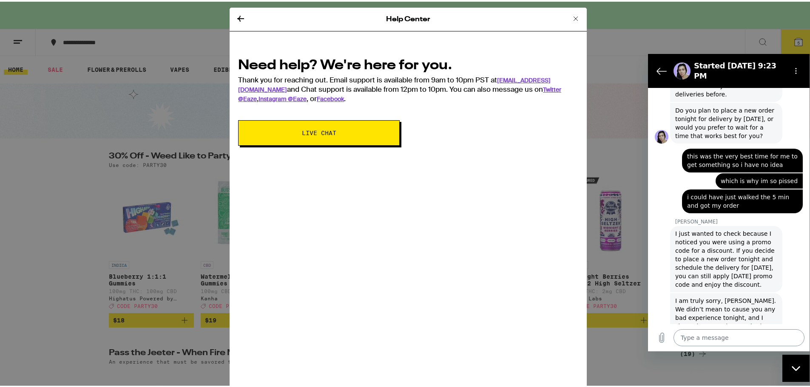
click at [718, 339] on textarea at bounding box center [738, 337] width 131 height 17
click at [762, 333] on textarea "i appreciate that thank you" at bounding box center [738, 337] width 131 height 17
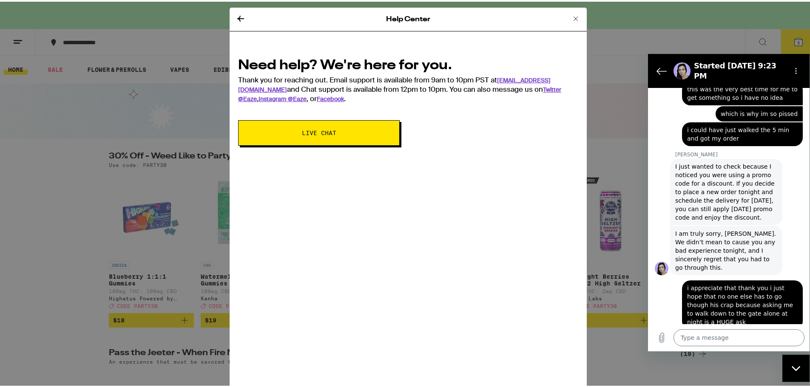
scroll to position [894, 0]
click at [706, 337] on textarea at bounding box center [738, 337] width 131 height 17
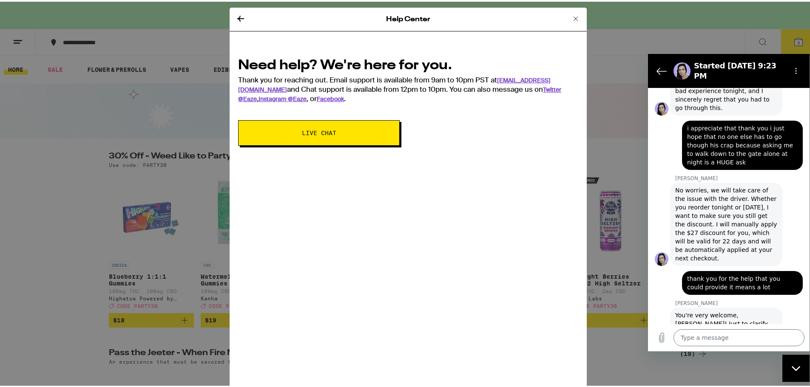
scroll to position [1057, 0]
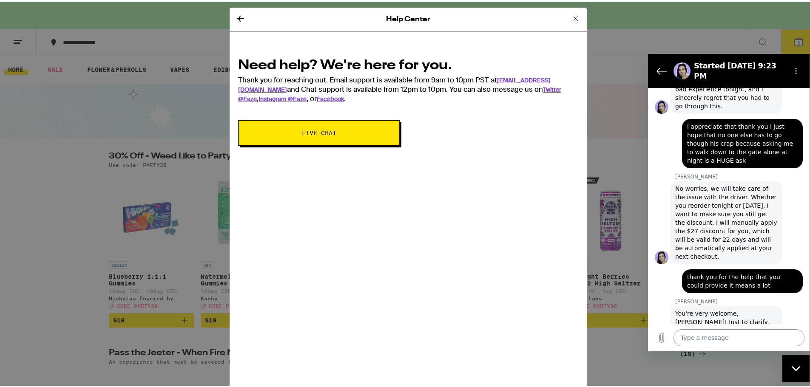
click at [734, 338] on textarea at bounding box center [738, 337] width 131 height 17
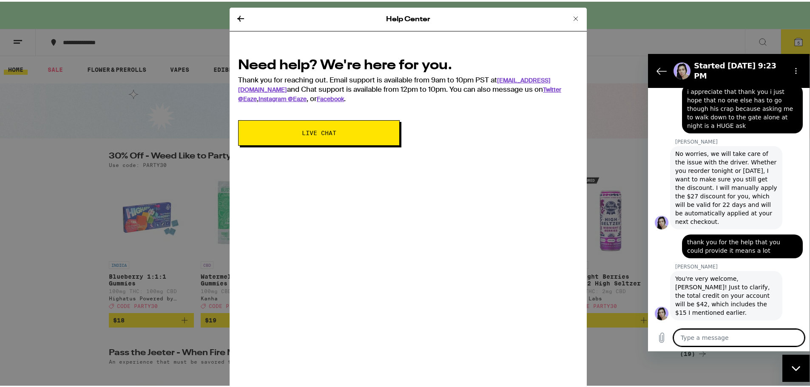
scroll to position [1093, 0]
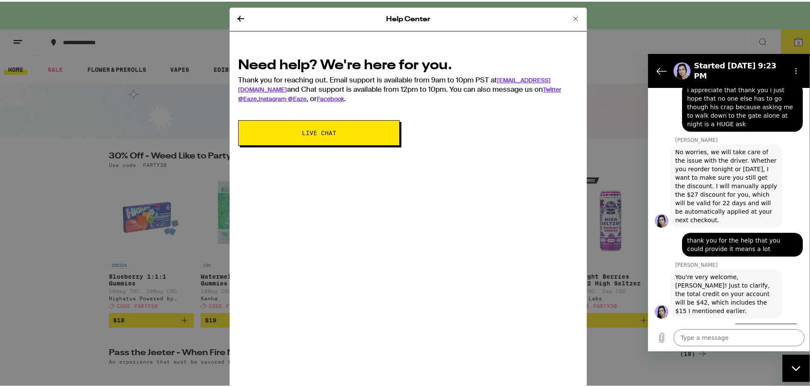
click at [455, 124] on div "Need help? We're here for you. Thank you for reaching out. Email support is ava…" at bounding box center [408, 97] width 357 height 111
click at [571, 17] on icon at bounding box center [576, 17] width 10 height 10
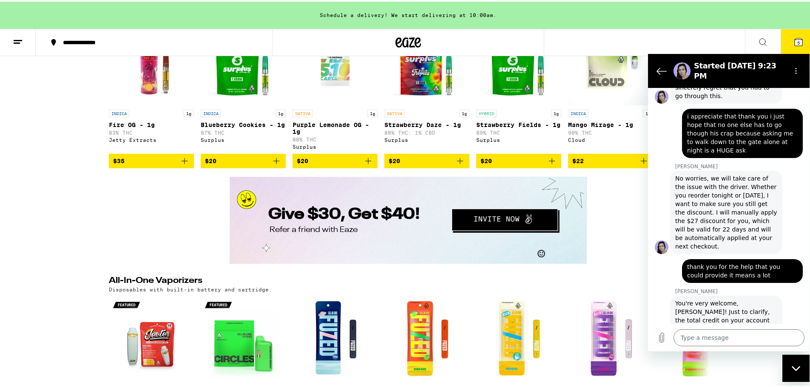
scroll to position [192, 0]
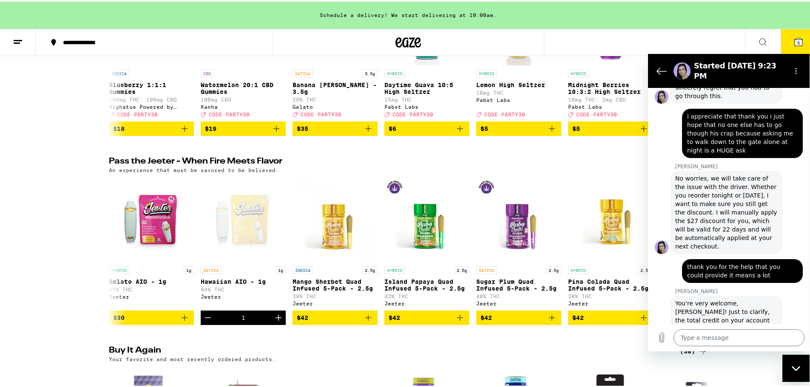
drag, startPoint x: 50, startPoint y: 231, endPoint x: 35, endPoint y: 38, distance: 193.2
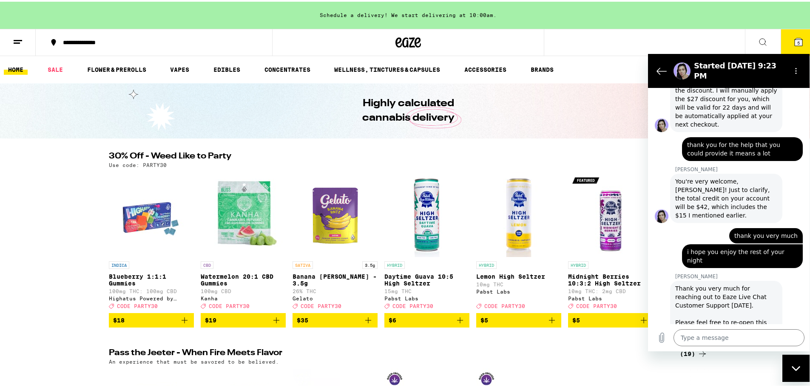
scroll to position [1189, 0]
click at [660, 68] on icon "Back to the conversation list" at bounding box center [661, 70] width 10 height 10
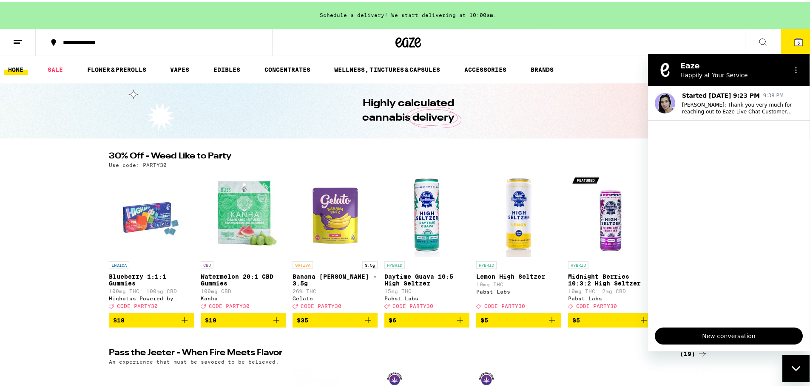
click at [801, 368] on div "Close messaging window" at bounding box center [796, 368] width 26 height 26
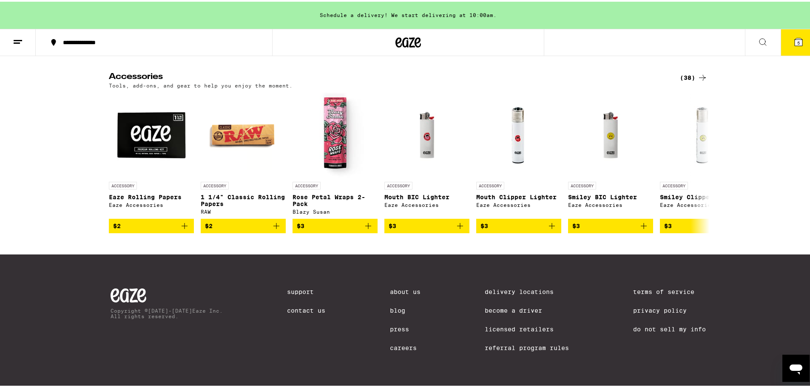
drag, startPoint x: 784, startPoint y: 253, endPoint x: 802, endPoint y: 386, distance: 134.3
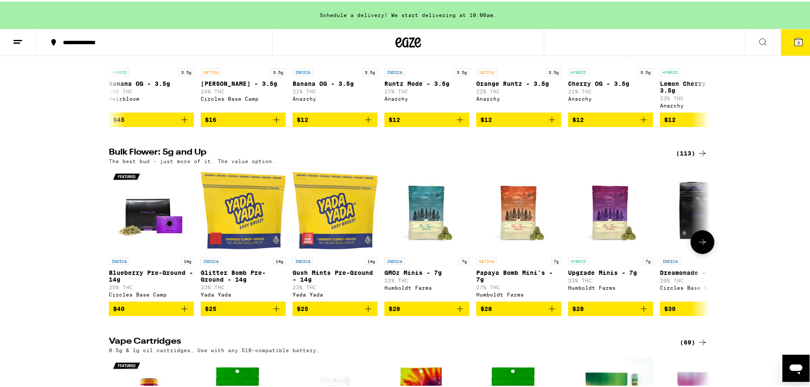
scroll to position [0, 0]
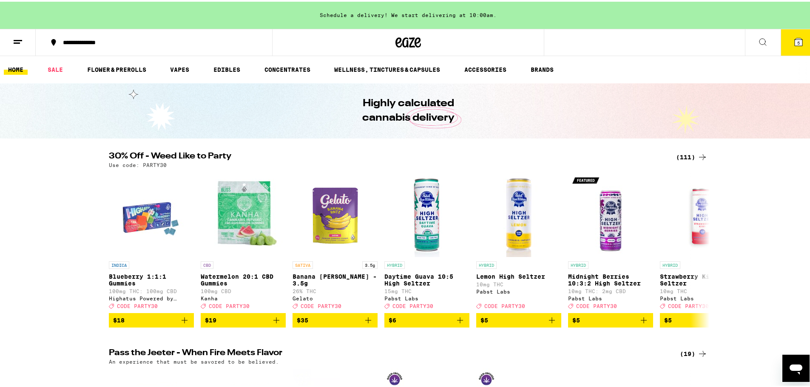
drag, startPoint x: 556, startPoint y: 243, endPoint x: 503, endPoint y: 79, distance: 172.5
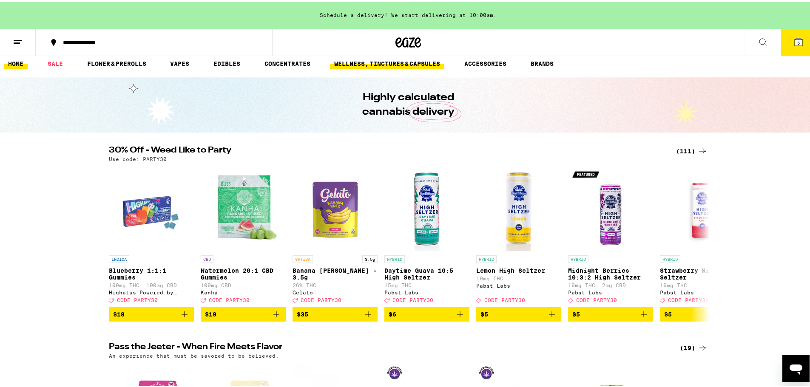
scroll to position [48, 0]
